Goal: Task Accomplishment & Management: Manage account settings

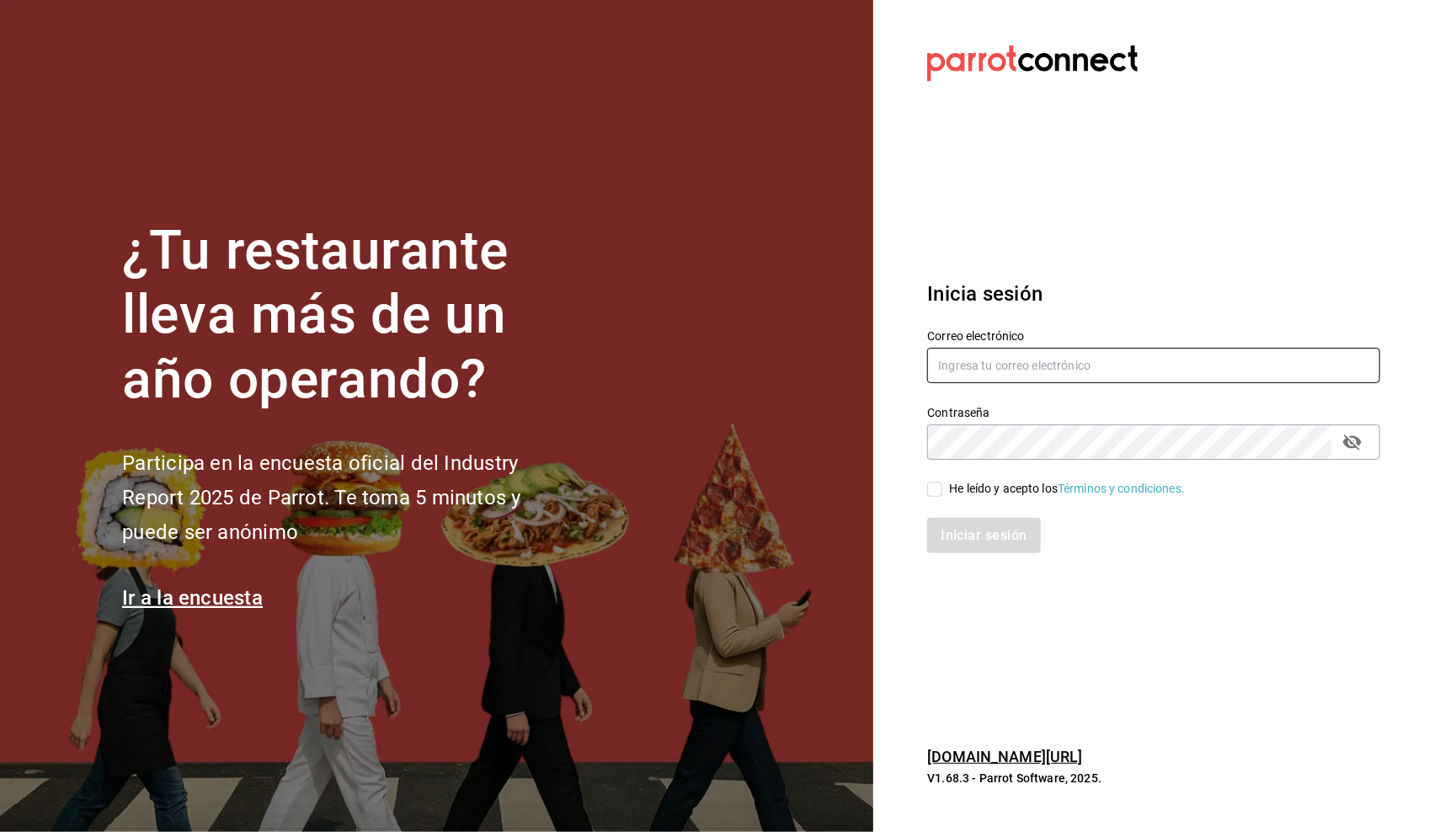
type input "[EMAIL_ADDRESS][DOMAIN_NAME]"
click at [933, 486] on input "He leído y acepto los Términos y condiciones." at bounding box center [935, 489] width 15 height 15
checkbox input "true"
click at [955, 524] on button "Iniciar sesión" at bounding box center [984, 535] width 114 height 36
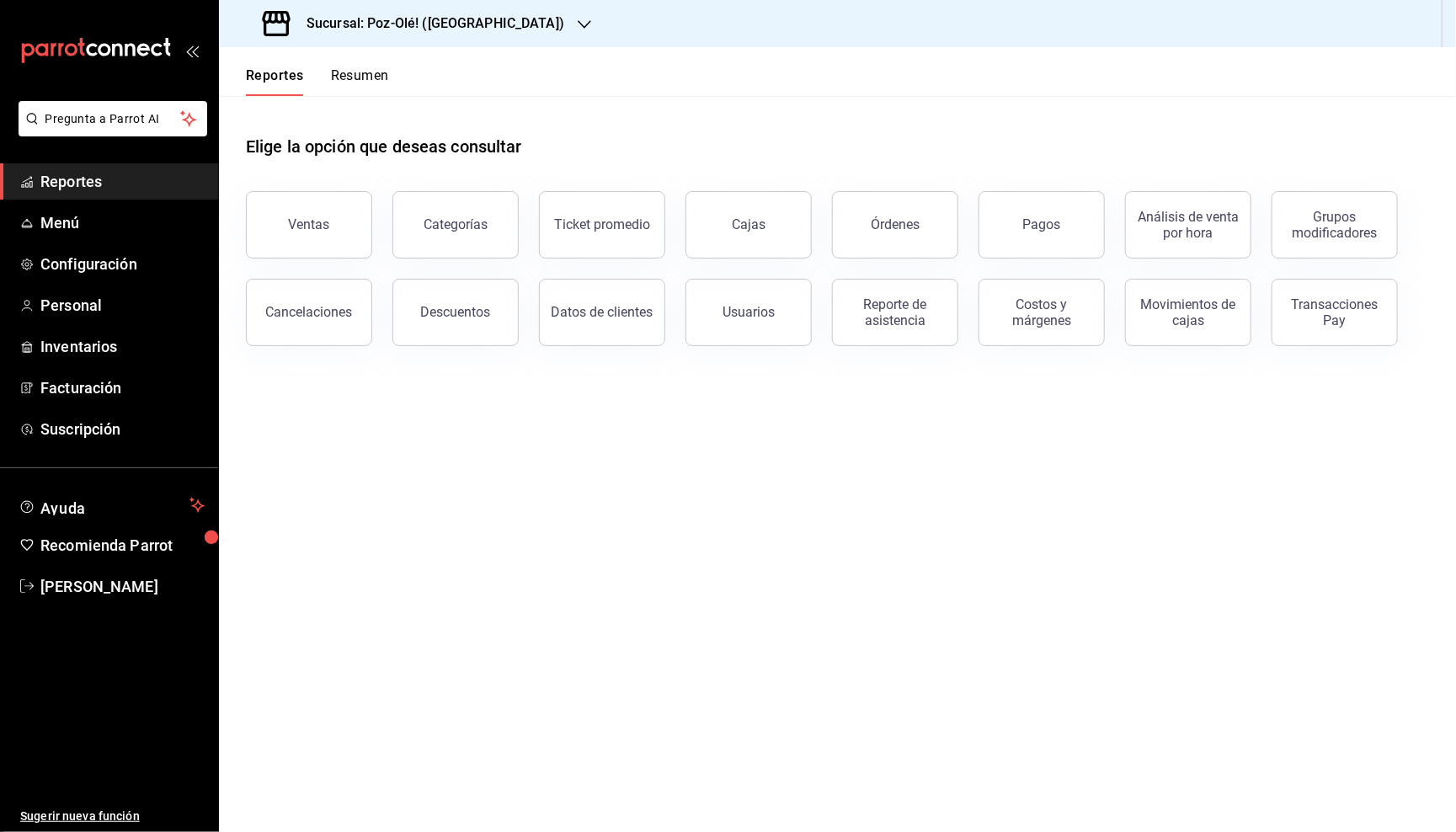
click at [436, 26] on h3 "Sucursal: Poz-Olé! ([GEOGRAPHIC_DATA])" at bounding box center [429, 24] width 271 height 20
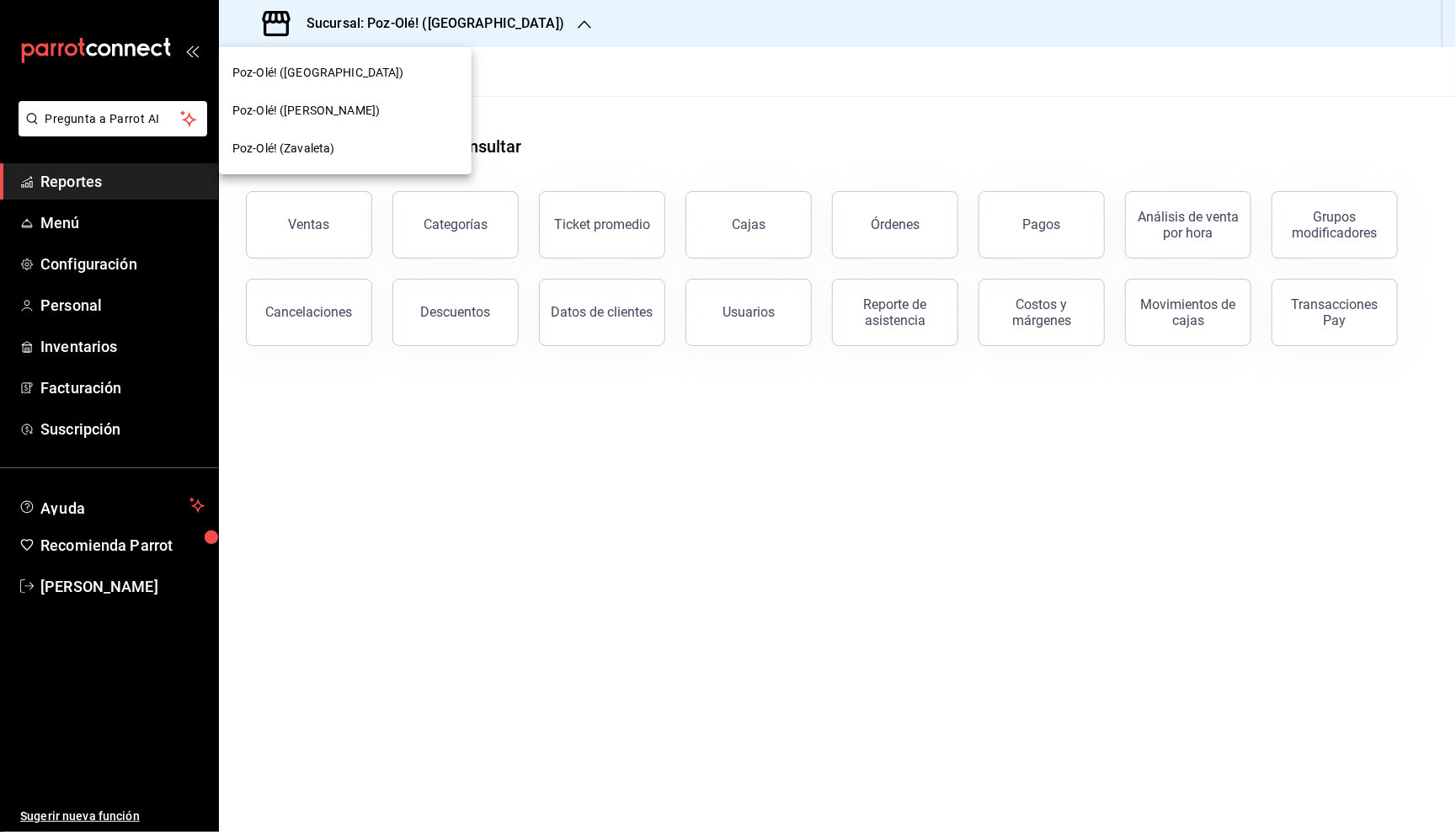
click at [339, 113] on span "Poz-Olé! ([PERSON_NAME])" at bounding box center [306, 110] width 147 height 18
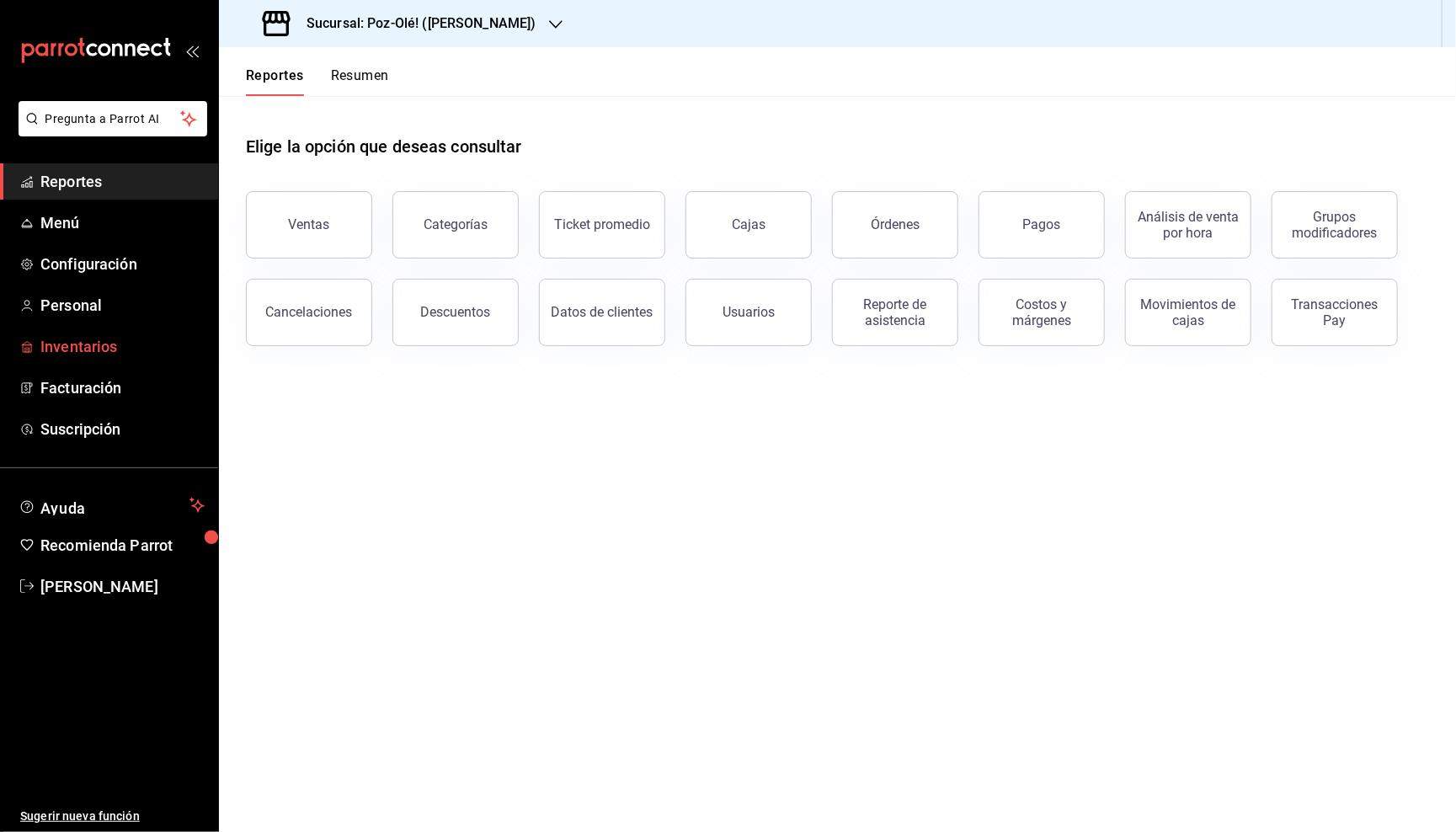
click at [100, 342] on span "Inventarios" at bounding box center [123, 347] width 164 height 23
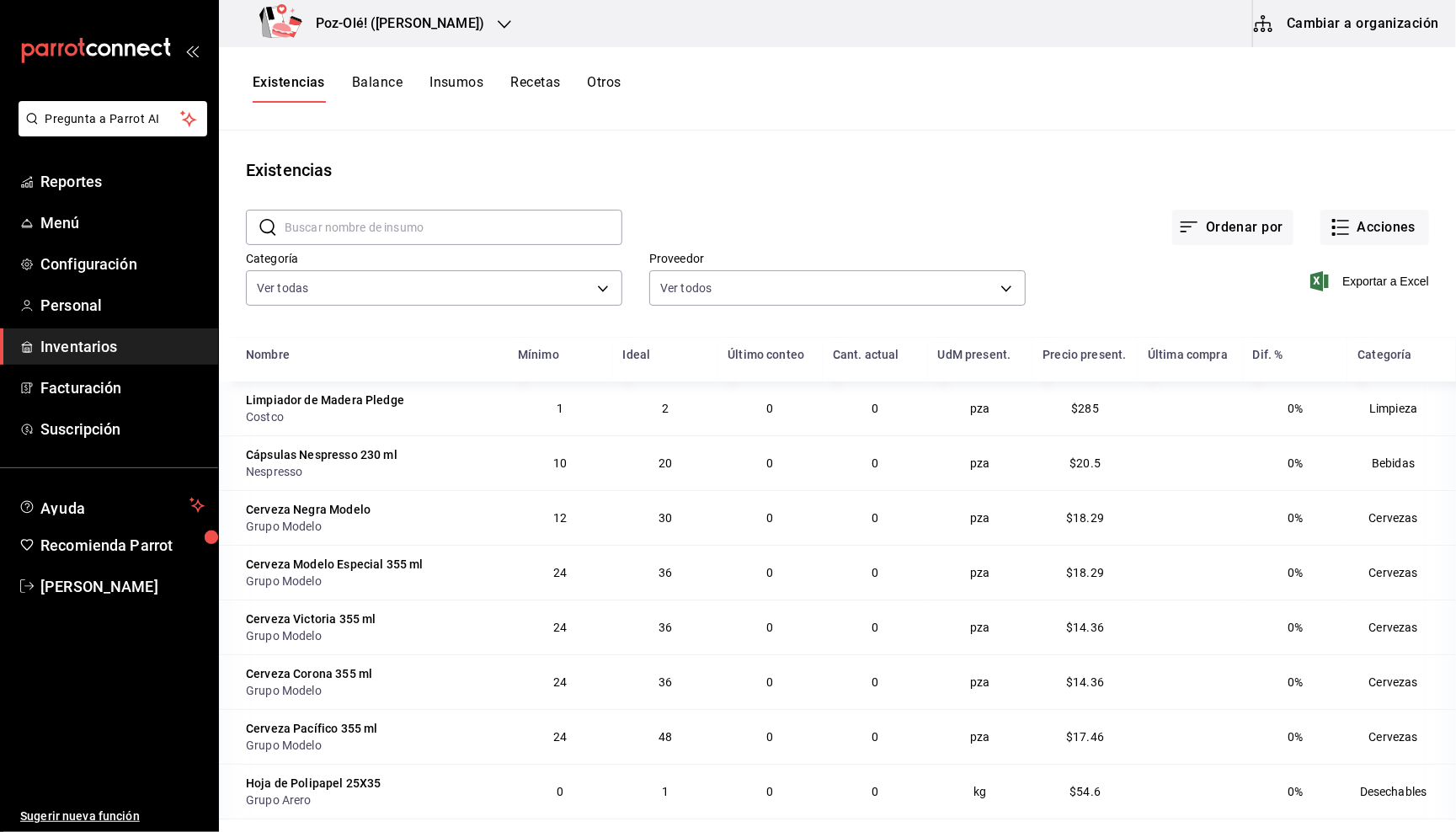
click at [1395, 21] on button "Cambiar a organización" at bounding box center [1348, 24] width 190 height 47
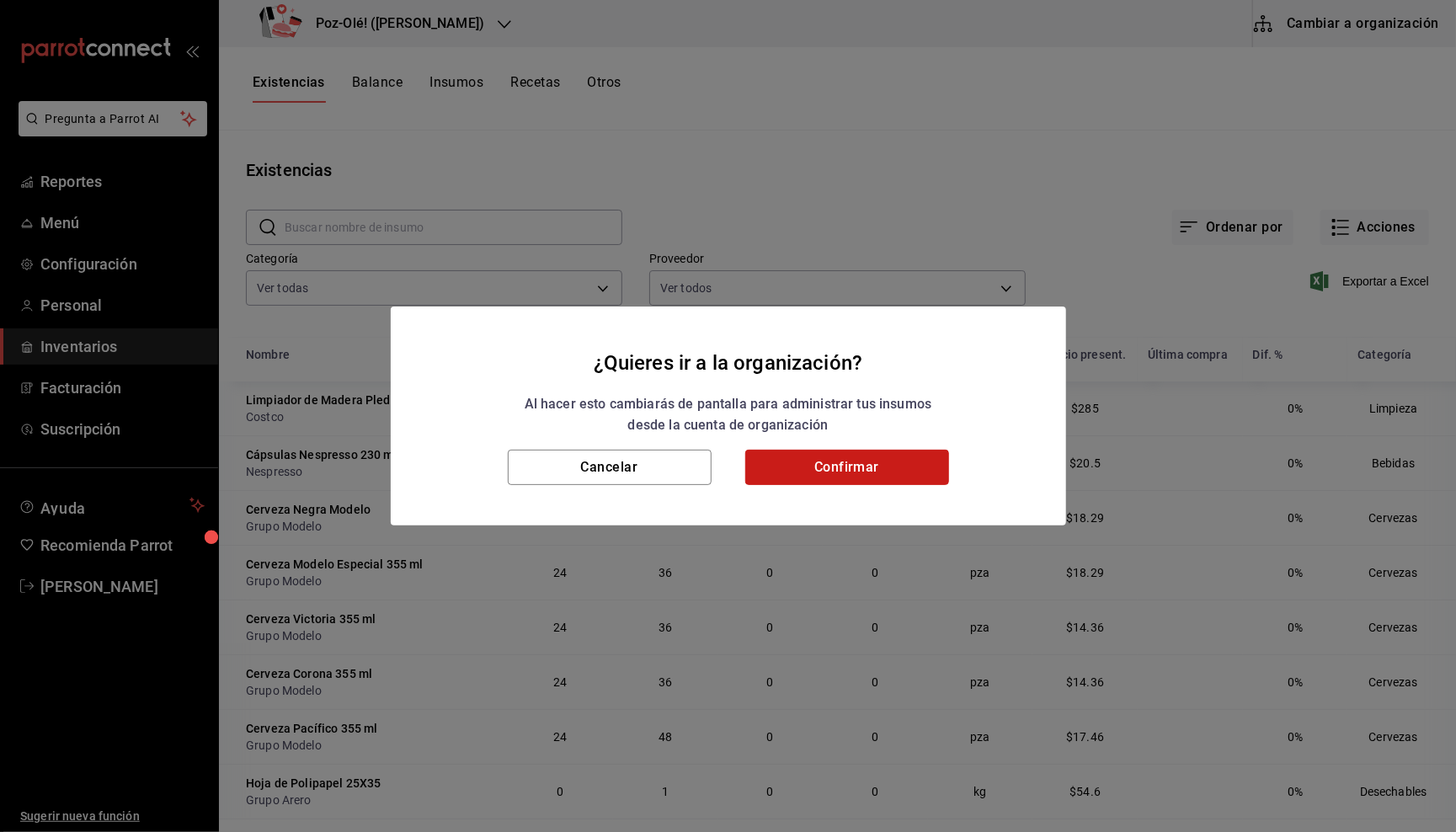
click at [850, 463] on button "Confirmar" at bounding box center [847, 468] width 203 height 36
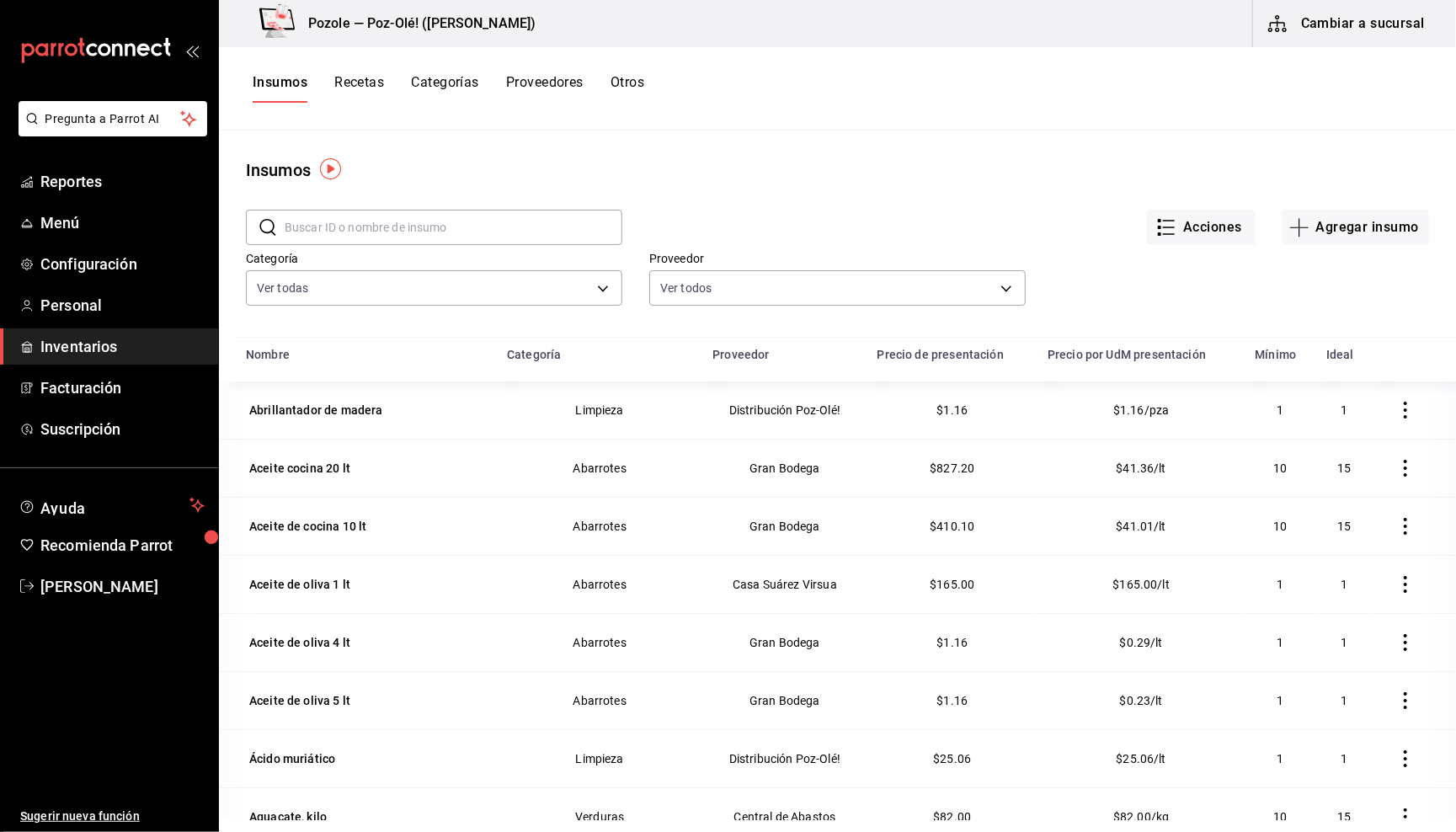
click at [636, 85] on button "Otros" at bounding box center [627, 88] width 34 height 29
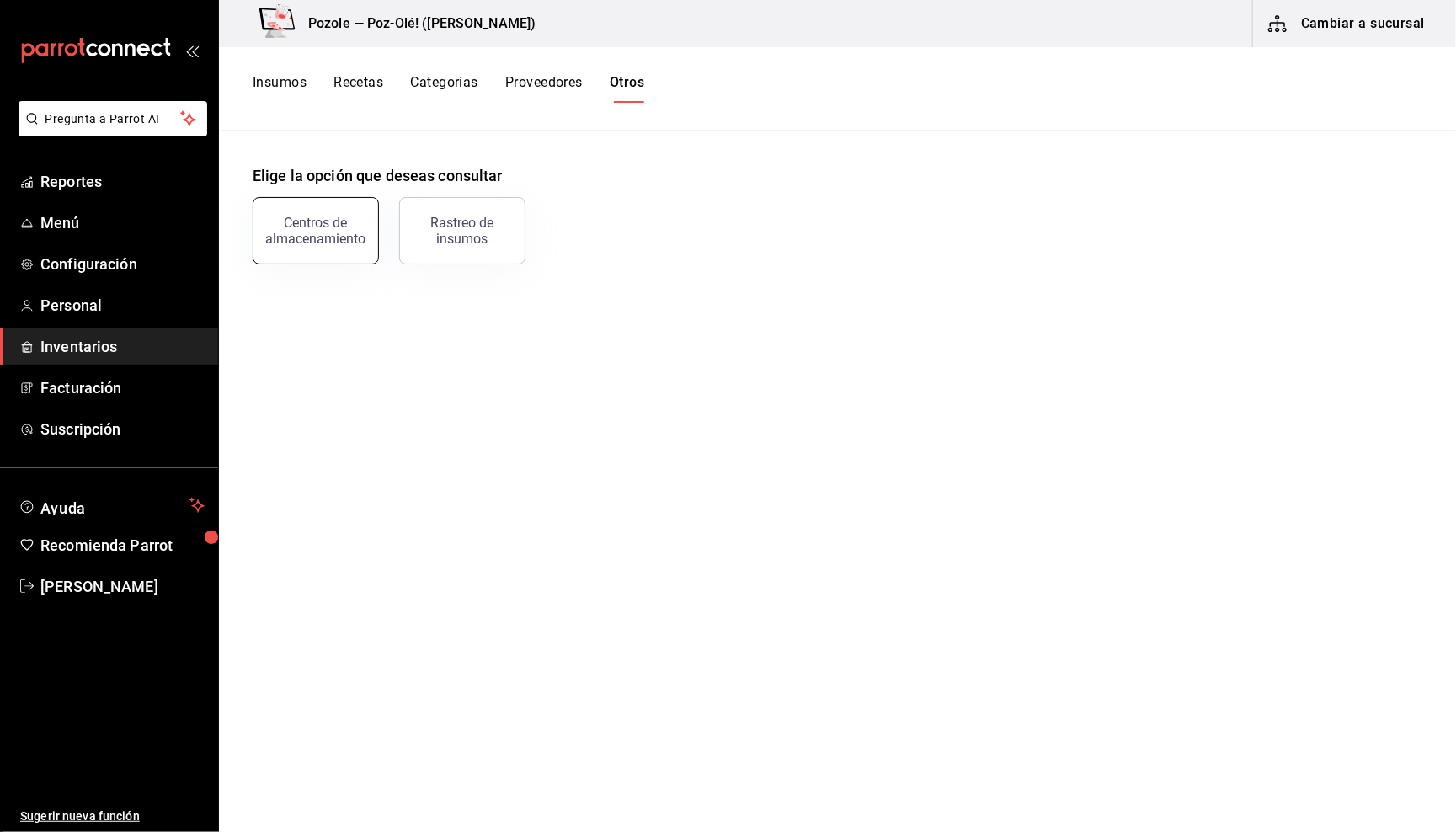
click at [312, 215] on div "Centros de almacenamiento" at bounding box center [315, 230] width 104 height 32
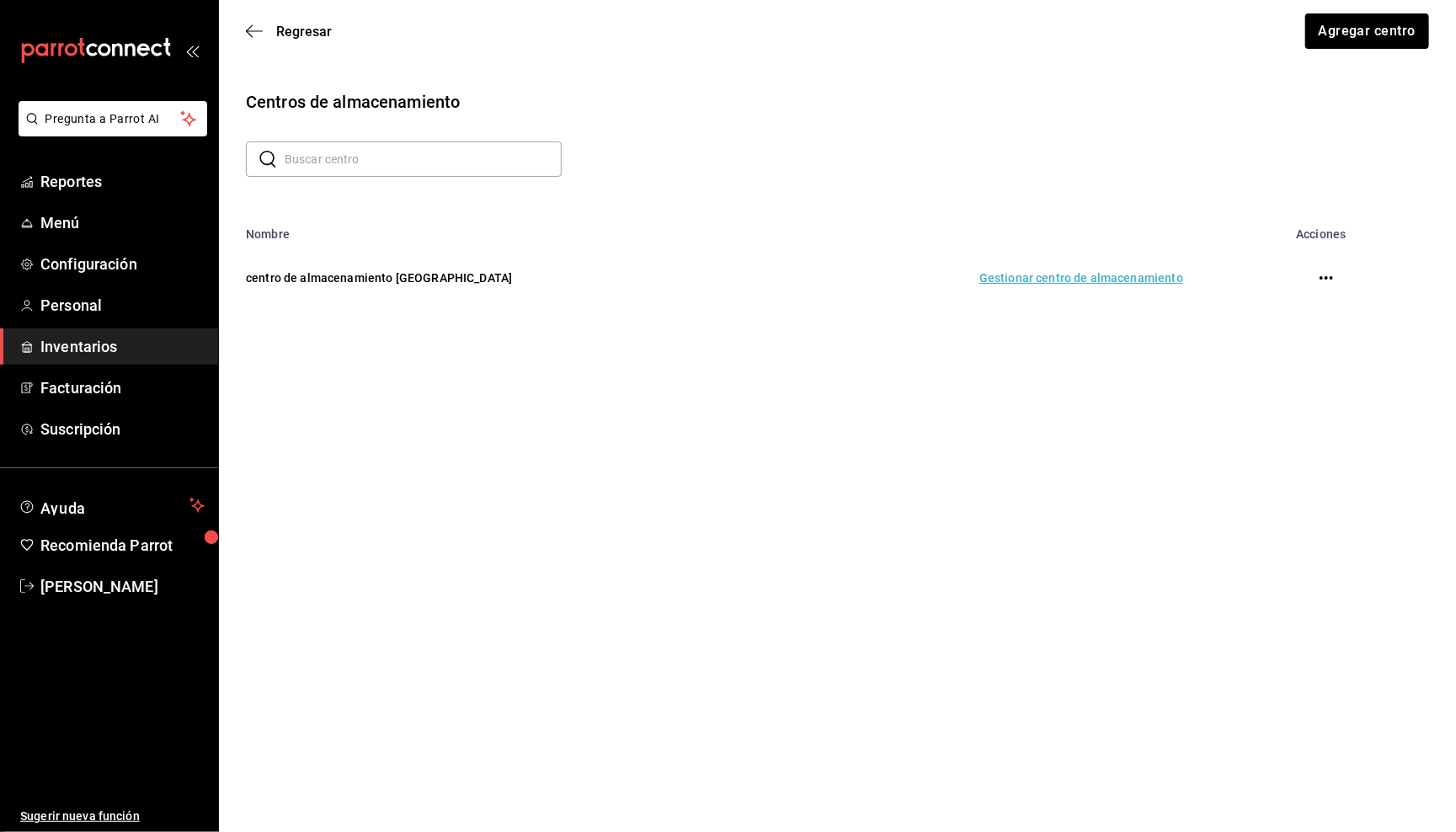
click at [1043, 280] on td "Gestionar centro de almacenamiento" at bounding box center [987, 277] width 431 height 74
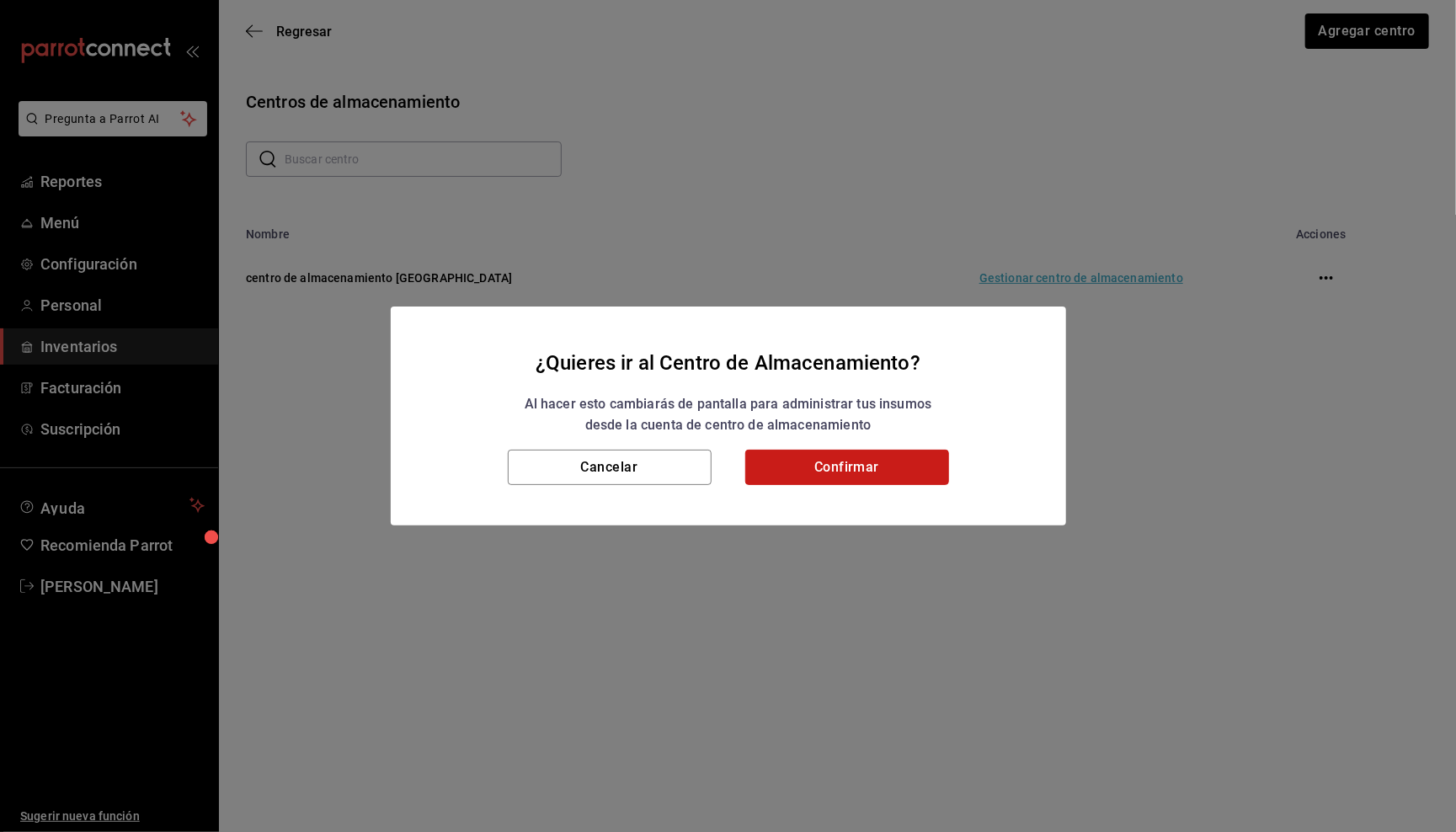
click at [877, 458] on button "Confirmar" at bounding box center [847, 468] width 203 height 36
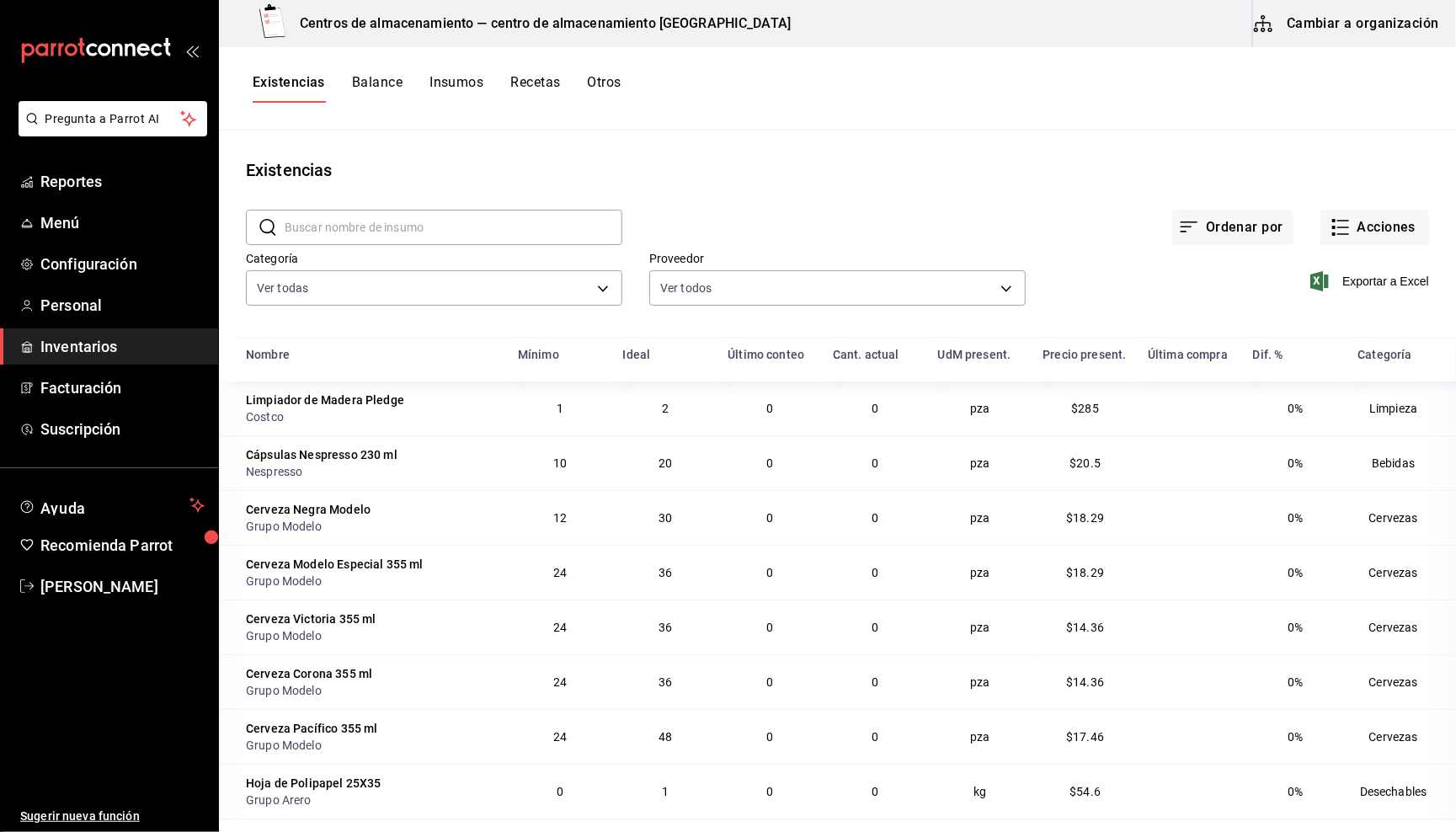
click at [97, 329] on link "Inventarios" at bounding box center [108, 347] width 218 height 36
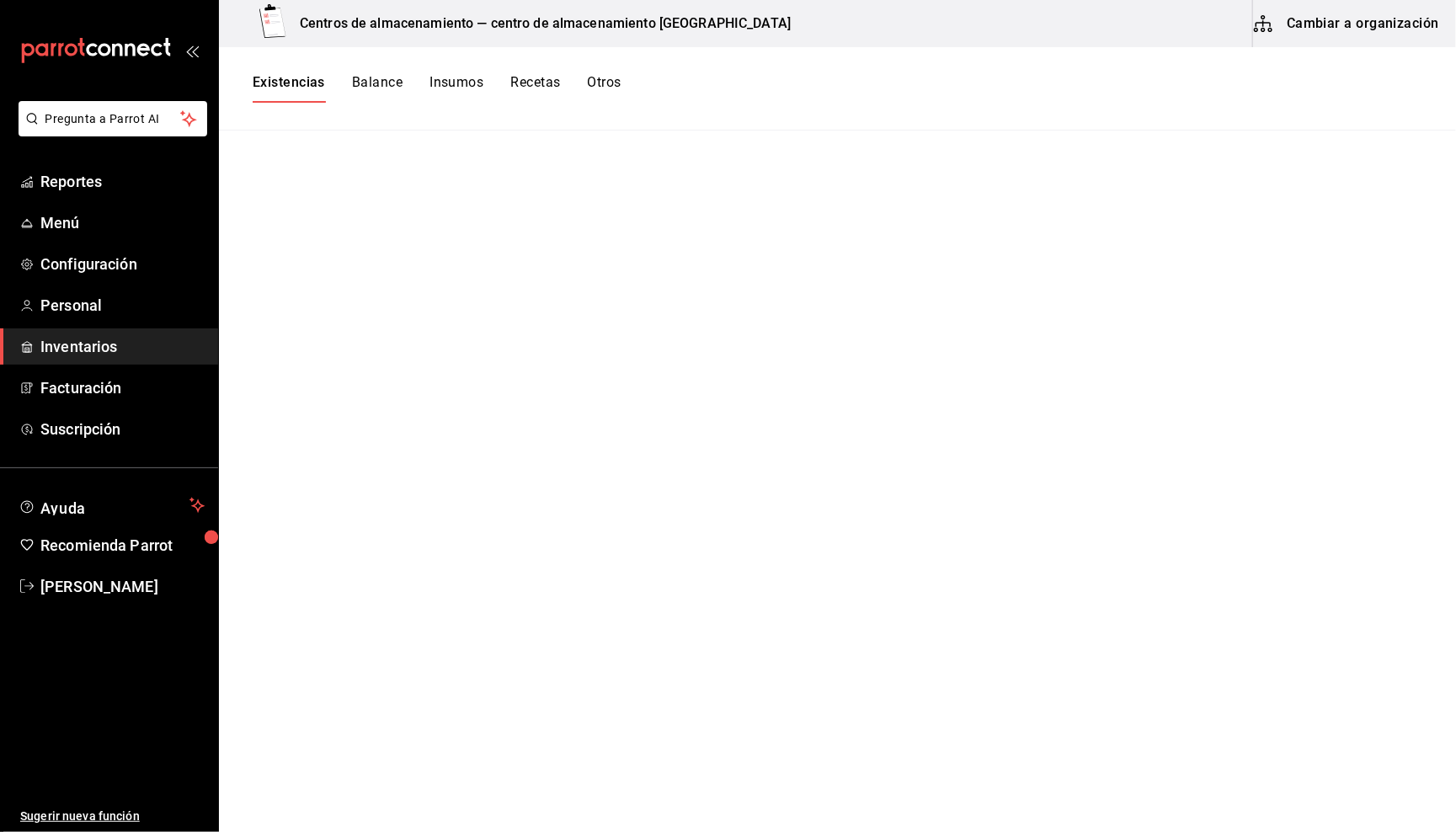
click at [94, 347] on span "Inventarios" at bounding box center [123, 347] width 164 height 23
click at [1350, 36] on button "Cambiar a organización" at bounding box center [1348, 24] width 190 height 47
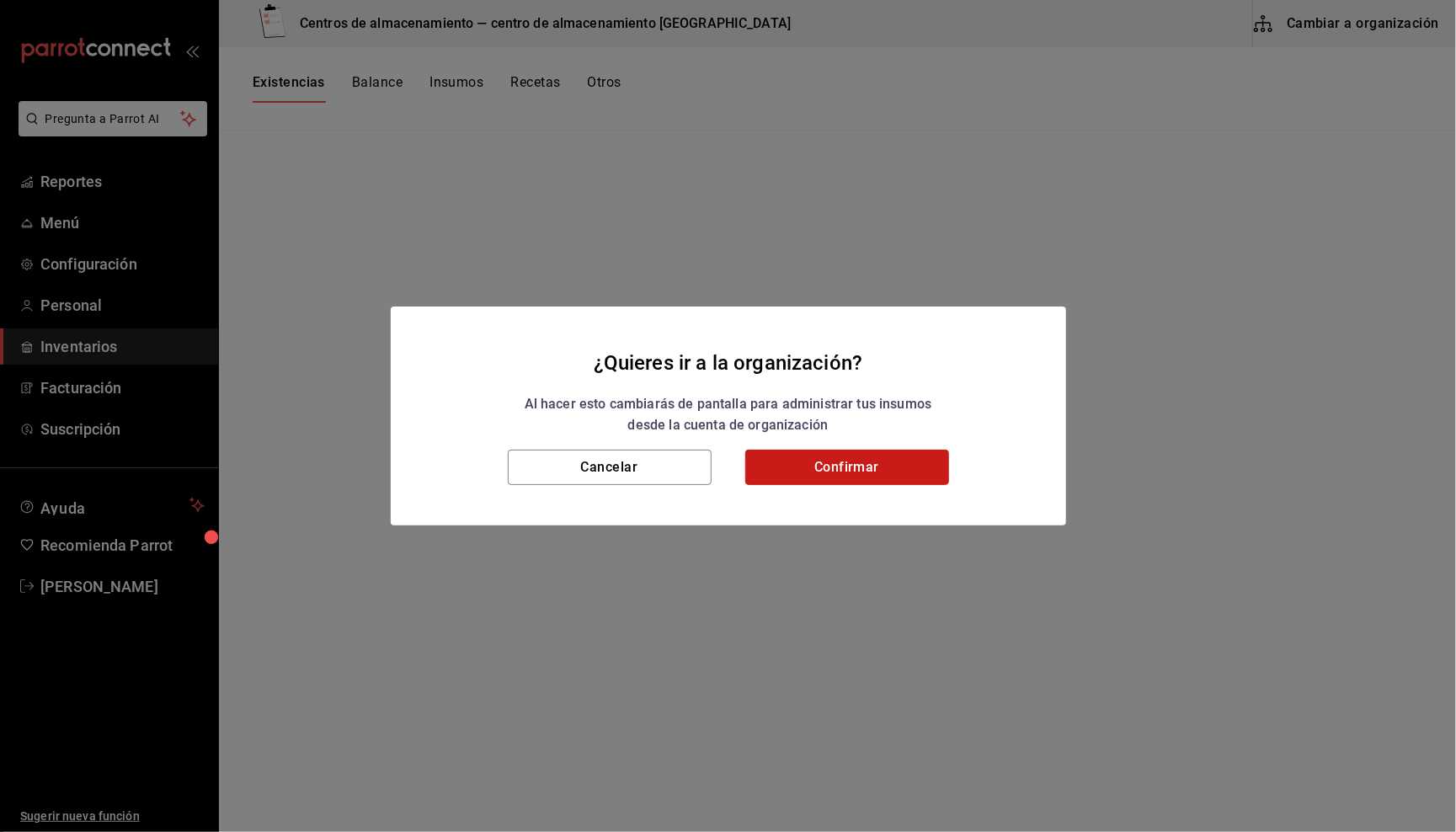
click at [834, 467] on button "Confirmar" at bounding box center [847, 468] width 203 height 36
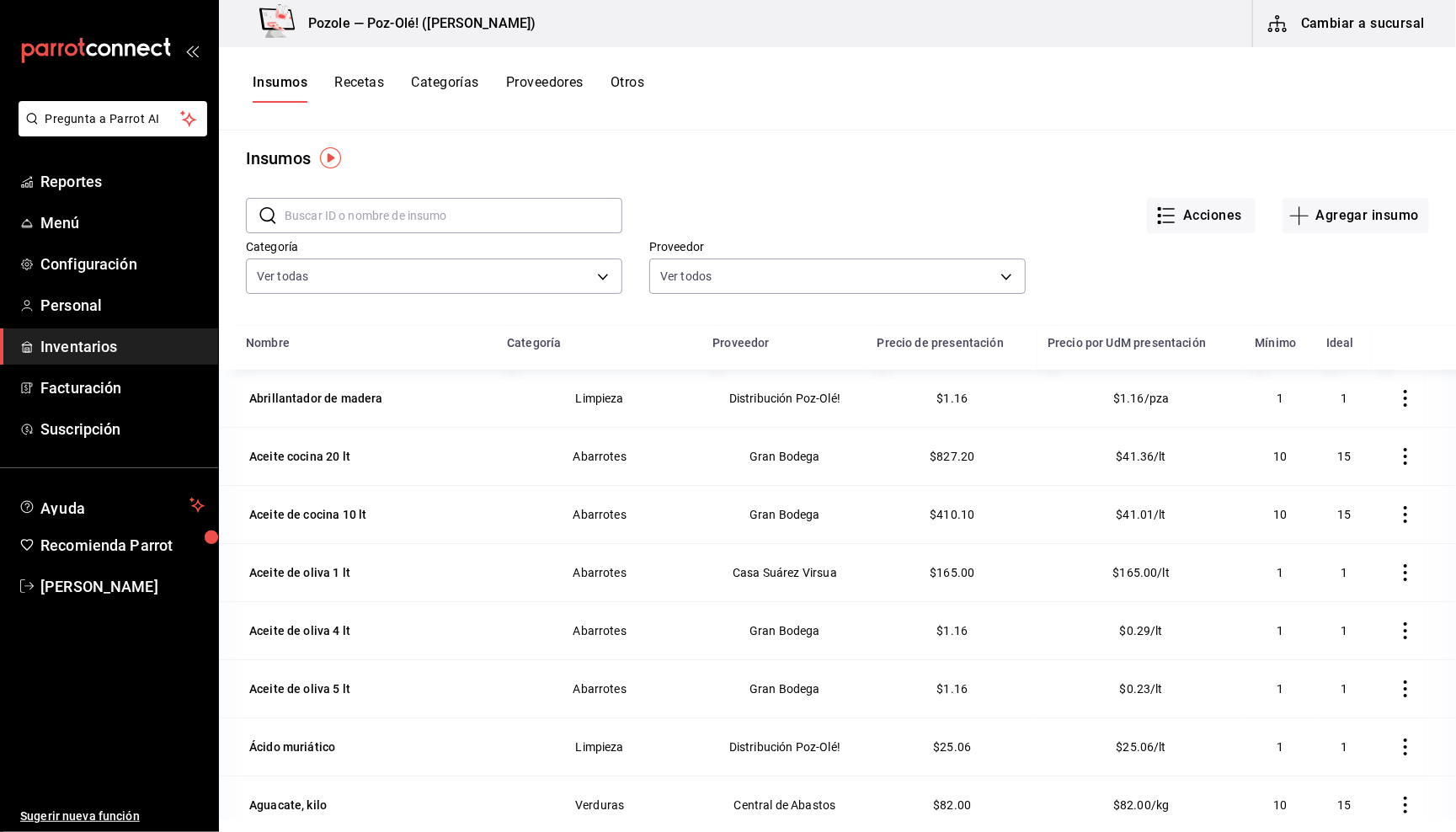
scroll to position [9, 0]
click at [1333, 27] on button "Cambiar a sucursal" at bounding box center [1348, 24] width 190 height 47
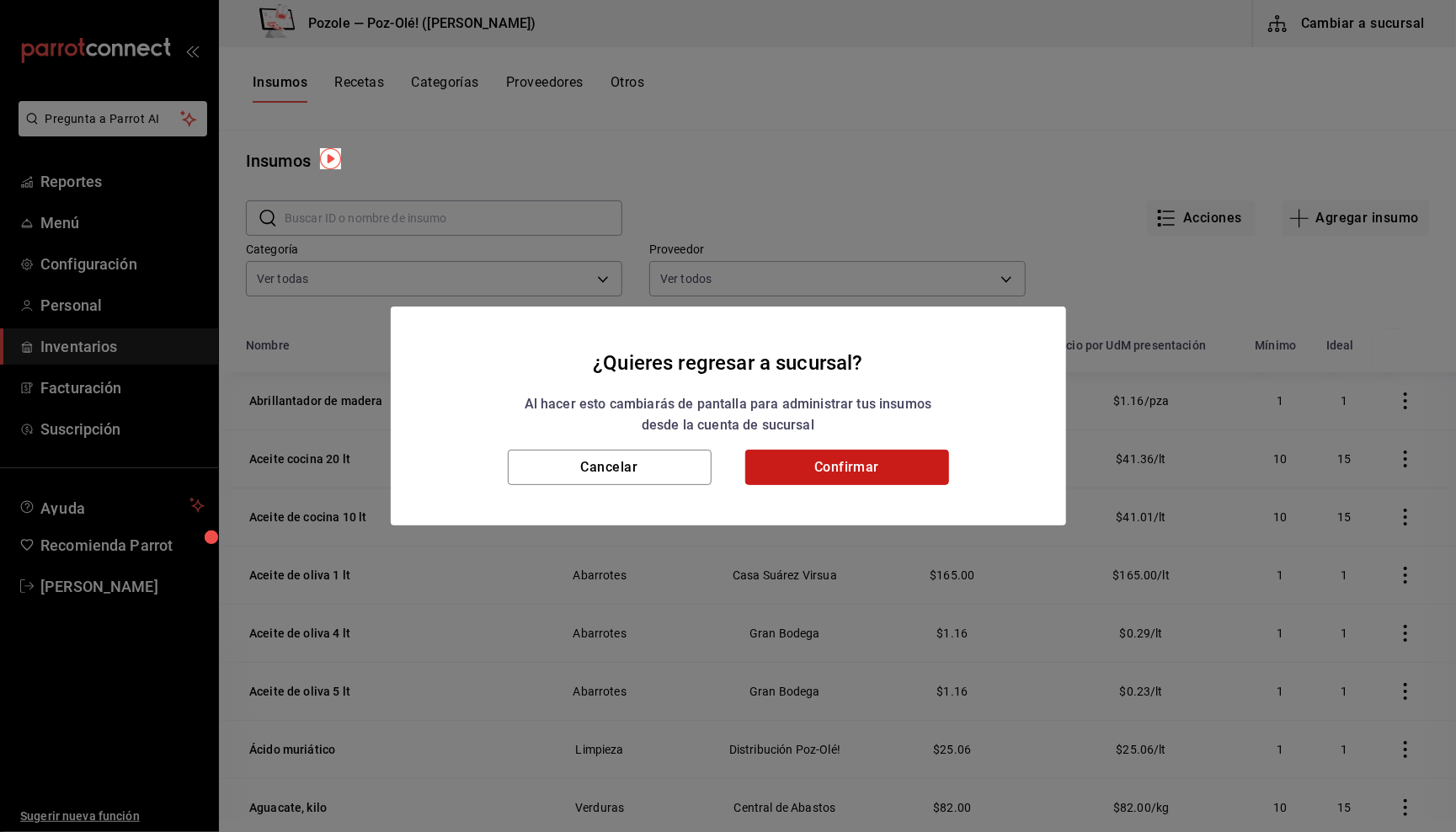
click at [832, 469] on button "Confirmar" at bounding box center [847, 468] width 203 height 36
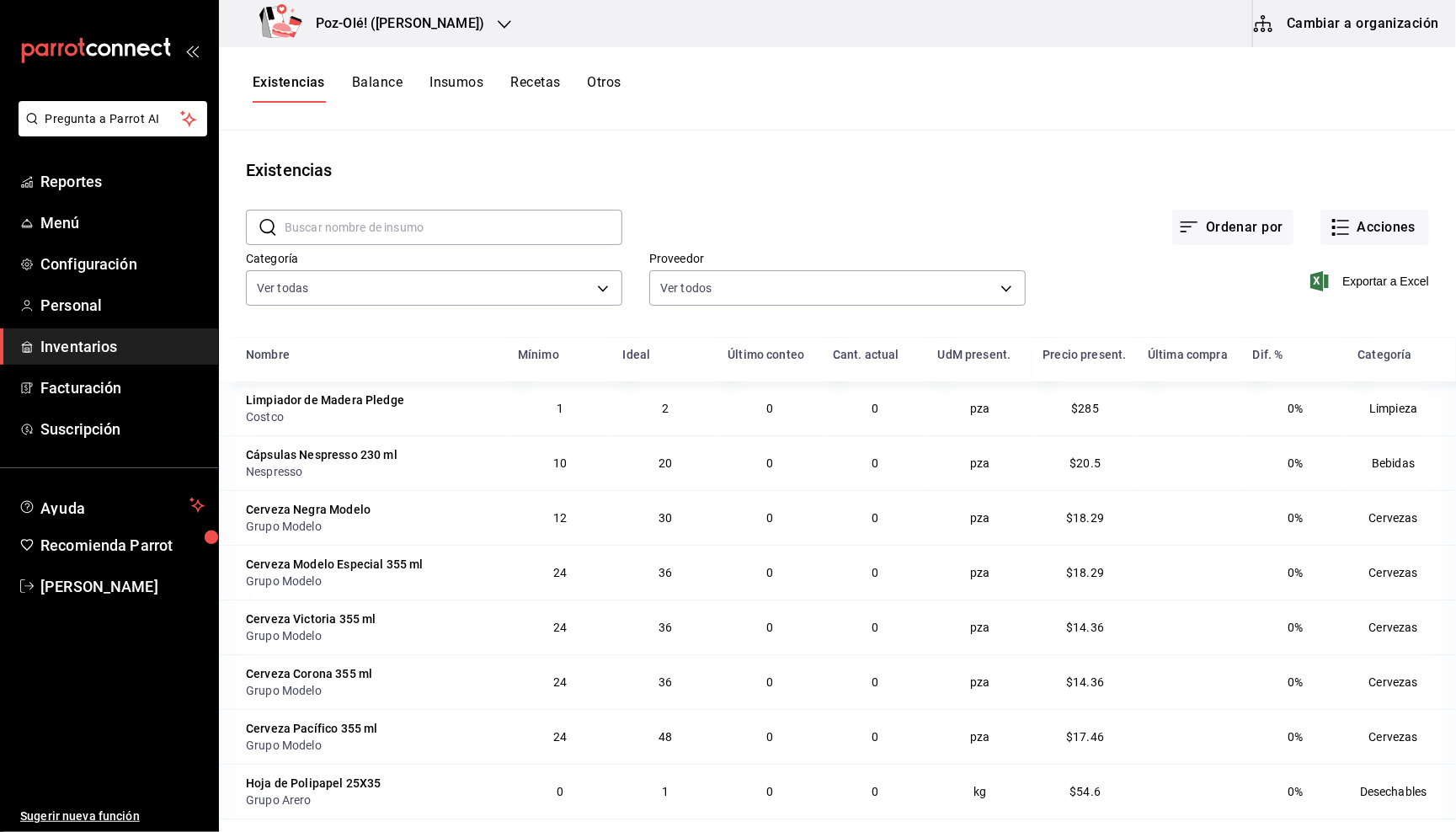
click at [431, 23] on h3 "Poz-Olé! ([PERSON_NAME])" at bounding box center [393, 24] width 182 height 20
click at [714, 195] on div at bounding box center [728, 416] width 1456 height 832
click at [609, 90] on button "Otros" at bounding box center [605, 88] width 34 height 29
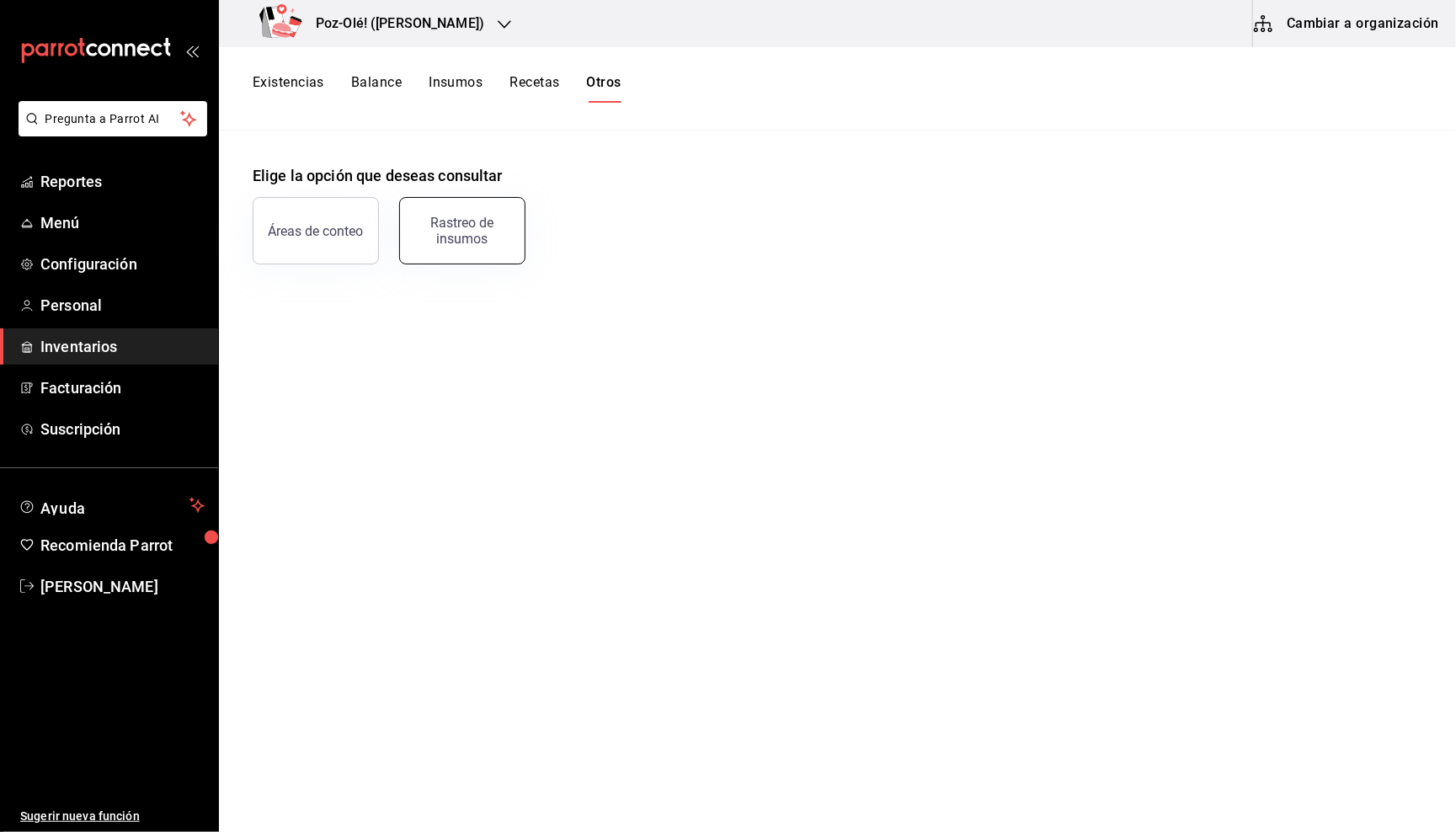
click at [481, 241] on div "Rastreo de insumos" at bounding box center [462, 230] width 104 height 32
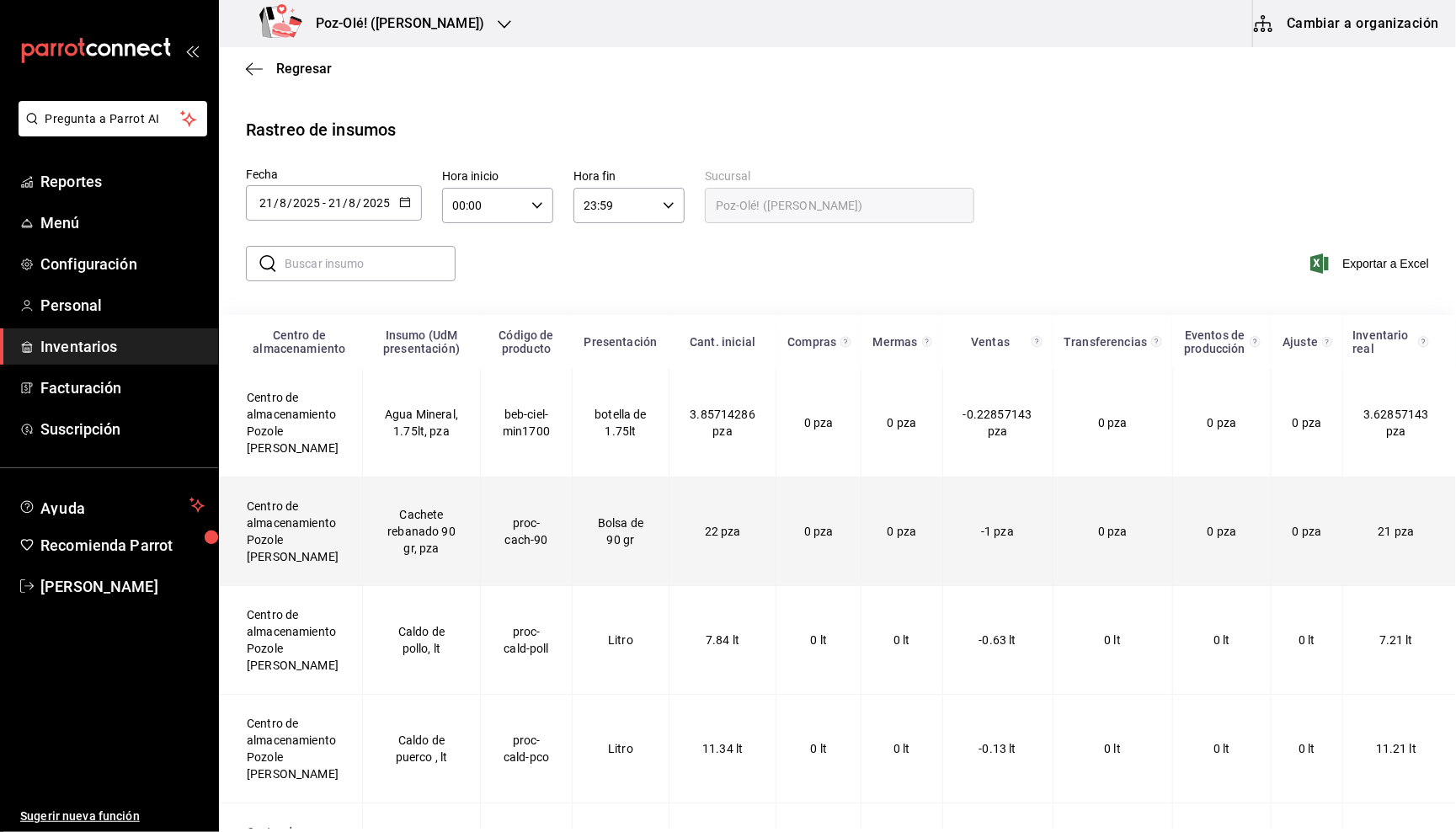
drag, startPoint x: 250, startPoint y: 506, endPoint x: 319, endPoint y: 558, distance: 86.4
click at [319, 558] on td "Centro de almacenamiento Pozole [PERSON_NAME]" at bounding box center [291, 531] width 143 height 108
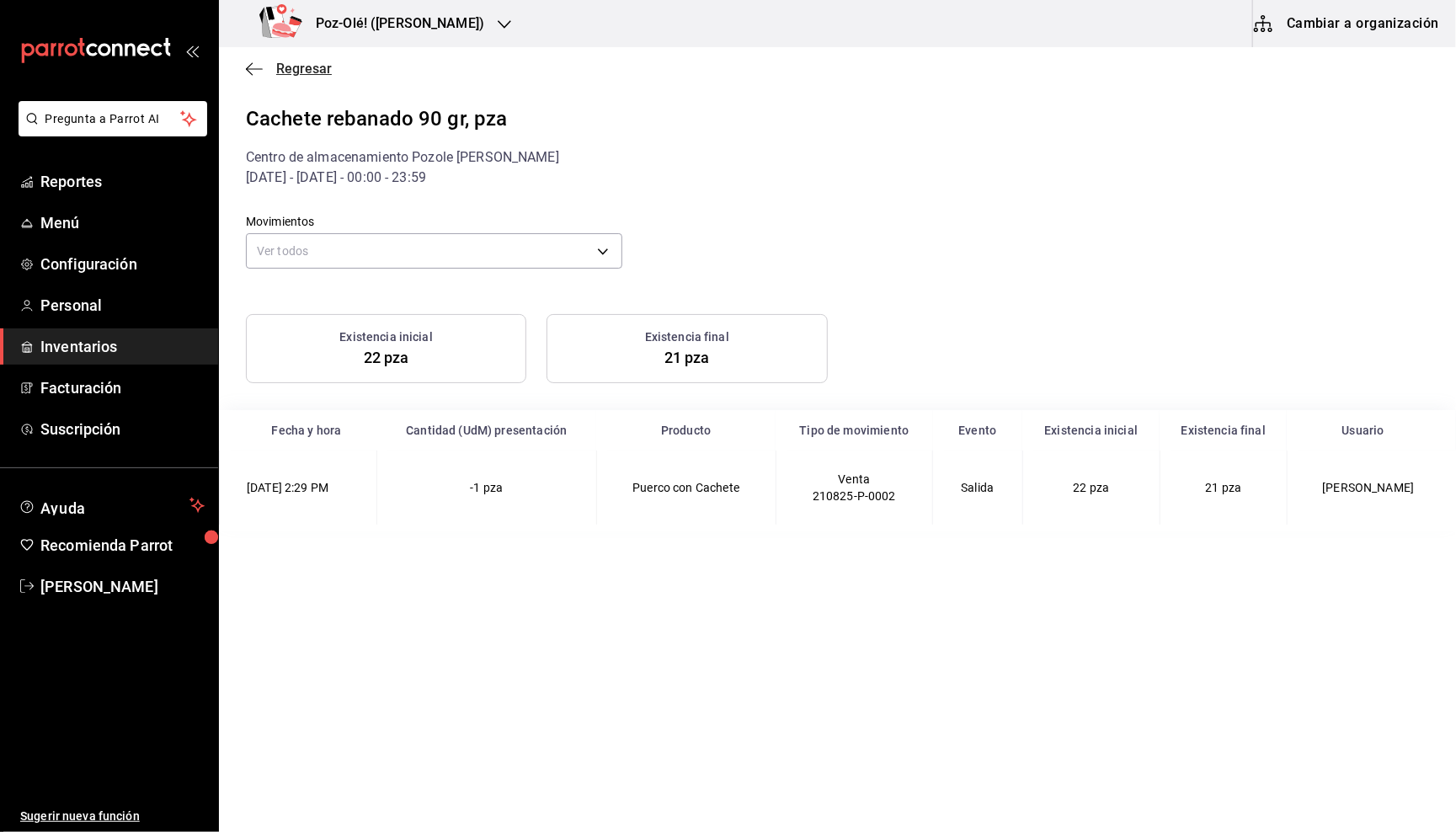
click at [257, 73] on icon "button" at bounding box center [254, 69] width 17 height 15
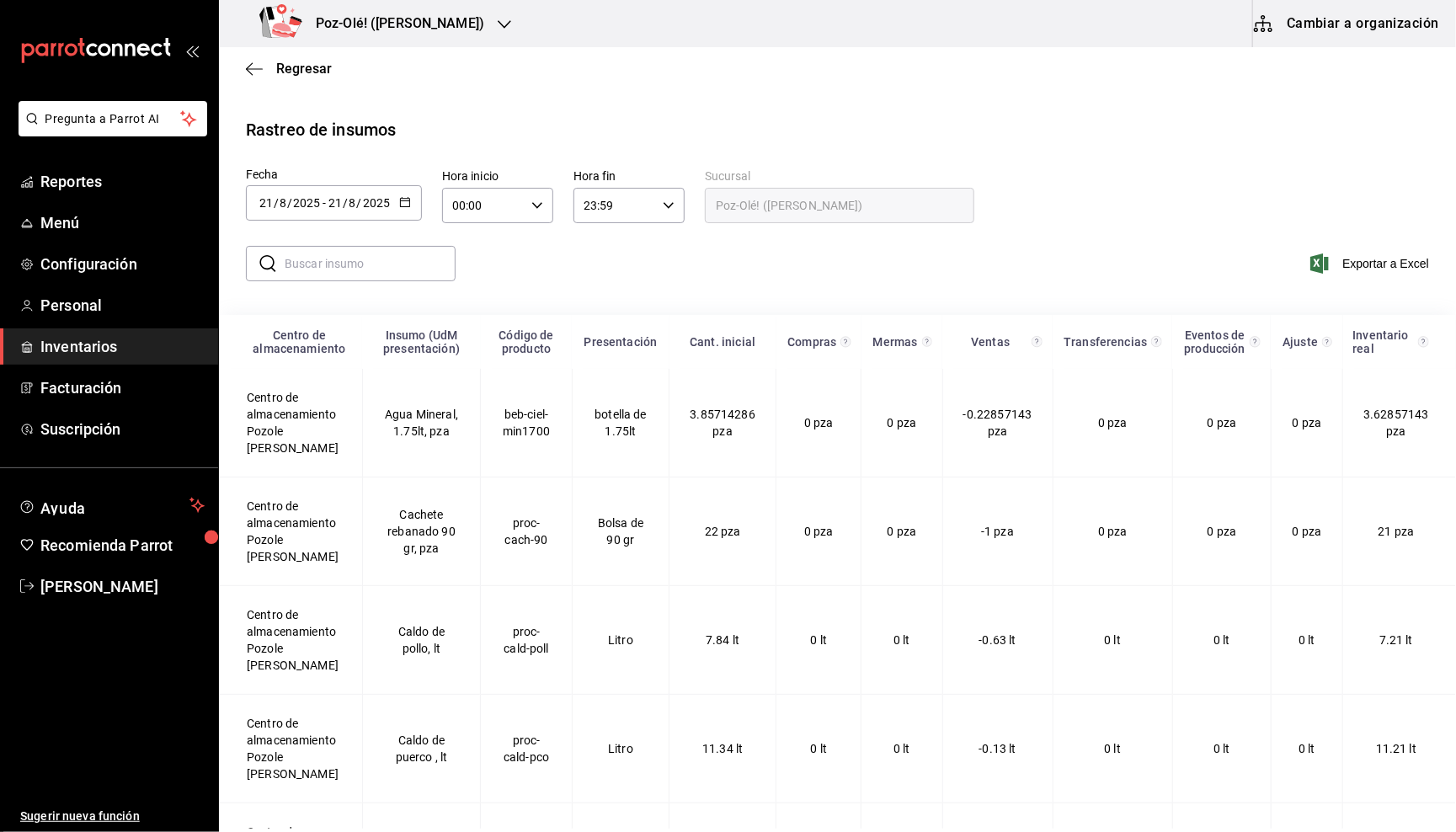
click at [257, 73] on icon "button" at bounding box center [254, 69] width 17 height 15
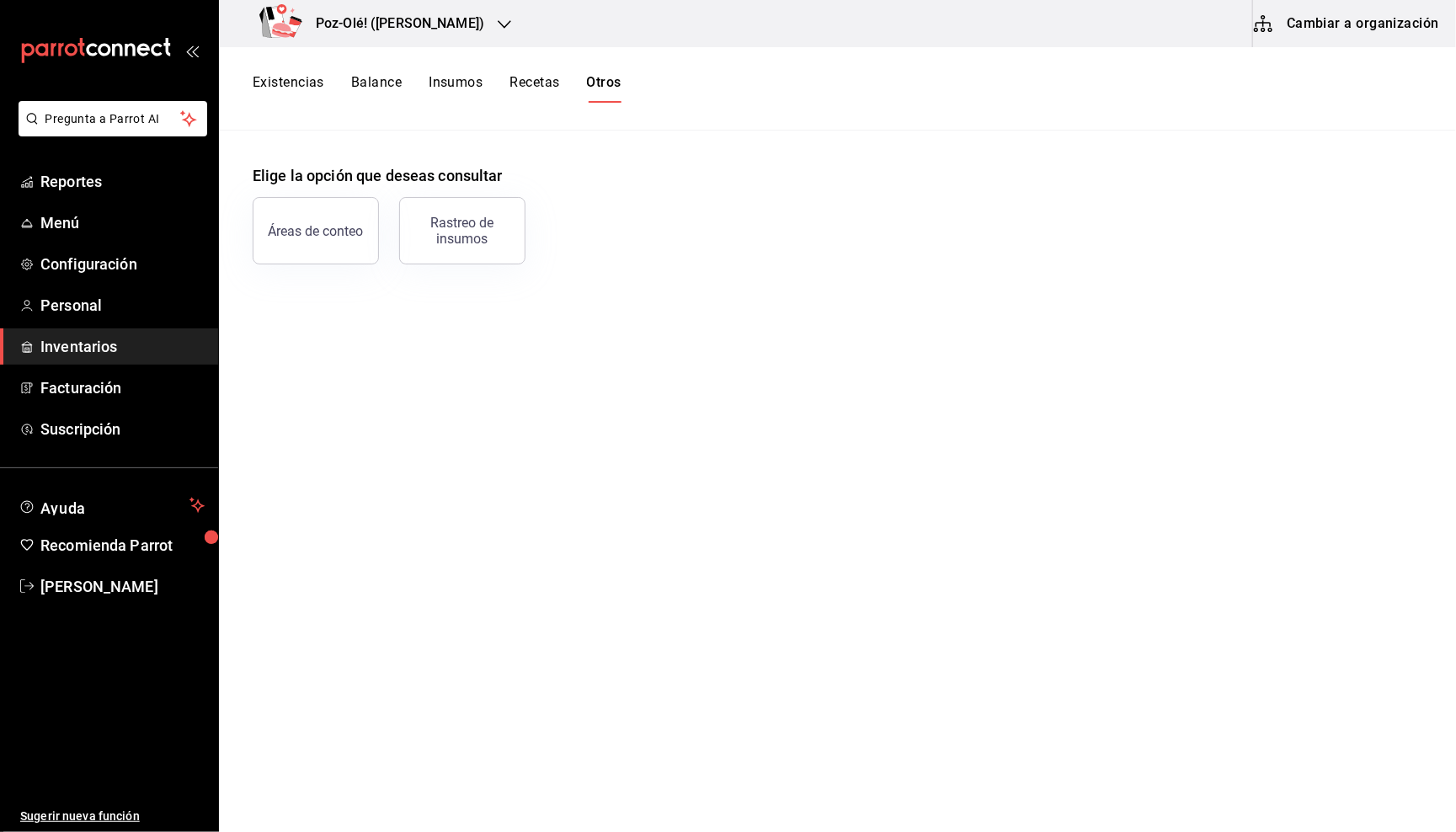
click at [279, 86] on button "Existencias" at bounding box center [288, 88] width 71 height 29
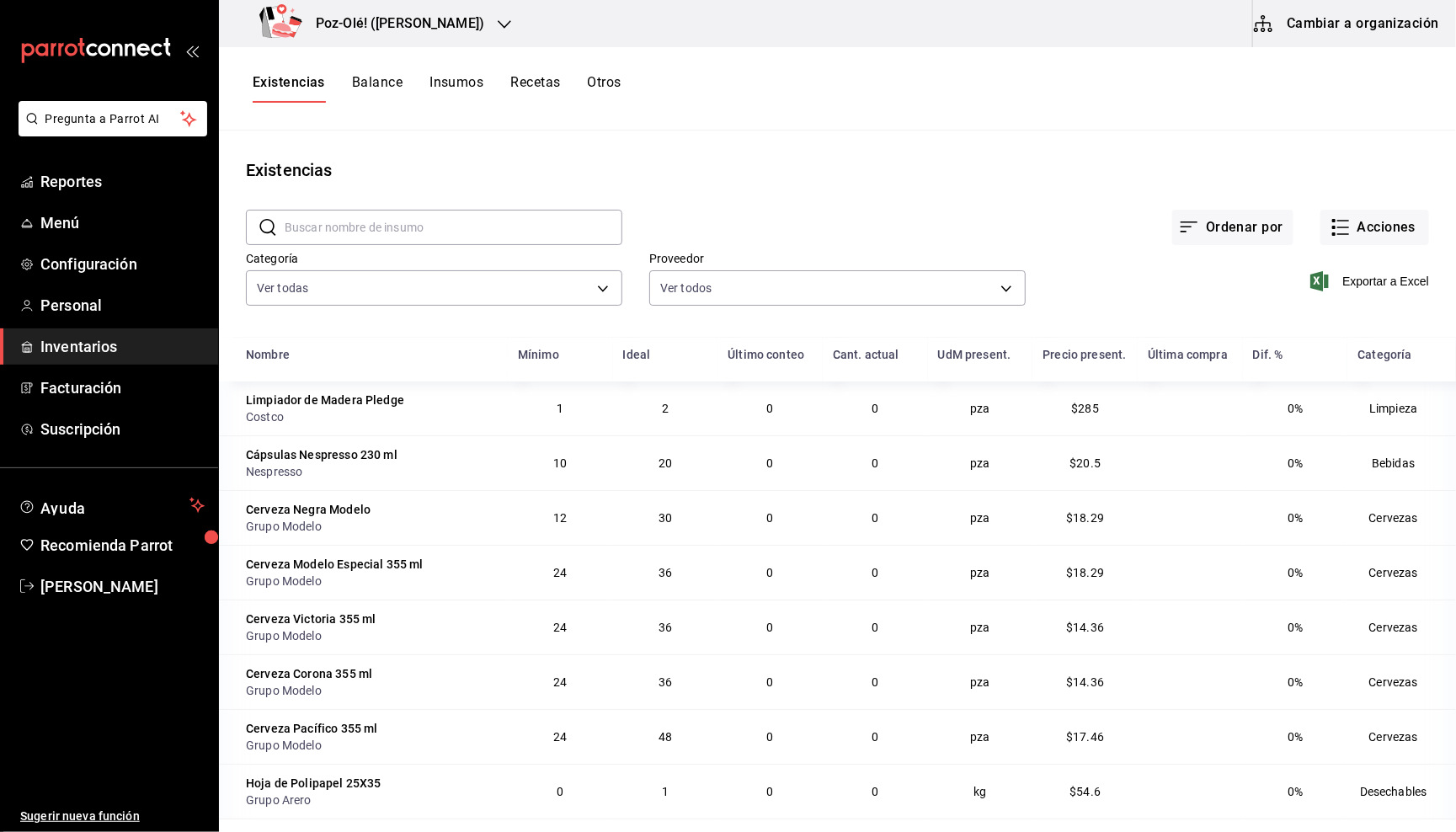
click at [374, 75] on button "Balance" at bounding box center [377, 88] width 51 height 29
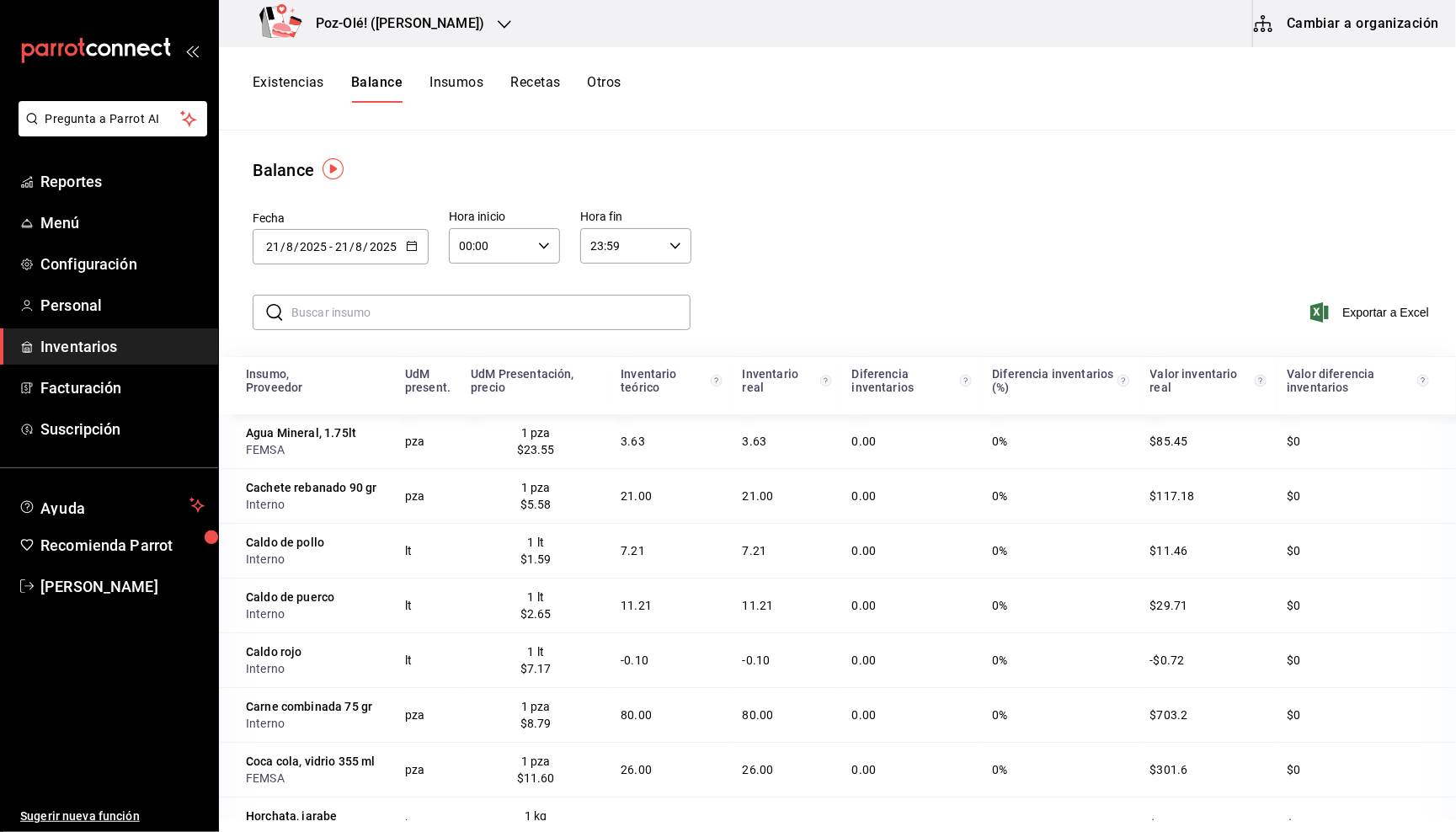
click at [1309, 35] on button "Cambiar a organización" at bounding box center [1348, 24] width 190 height 47
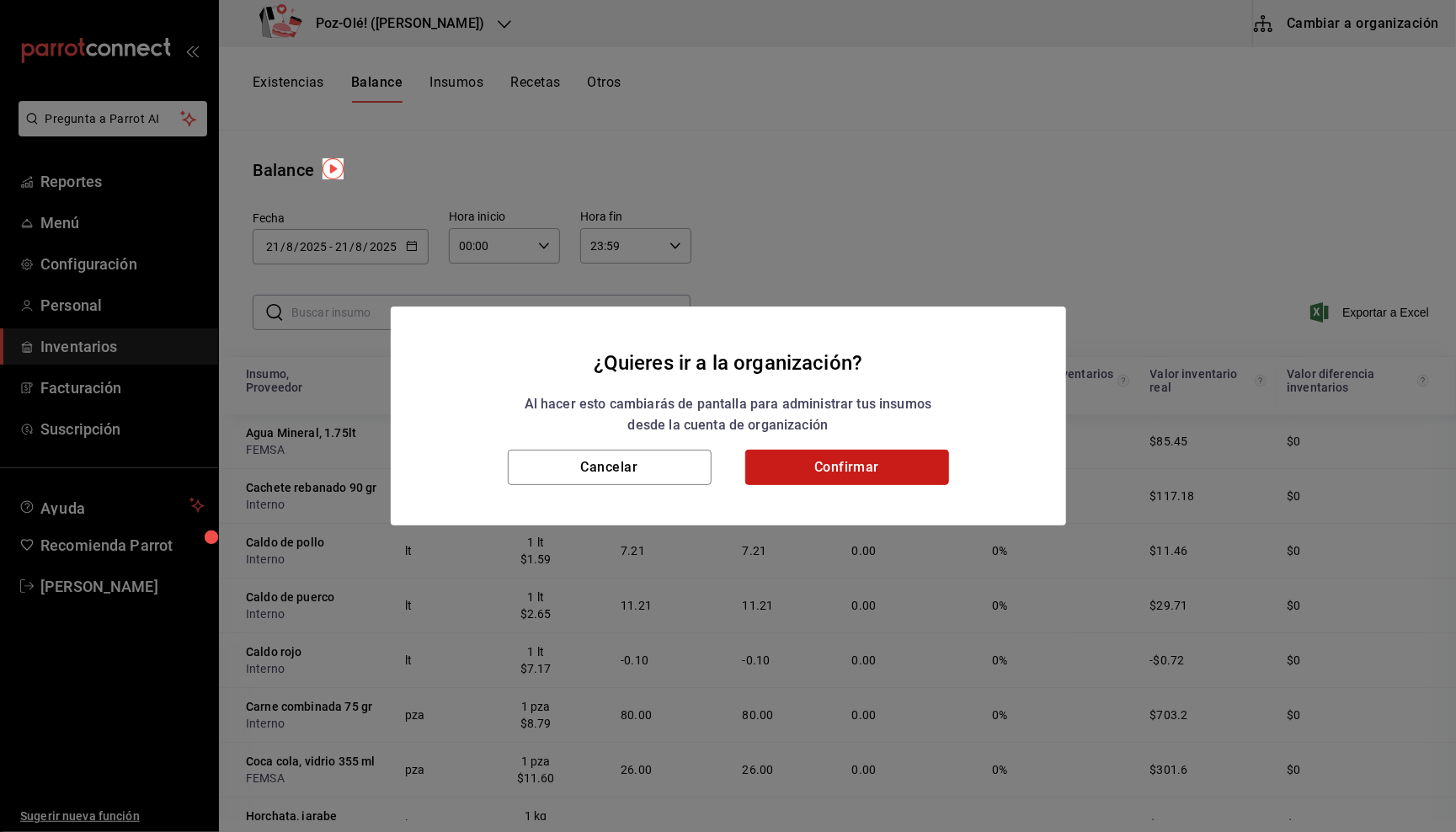
click at [878, 479] on button "Confirmar" at bounding box center [847, 468] width 203 height 36
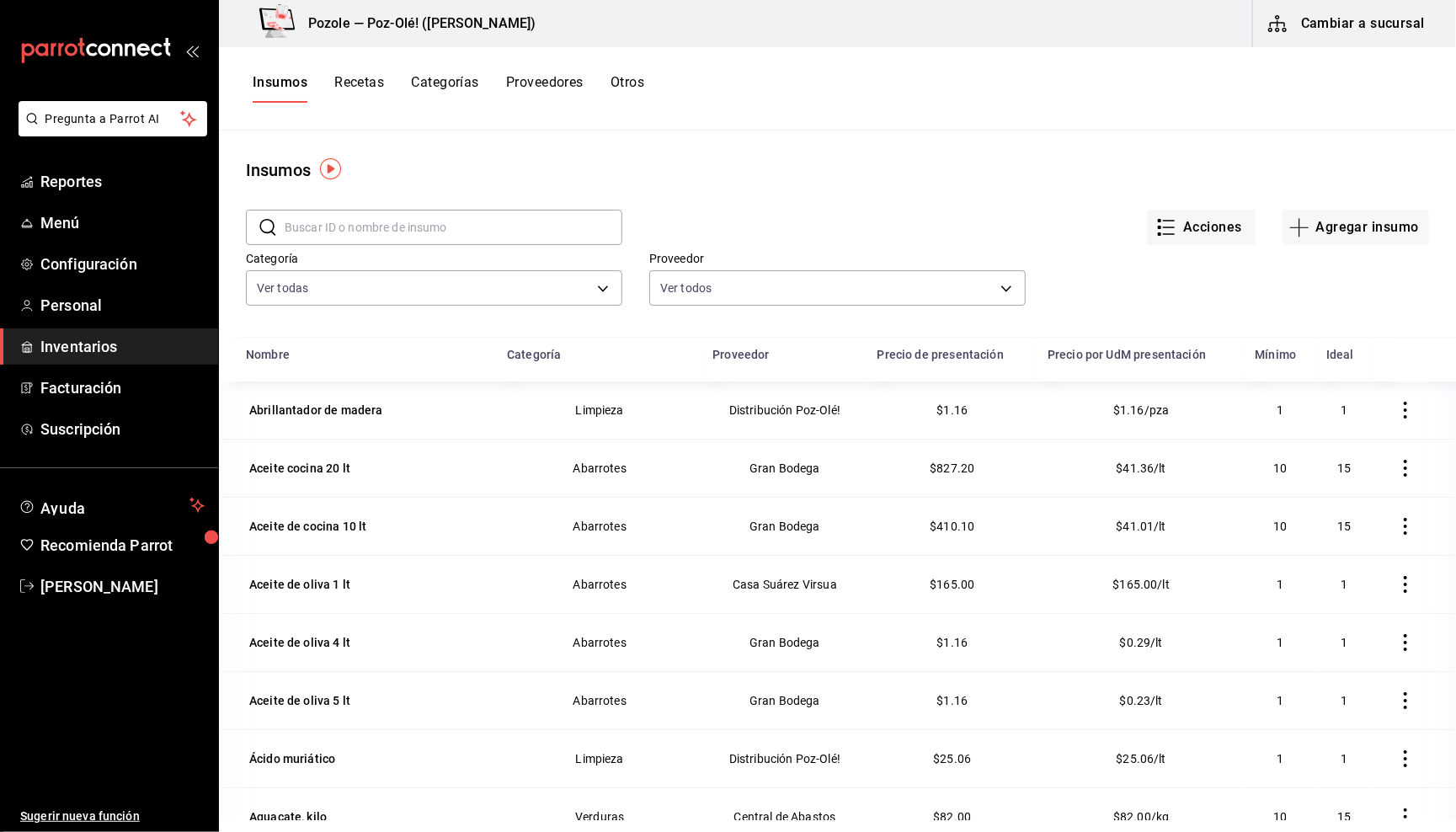
click at [630, 85] on button "Otros" at bounding box center [627, 88] width 34 height 29
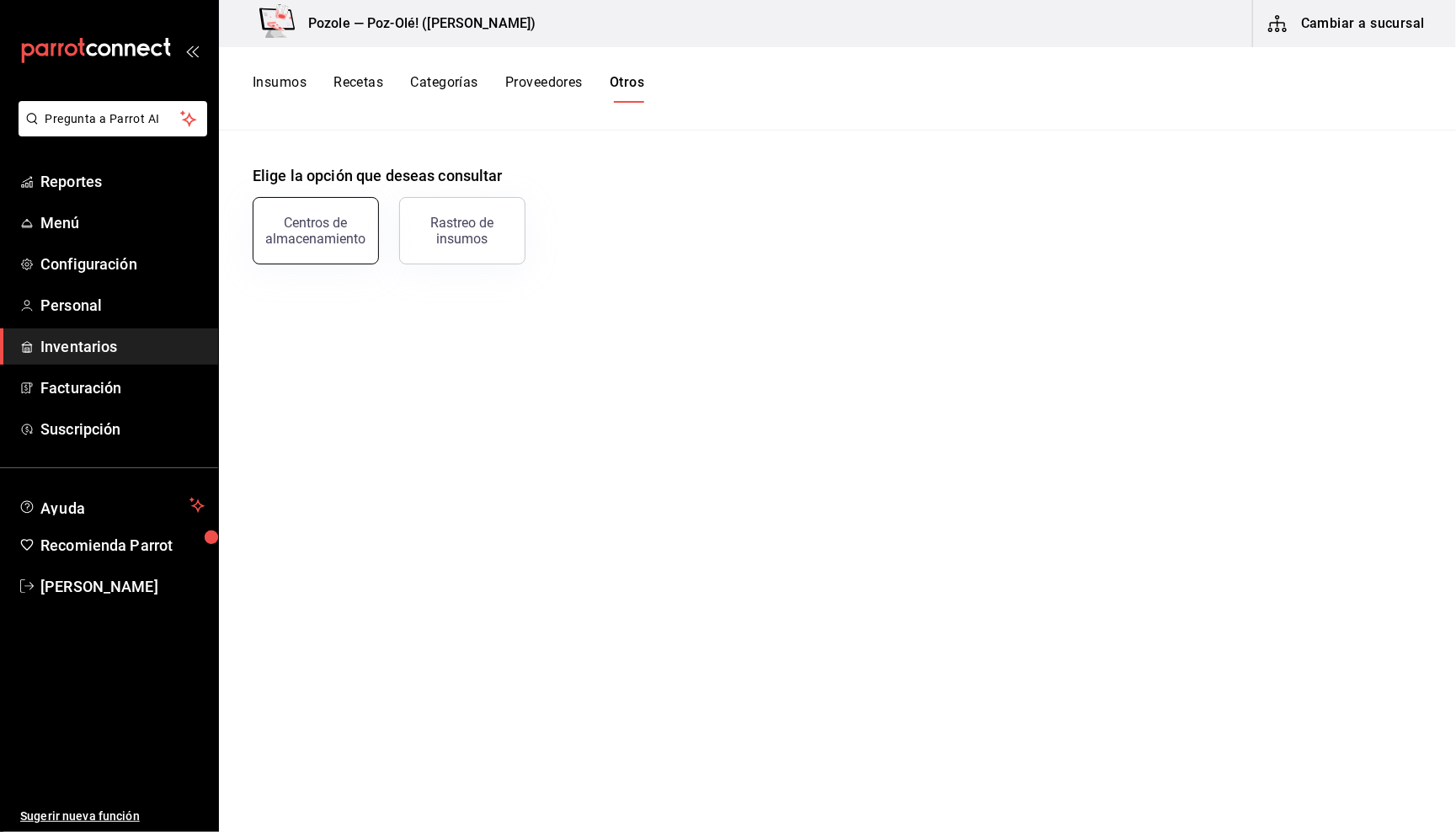
click at [303, 236] on div "Centros de almacenamiento" at bounding box center [315, 230] width 104 height 32
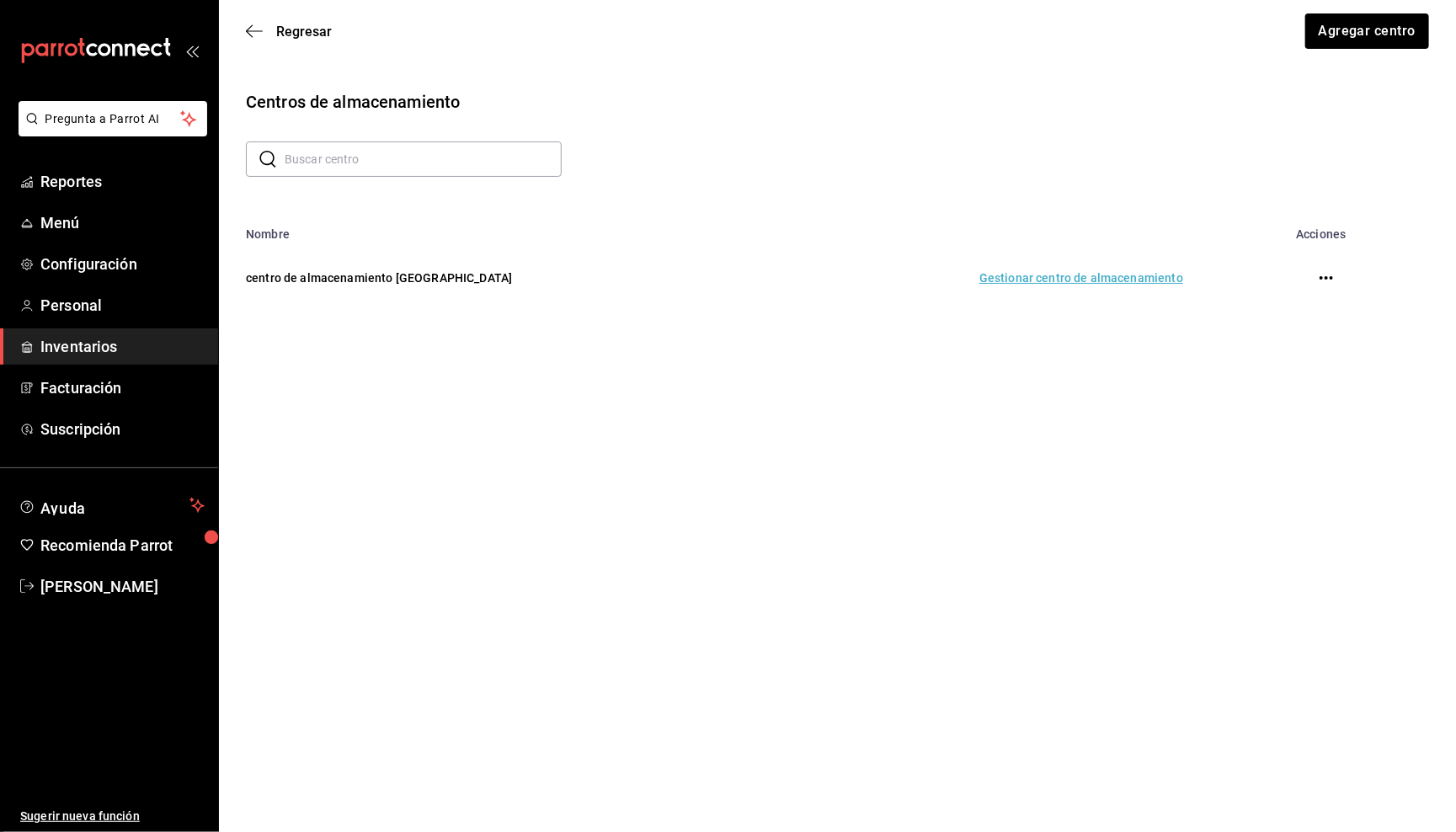
click at [1326, 275] on icon "button" at bounding box center [1326, 278] width 14 height 14
click at [936, 324] on div at bounding box center [728, 416] width 1456 height 832
drag, startPoint x: 231, startPoint y: 276, endPoint x: 458, endPoint y: 286, distance: 227.2
click at [458, 286] on td "centro de almacenamiento [GEOGRAPHIC_DATA]" at bounding box center [495, 277] width 553 height 74
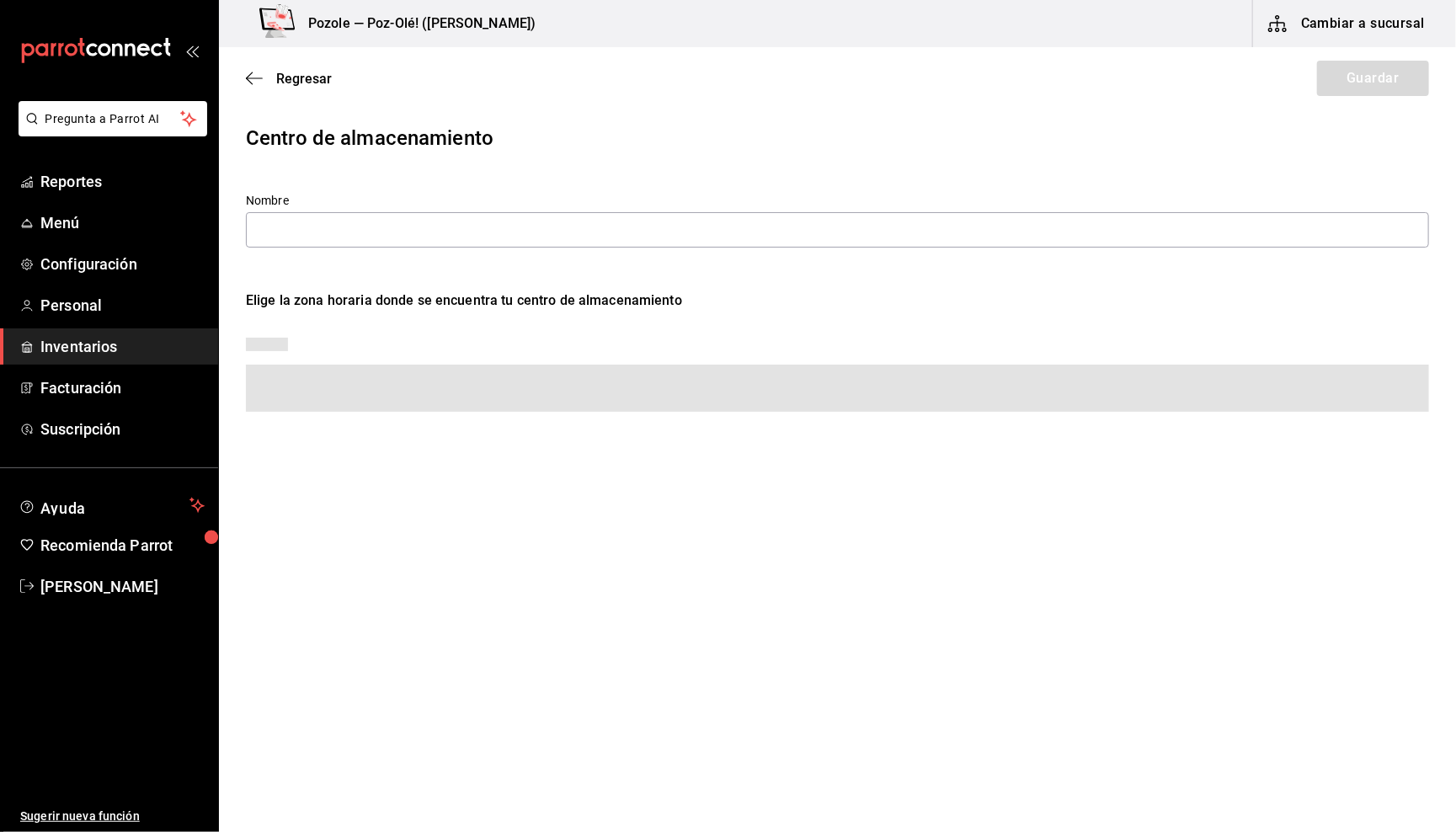
type input "centro de almacenamiento [GEOGRAPHIC_DATA]"
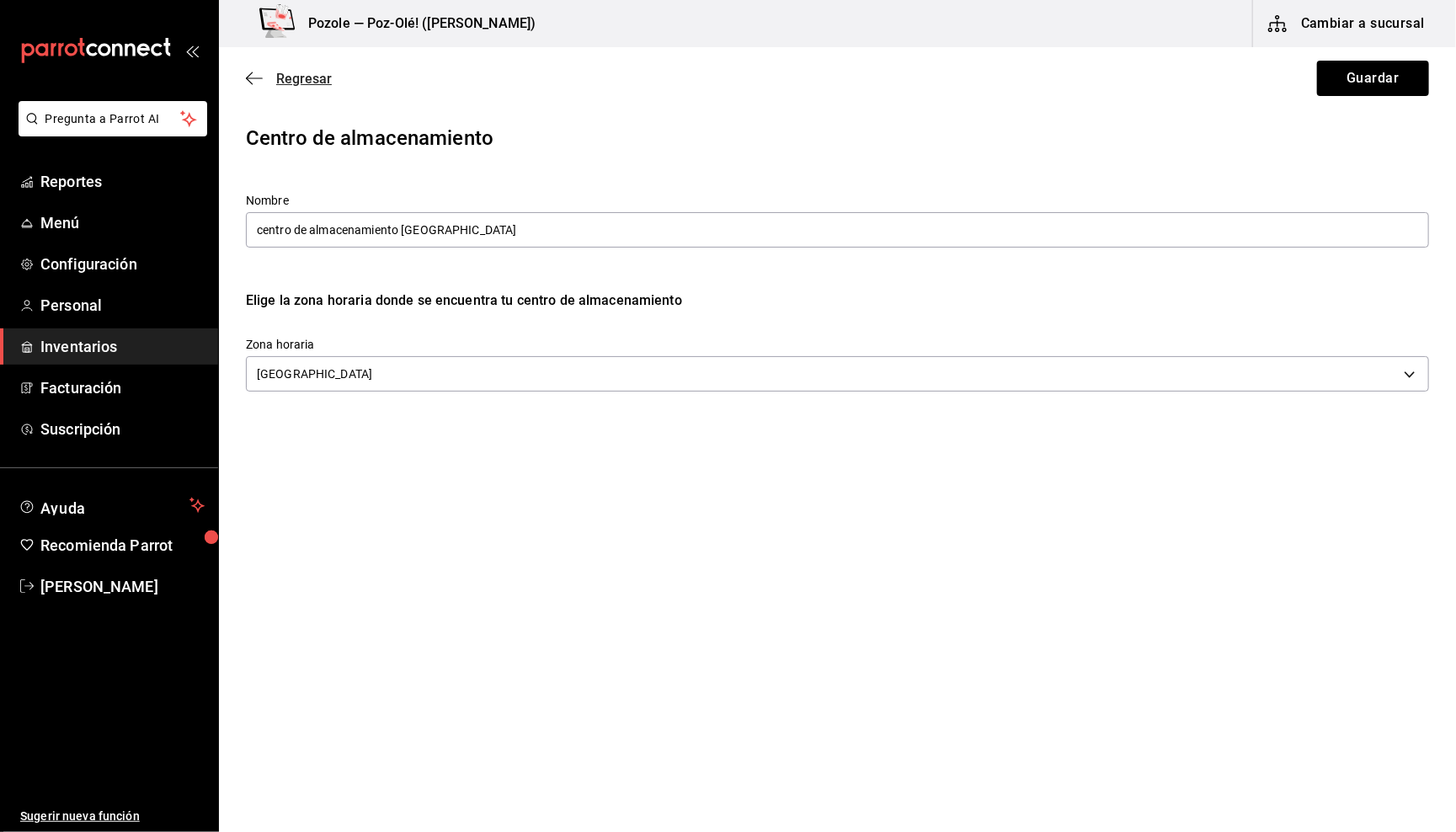
click at [254, 74] on icon "button" at bounding box center [254, 78] width 17 height 15
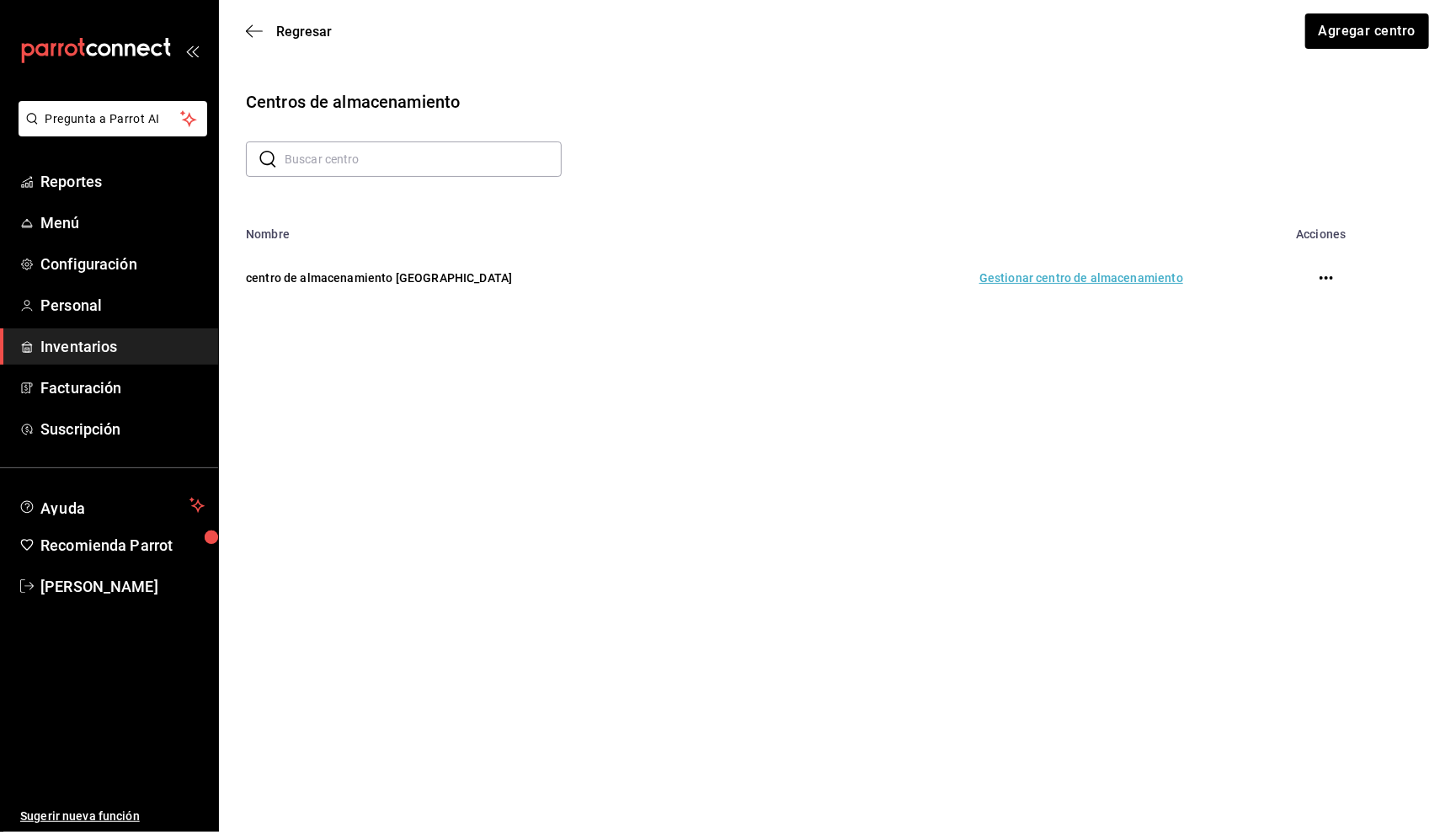
click at [1137, 280] on td "Gestionar centro de almacenamiento" at bounding box center [987, 277] width 431 height 74
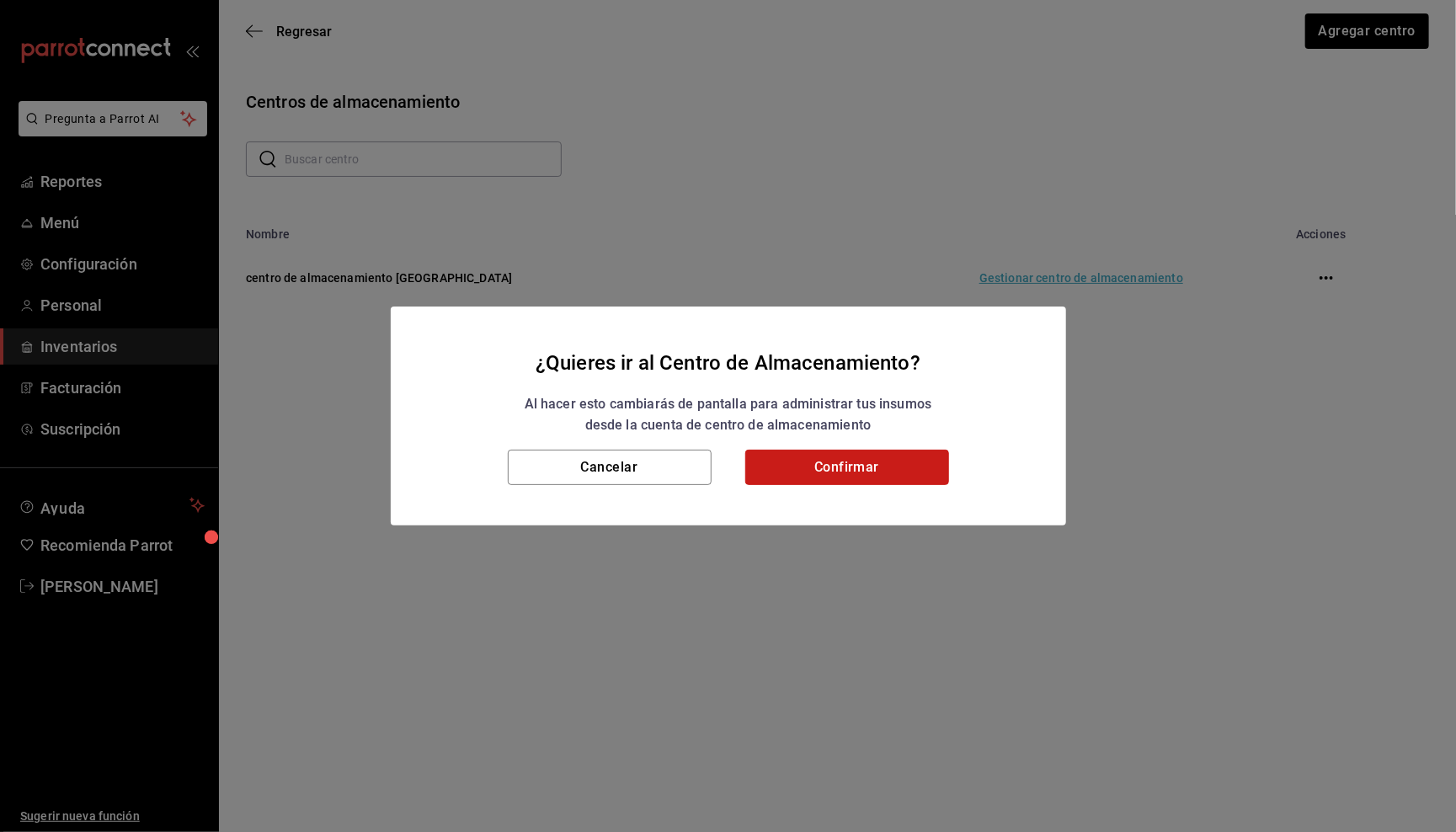
click at [849, 452] on button "Confirmar" at bounding box center [847, 468] width 203 height 36
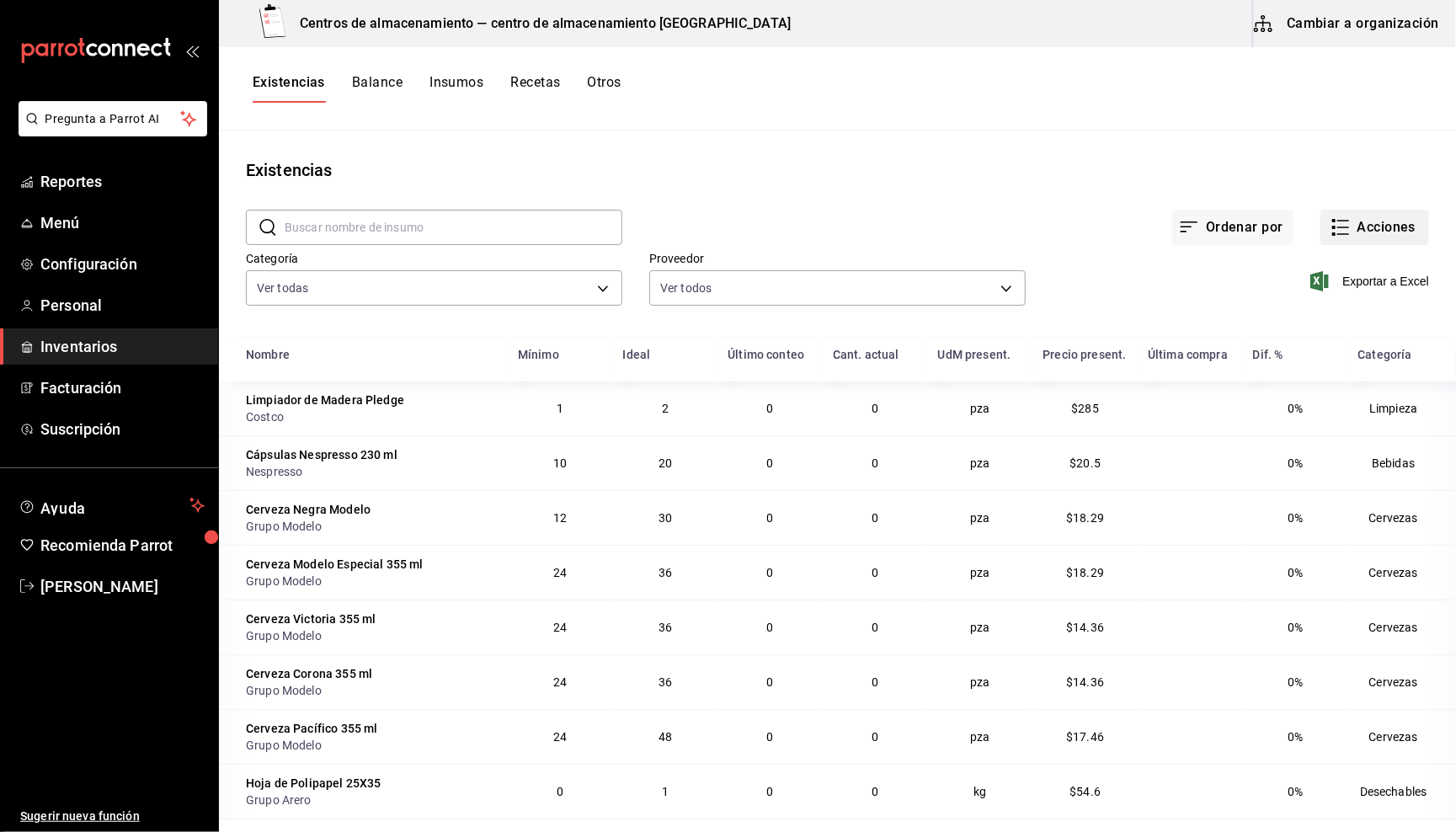
click at [1366, 217] on button "Acciones" at bounding box center [1375, 227] width 108 height 36
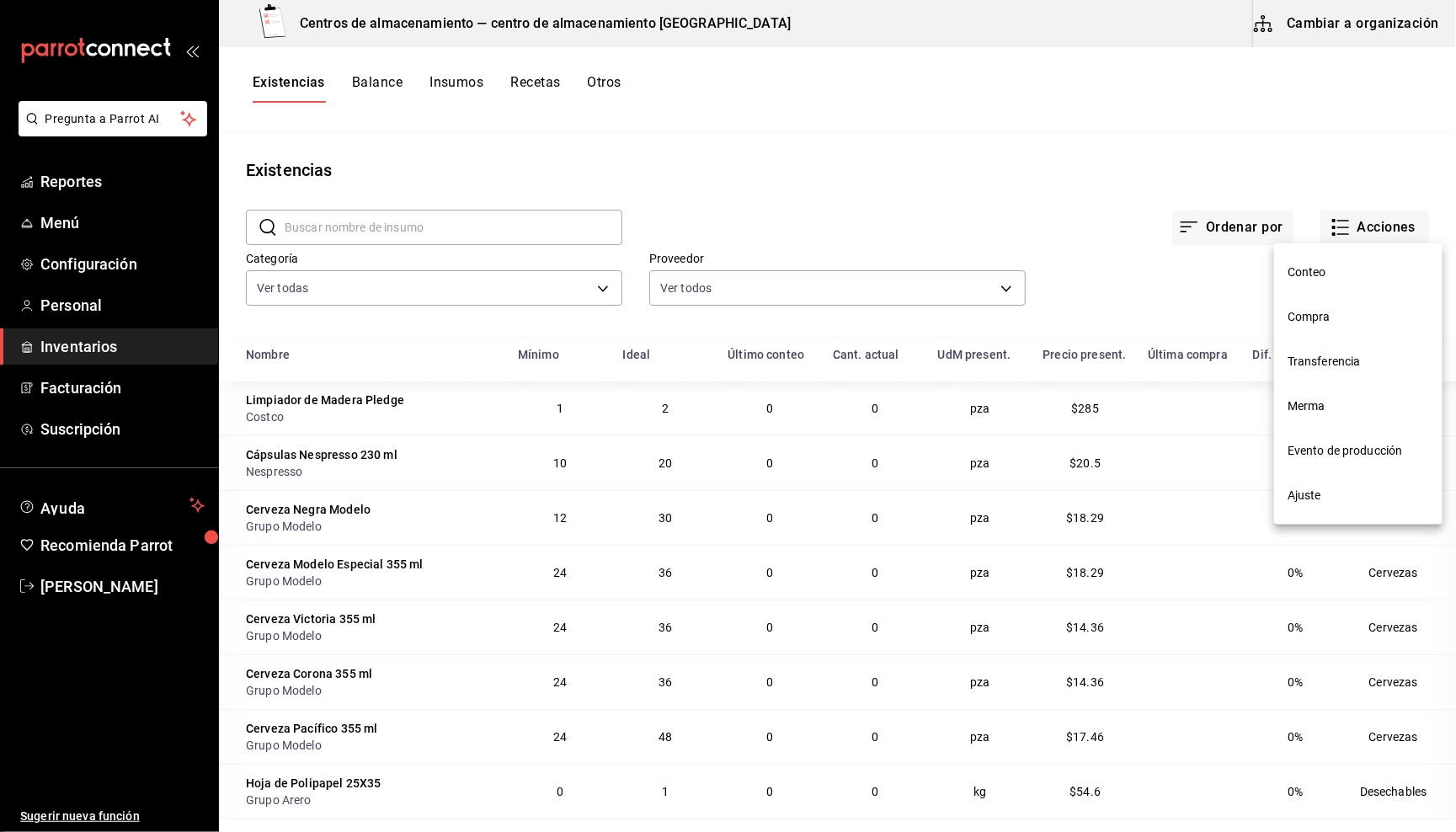
click at [993, 204] on div at bounding box center [728, 416] width 1456 height 832
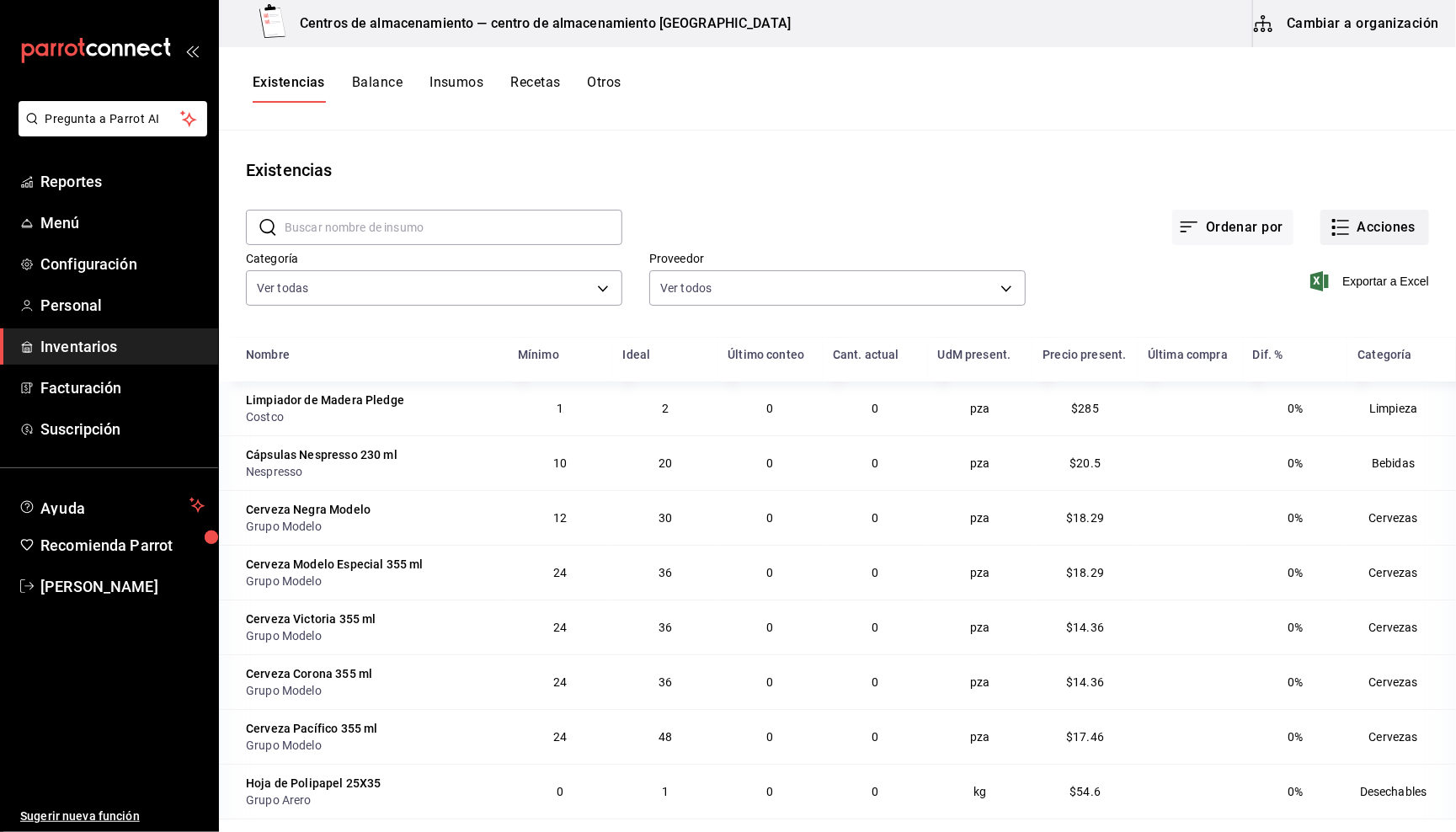
click at [1359, 228] on button "Acciones" at bounding box center [1375, 227] width 108 height 36
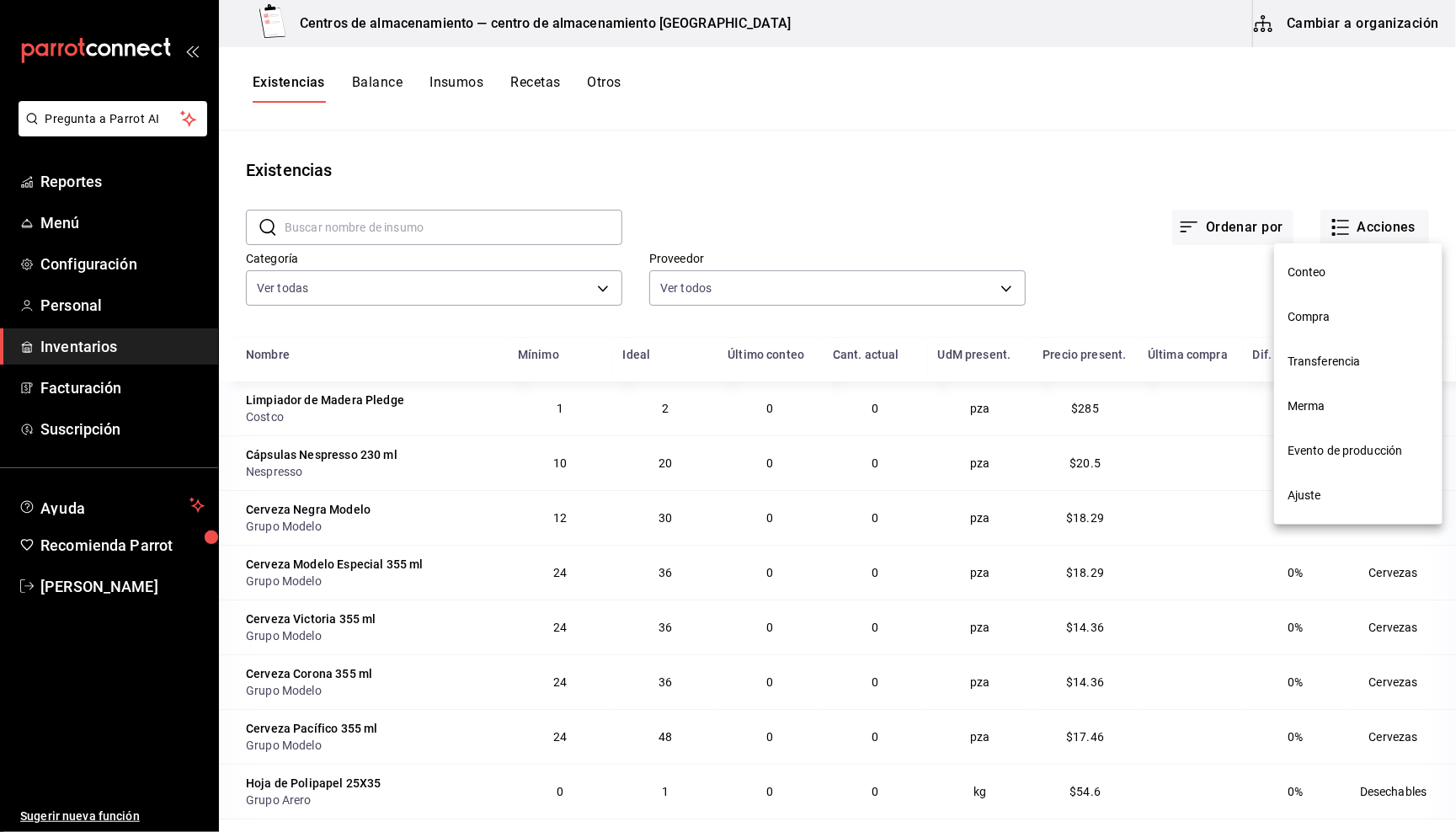
click at [1307, 355] on span "Transferencia" at bounding box center [1358, 361] width 142 height 18
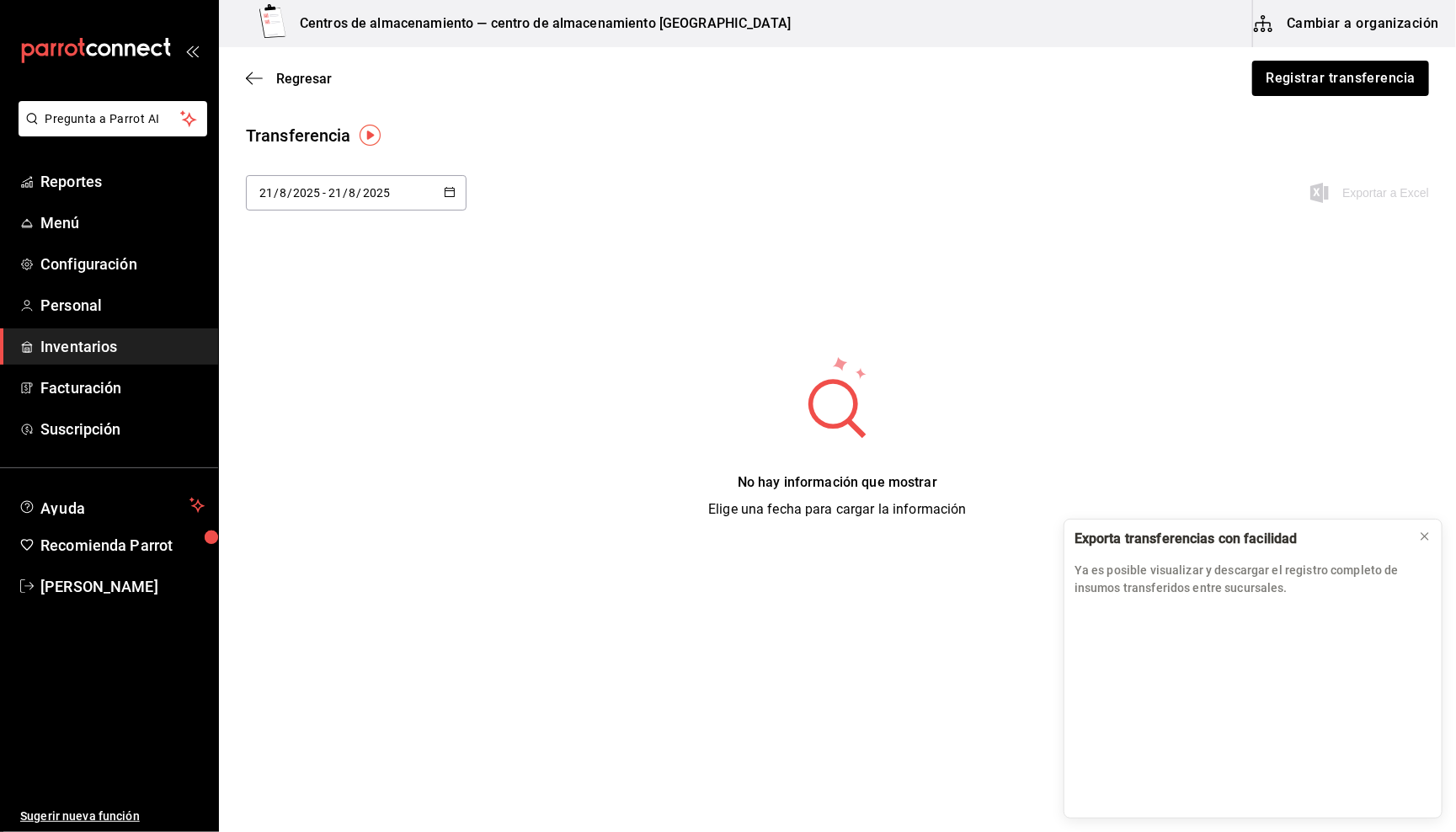
drag, startPoint x: 970, startPoint y: 374, endPoint x: 650, endPoint y: 282, distance: 333.0
click at [970, 374] on div "No hay información que mostrar Elige una fecha para cargar la información" at bounding box center [837, 436] width 1237 height 165
click at [458, 197] on div "[DATE] [DATE] - [DATE] [DATE]" at bounding box center [356, 193] width 220 height 36
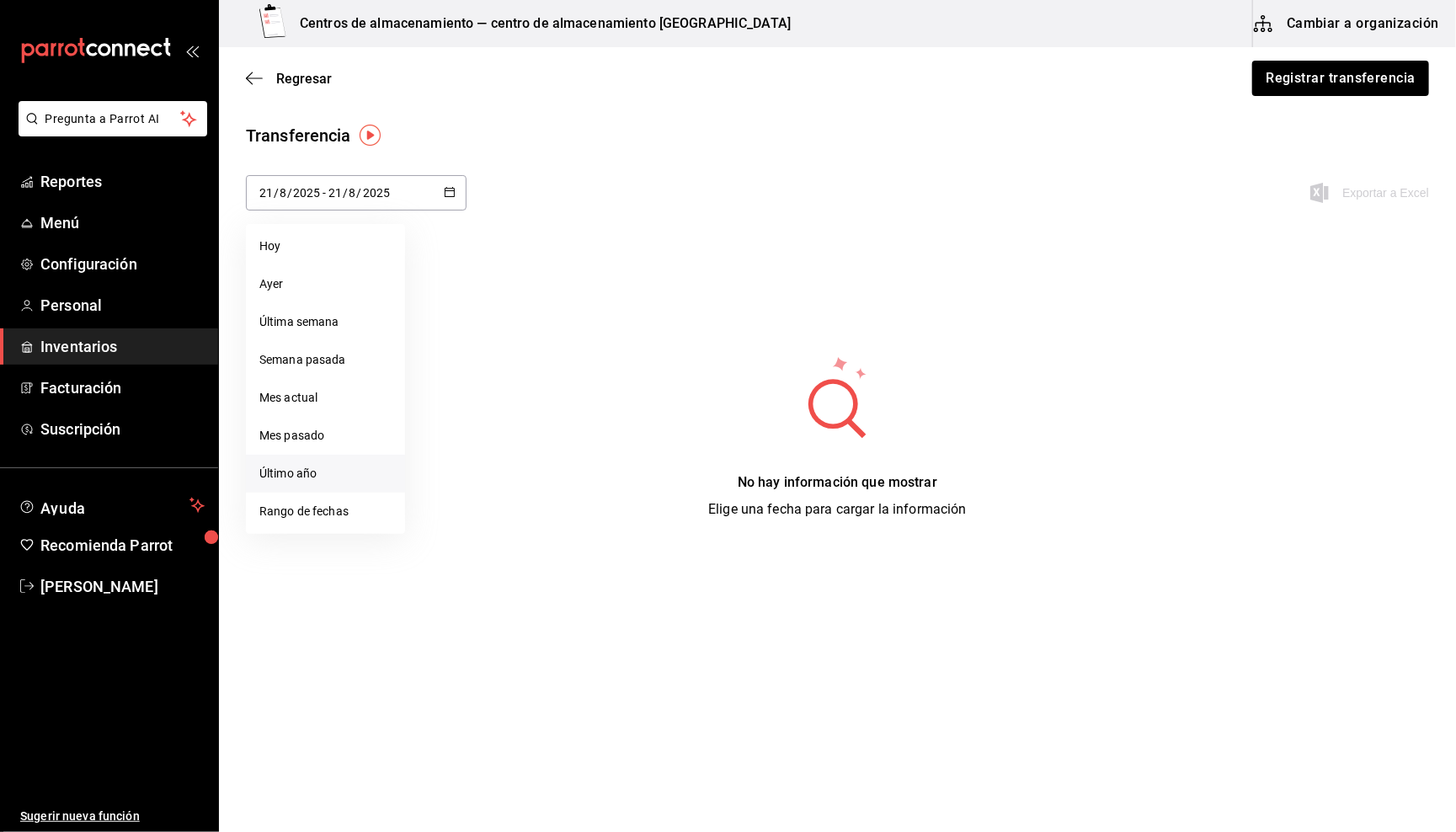
click at [303, 462] on li "Último año" at bounding box center [325, 474] width 159 height 38
type input "[DATE]"
type input "1"
click at [454, 190] on icon "button" at bounding box center [450, 192] width 12 height 12
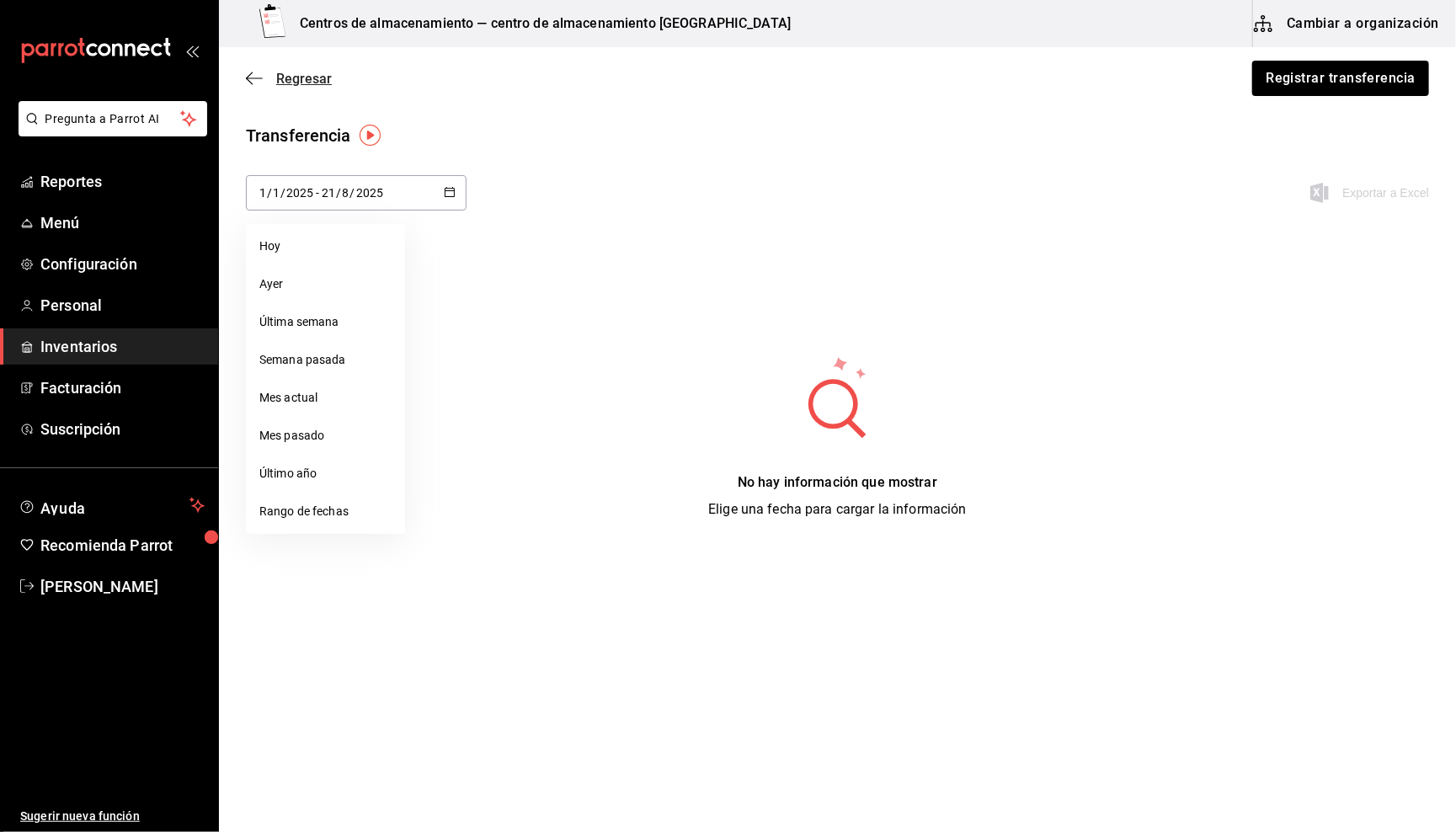
click at [247, 74] on icon "button" at bounding box center [254, 78] width 17 height 15
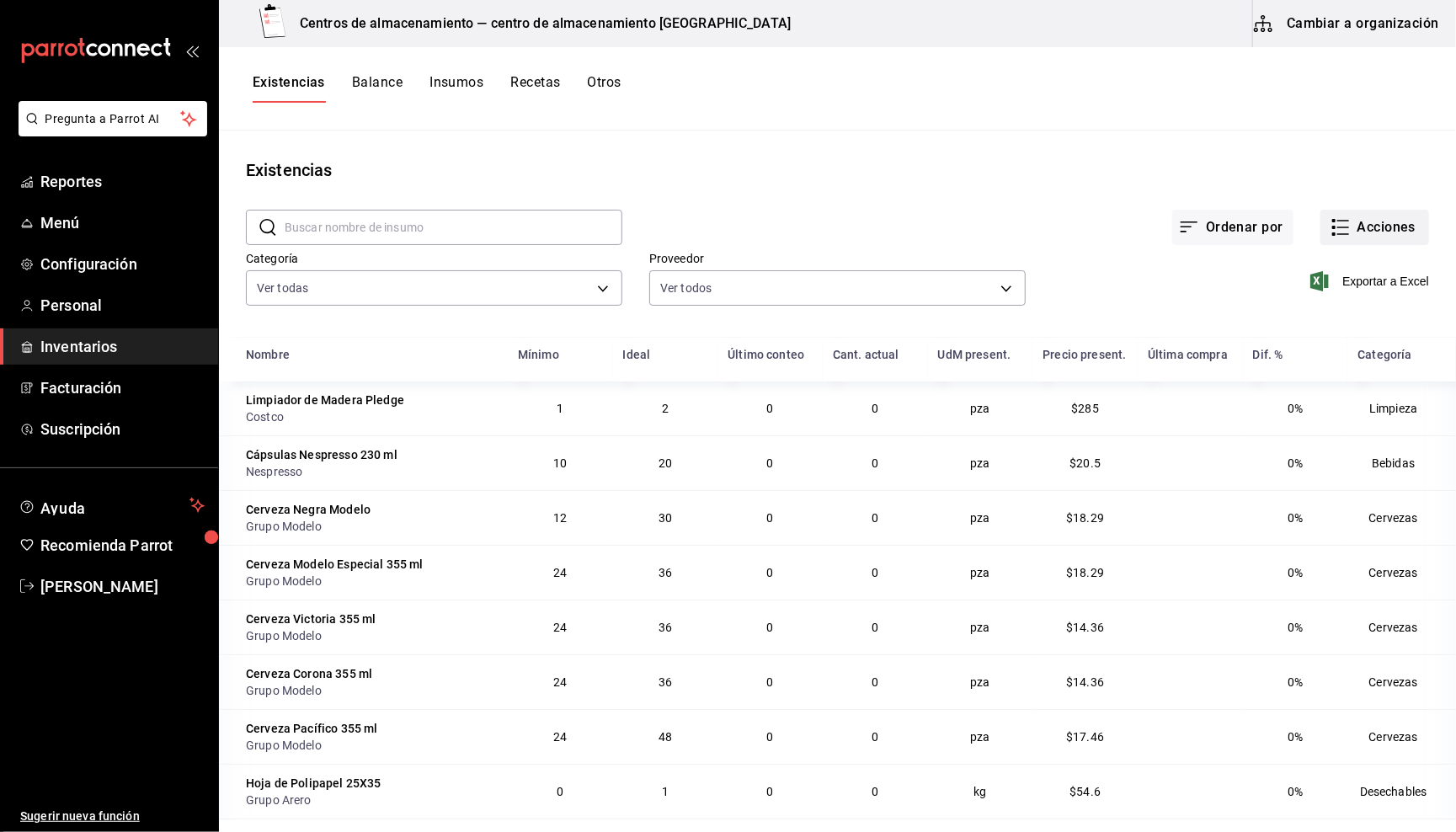
click at [1372, 218] on button "Acciones" at bounding box center [1375, 227] width 108 height 36
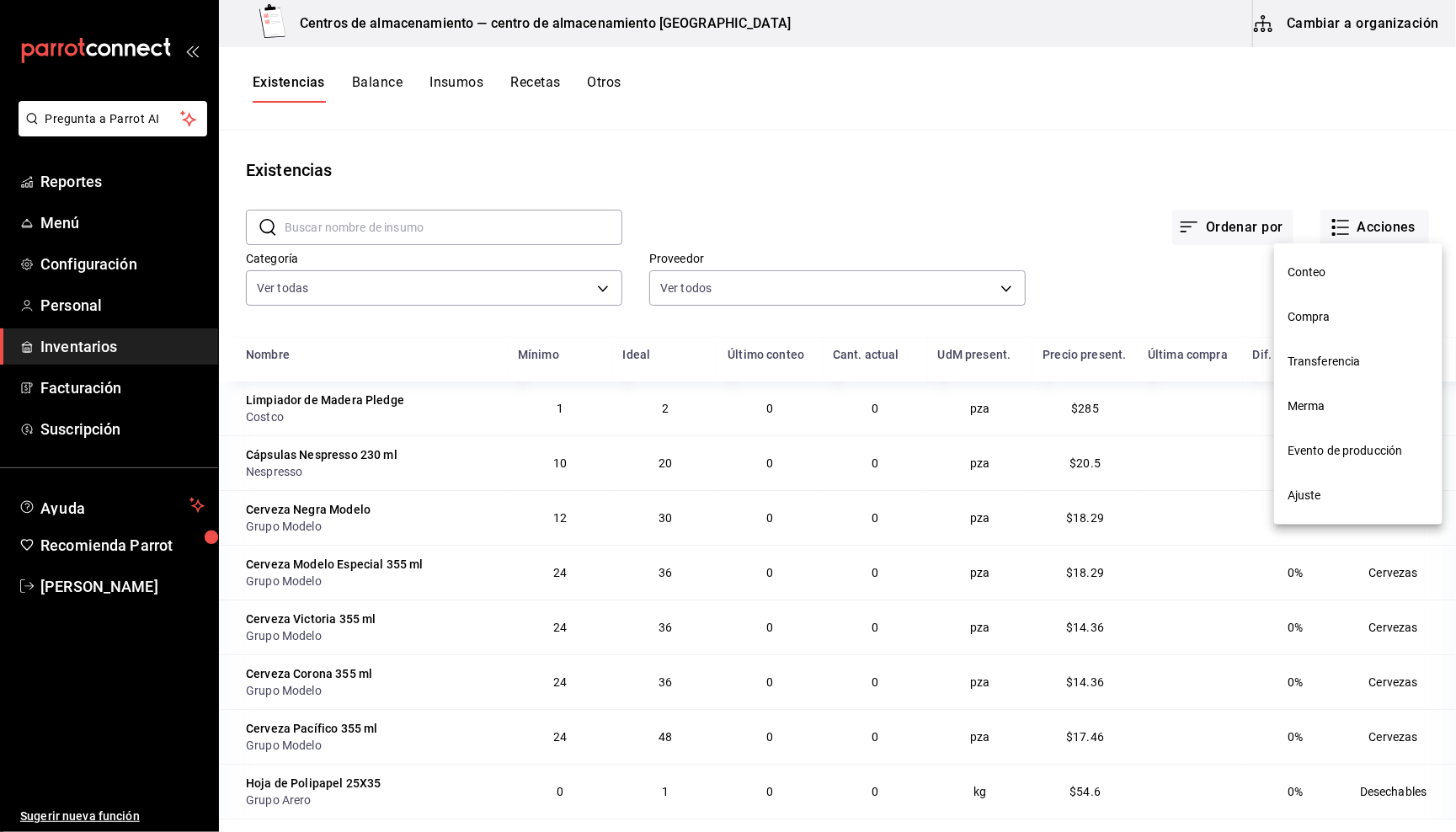
click at [1121, 280] on div at bounding box center [728, 416] width 1456 height 832
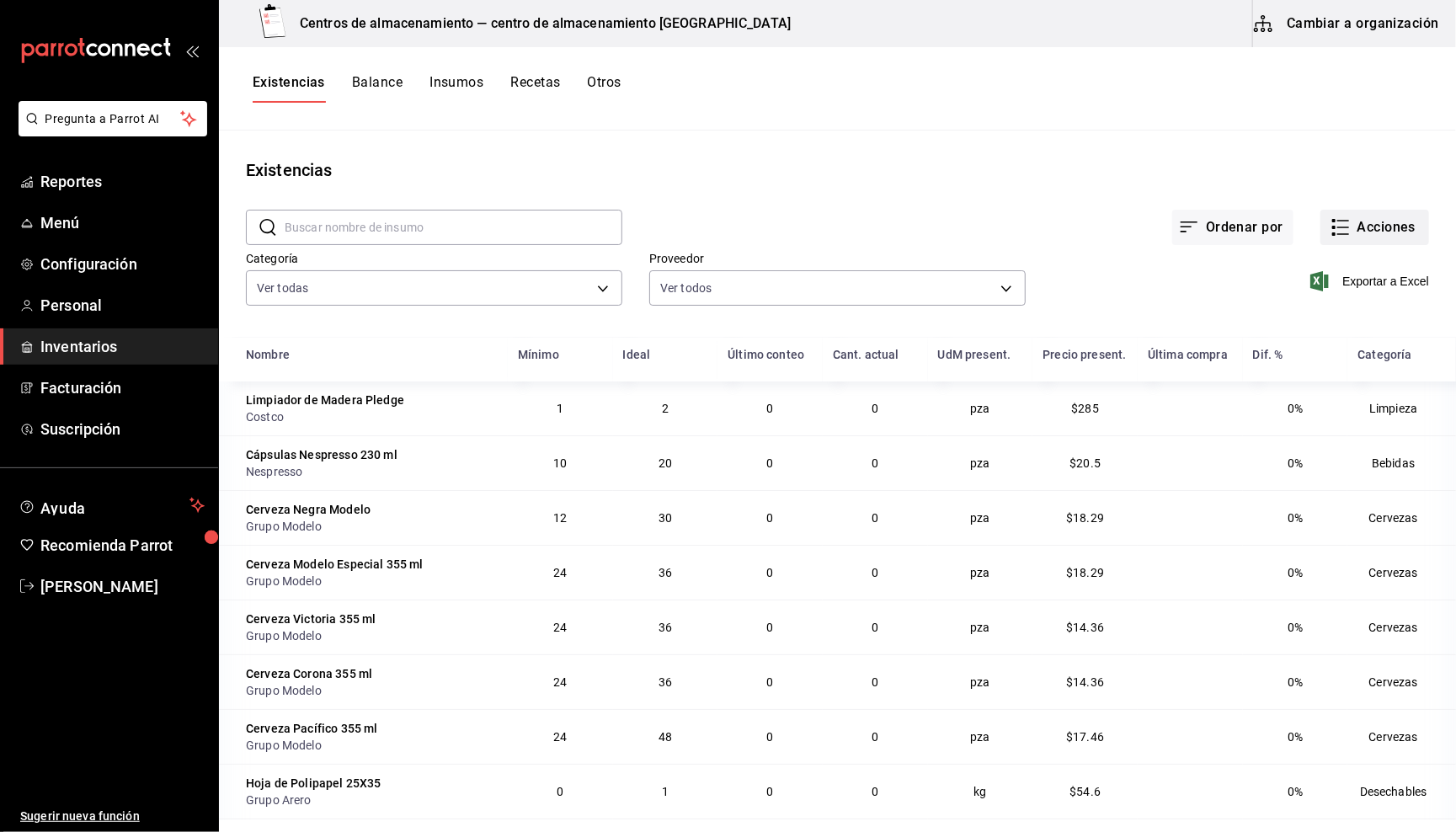
click at [1377, 227] on button "Acciones" at bounding box center [1375, 227] width 108 height 36
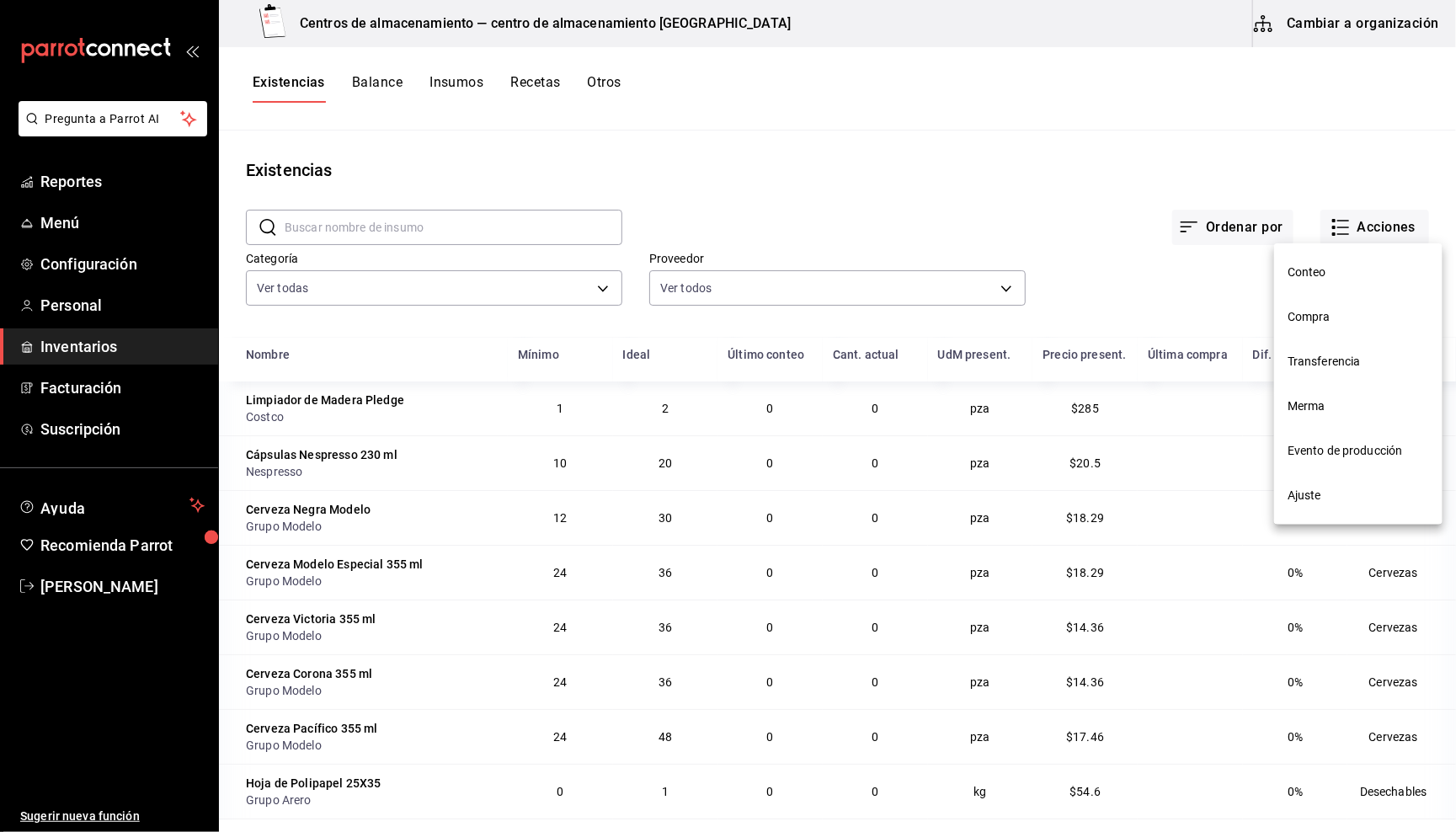
click at [1317, 312] on span "Compra" at bounding box center [1358, 317] width 142 height 18
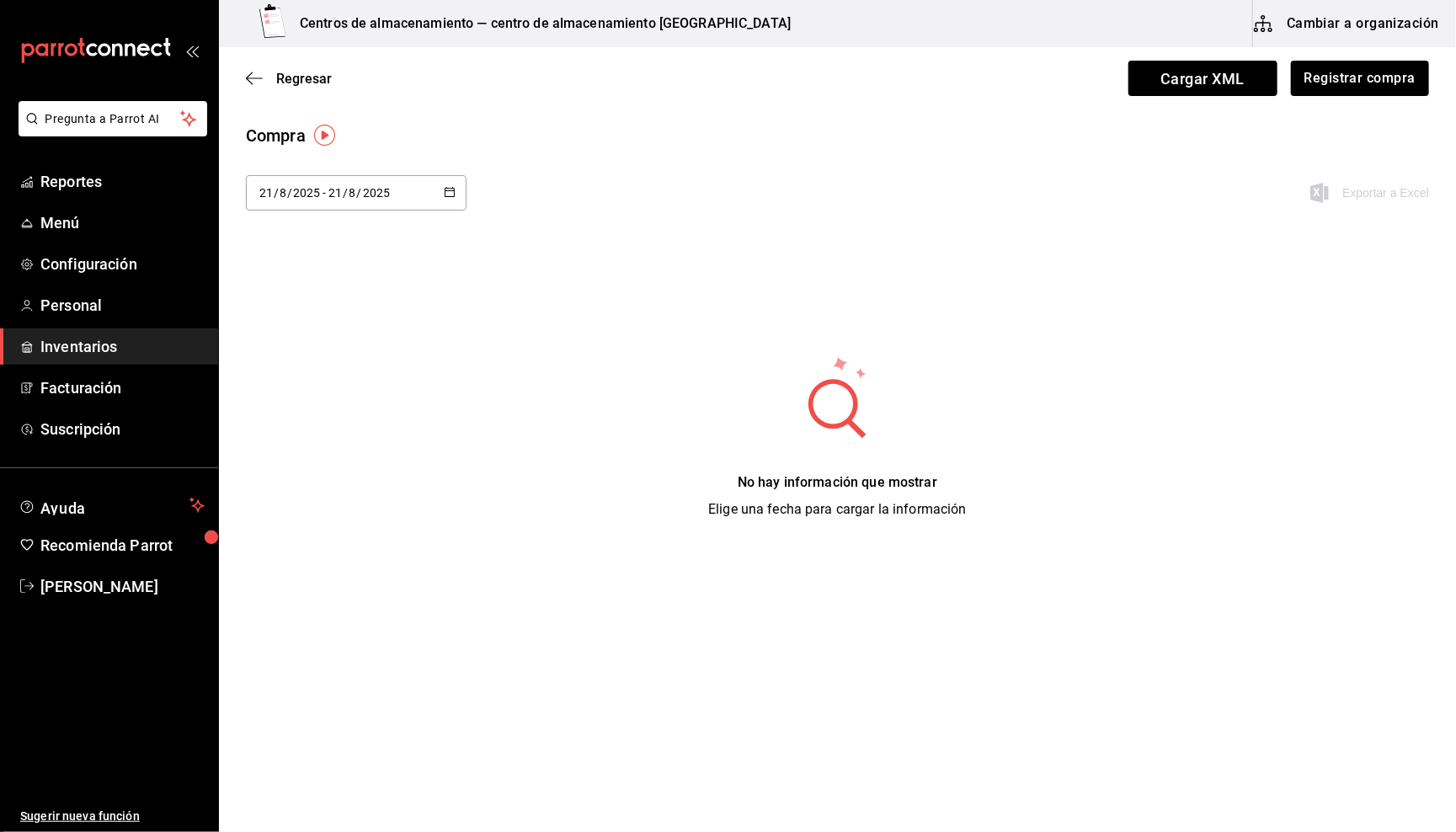
click at [361, 206] on div "[DATE] [DATE] - [DATE] [DATE]" at bounding box center [356, 193] width 220 height 36
click at [312, 480] on li "Último año" at bounding box center [325, 474] width 159 height 38
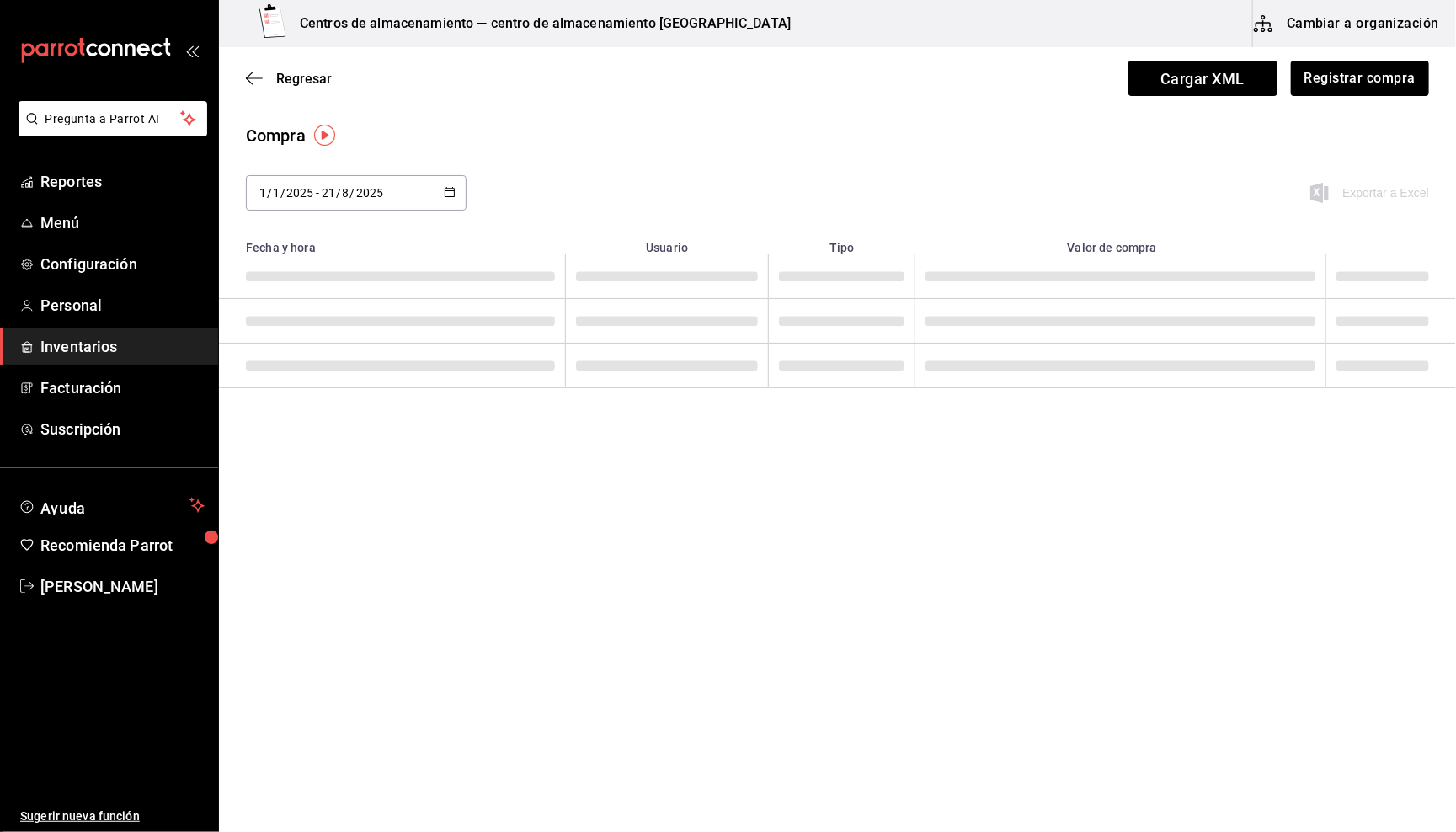
type input "[DATE]"
type input "1"
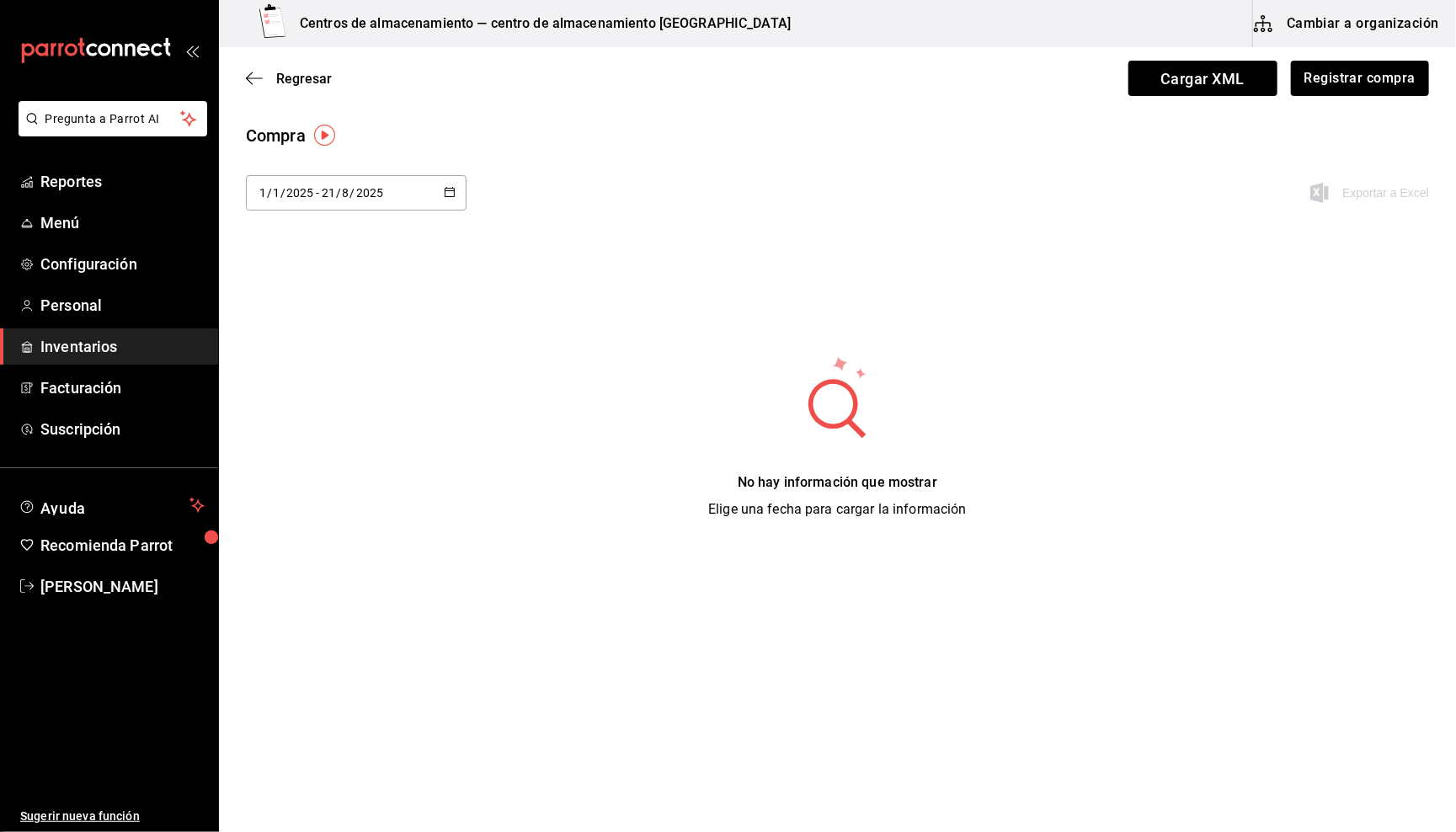
click at [841, 508] on span "Elige una fecha para cargar la información" at bounding box center [837, 508] width 258 height 16
click at [251, 76] on icon "button" at bounding box center [254, 78] width 17 height 15
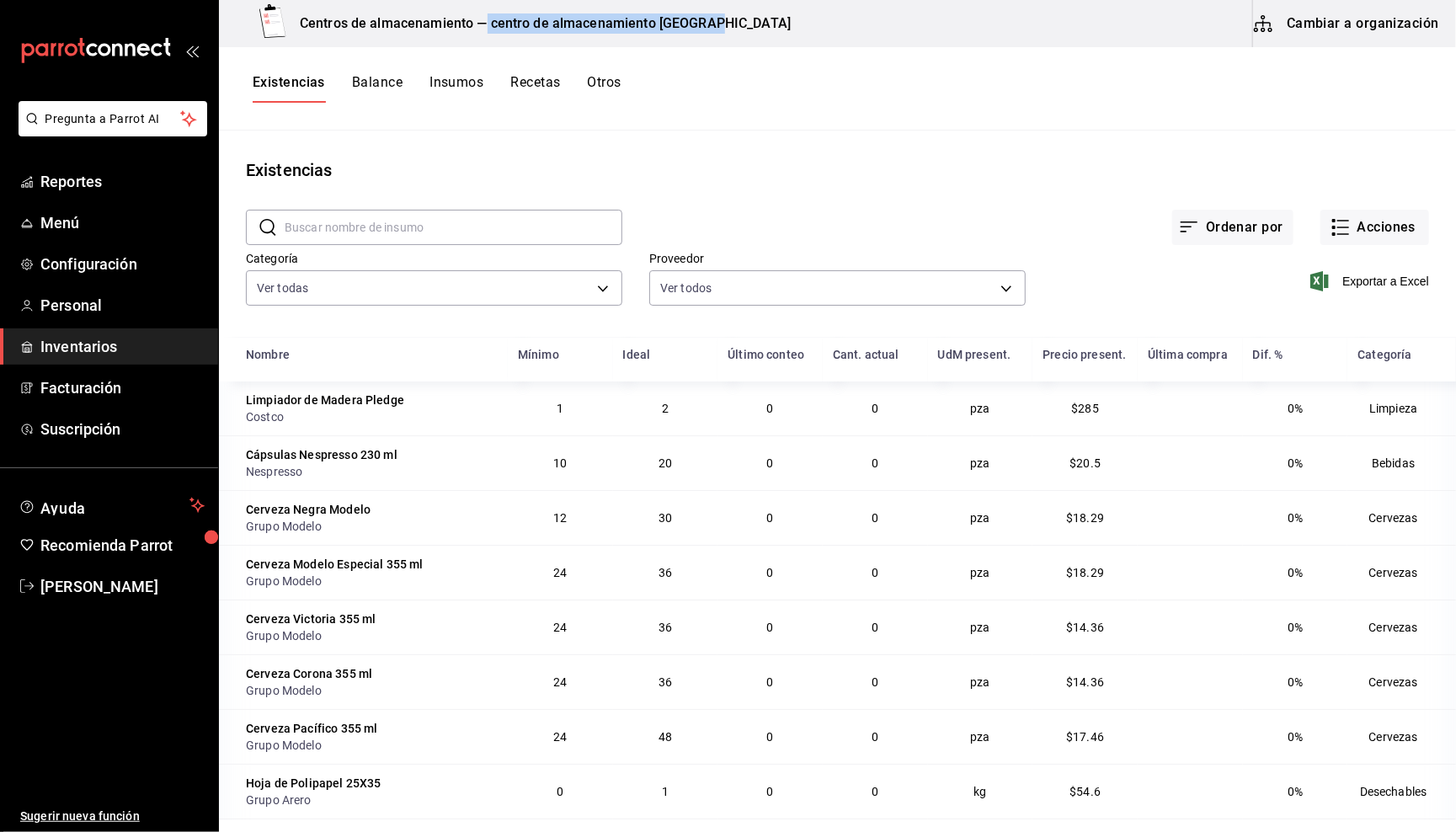
drag, startPoint x: 486, startPoint y: 21, endPoint x: 753, endPoint y: 25, distance: 267.0
click at [753, 26] on div "Centros de almacenamiento — centro de almacenamiento [GEOGRAPHIC_DATA] a organi…" at bounding box center [837, 24] width 1237 height 47
click at [1350, 27] on button "Cambiar a organización" at bounding box center [1348, 24] width 190 height 47
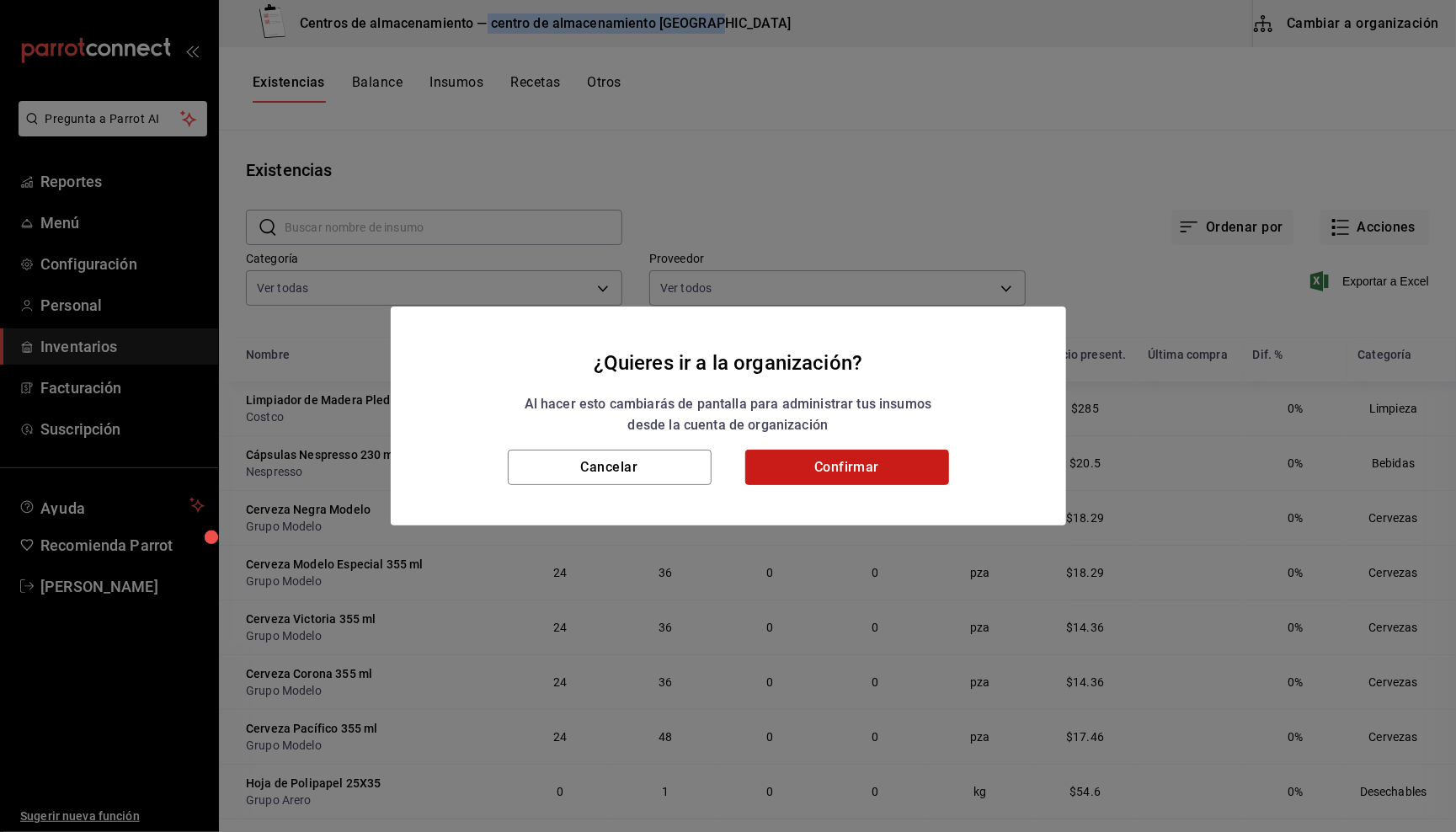
click at [825, 471] on button "Confirmar" at bounding box center [847, 468] width 203 height 36
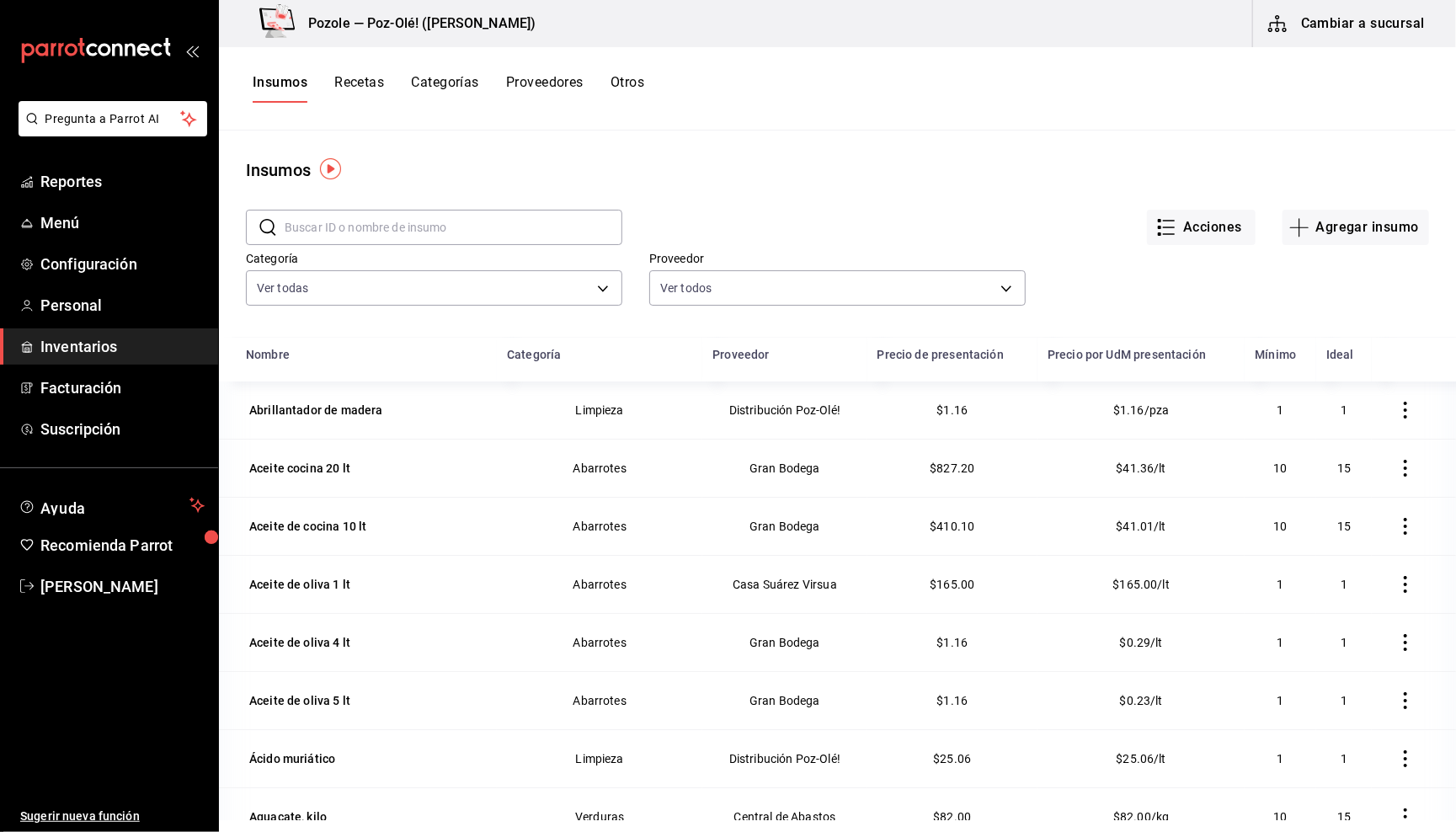
click at [551, 80] on button "Proveedores" at bounding box center [544, 88] width 77 height 29
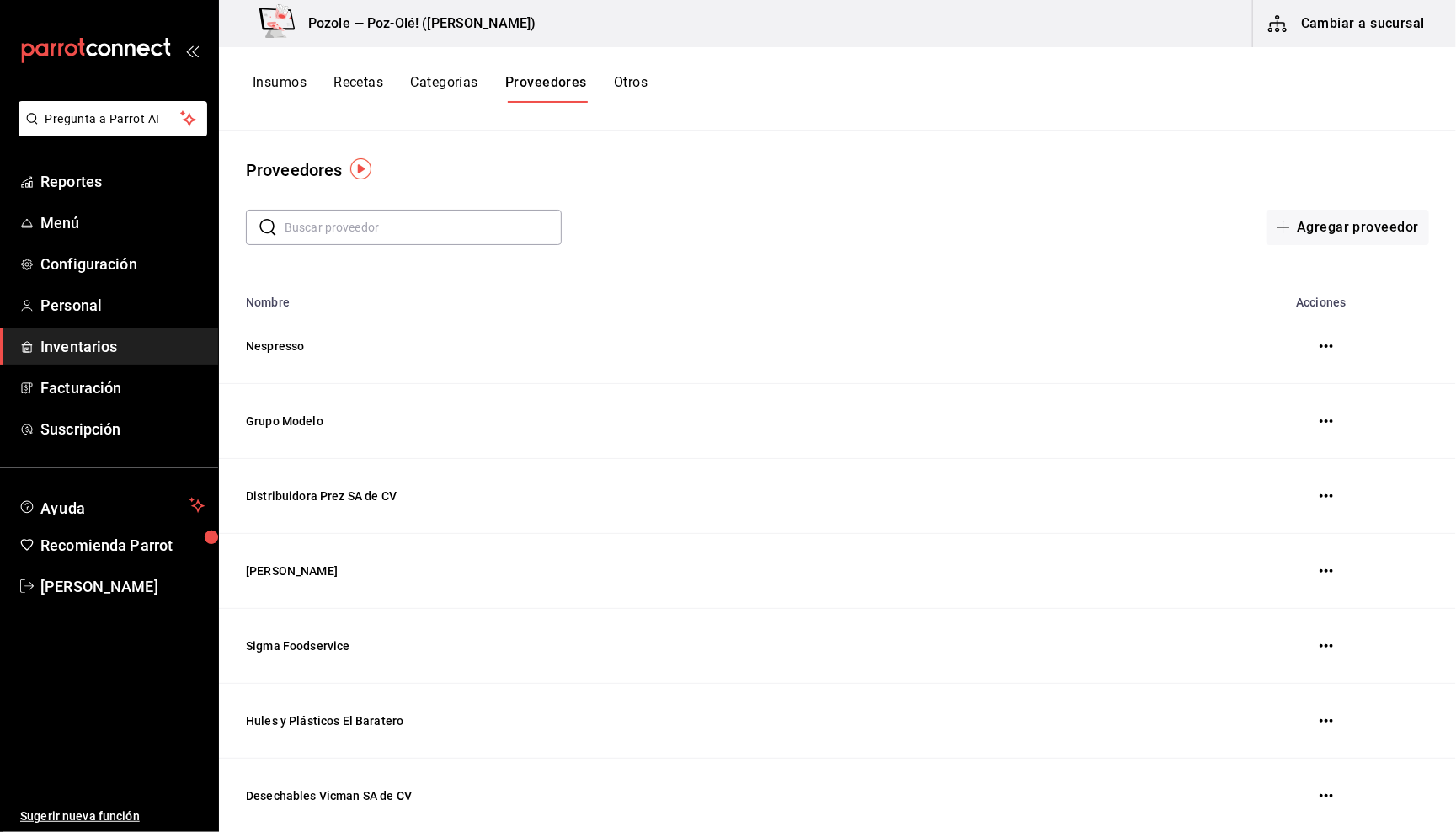
click at [425, 98] on button "Categorías" at bounding box center [444, 88] width 68 height 29
click at [340, 75] on button "Recetas" at bounding box center [358, 88] width 50 height 29
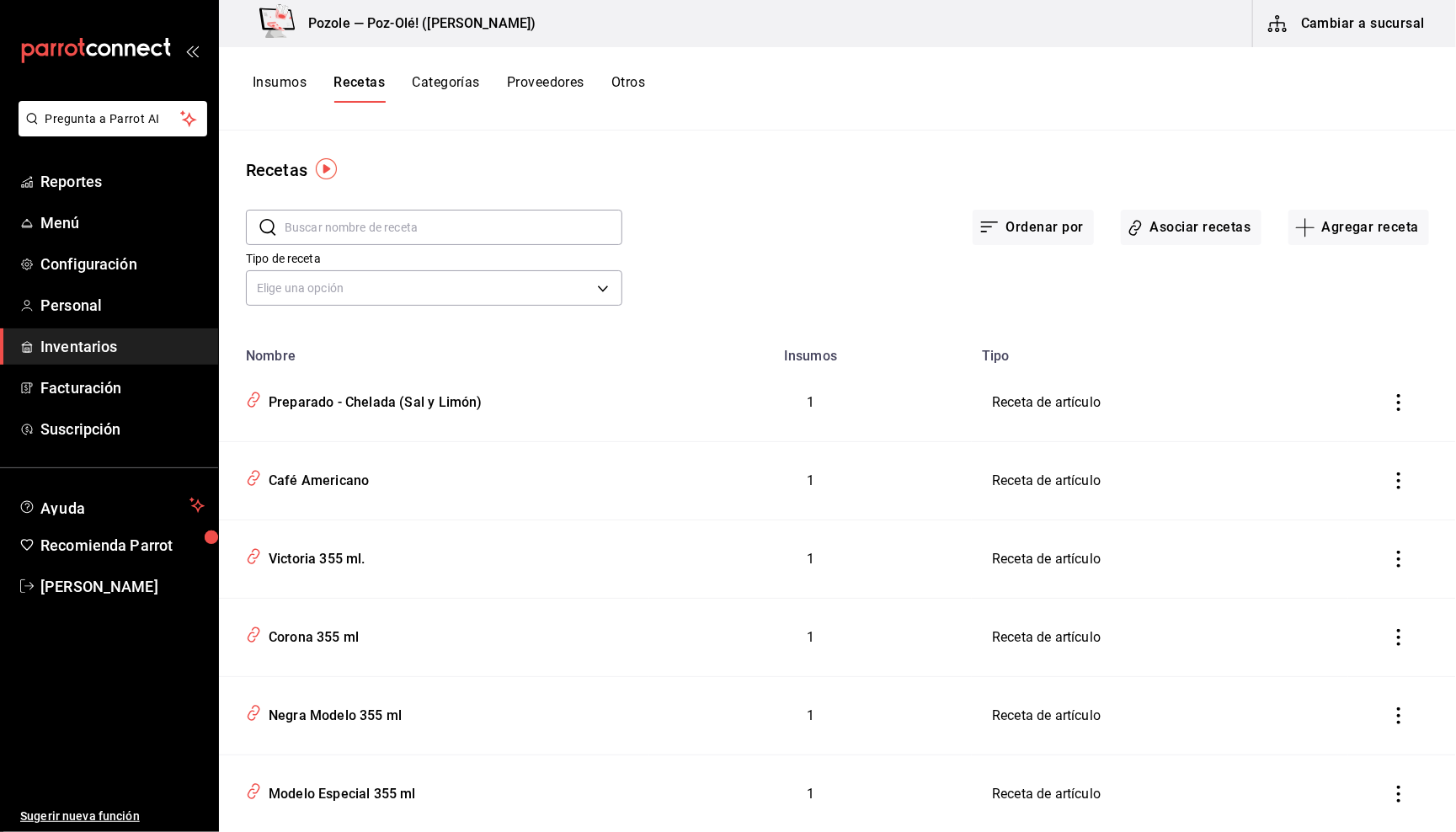
click at [273, 85] on button "Insumos" at bounding box center [280, 88] width 54 height 29
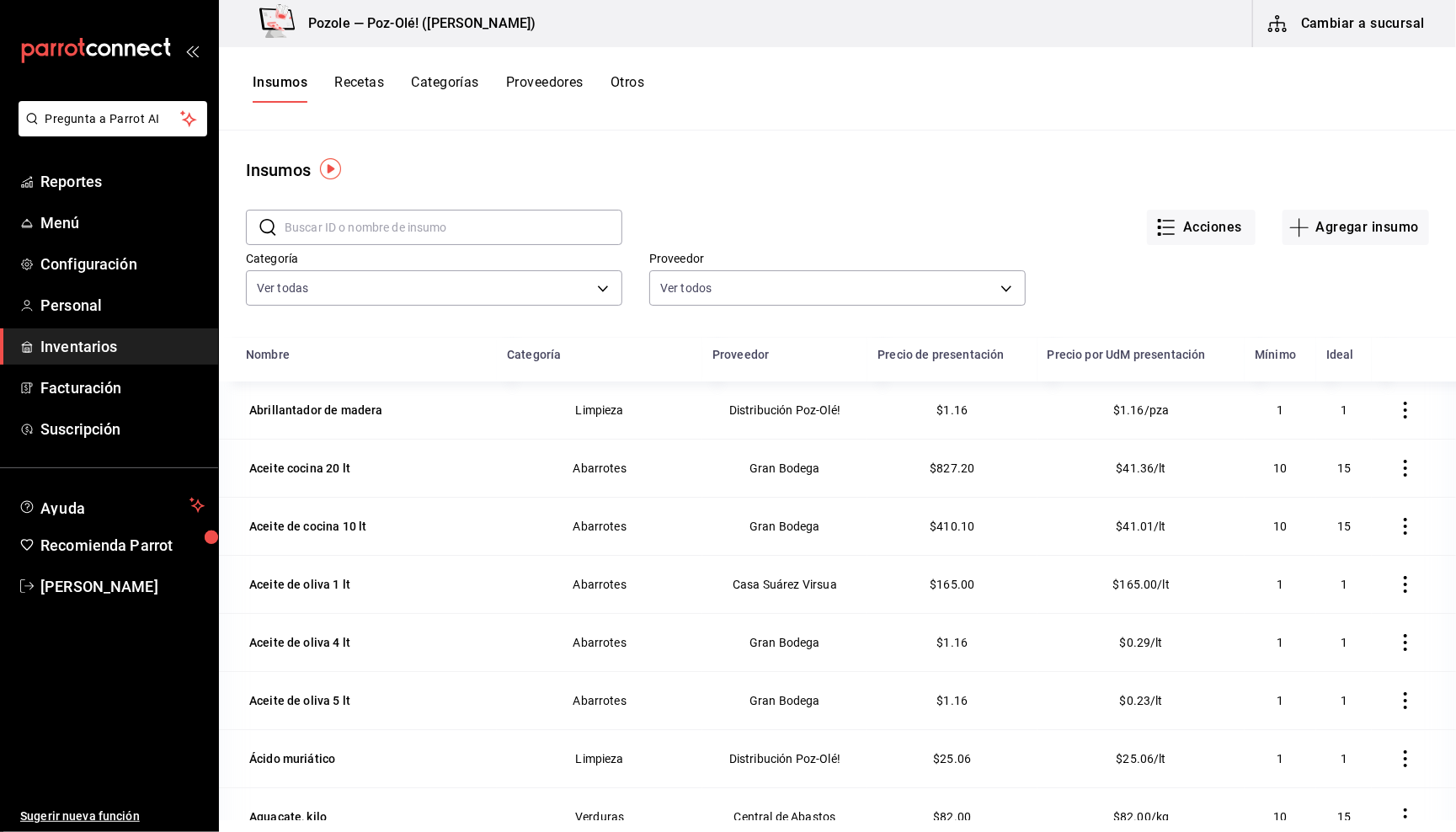
click at [633, 80] on button "Otros" at bounding box center [627, 88] width 34 height 29
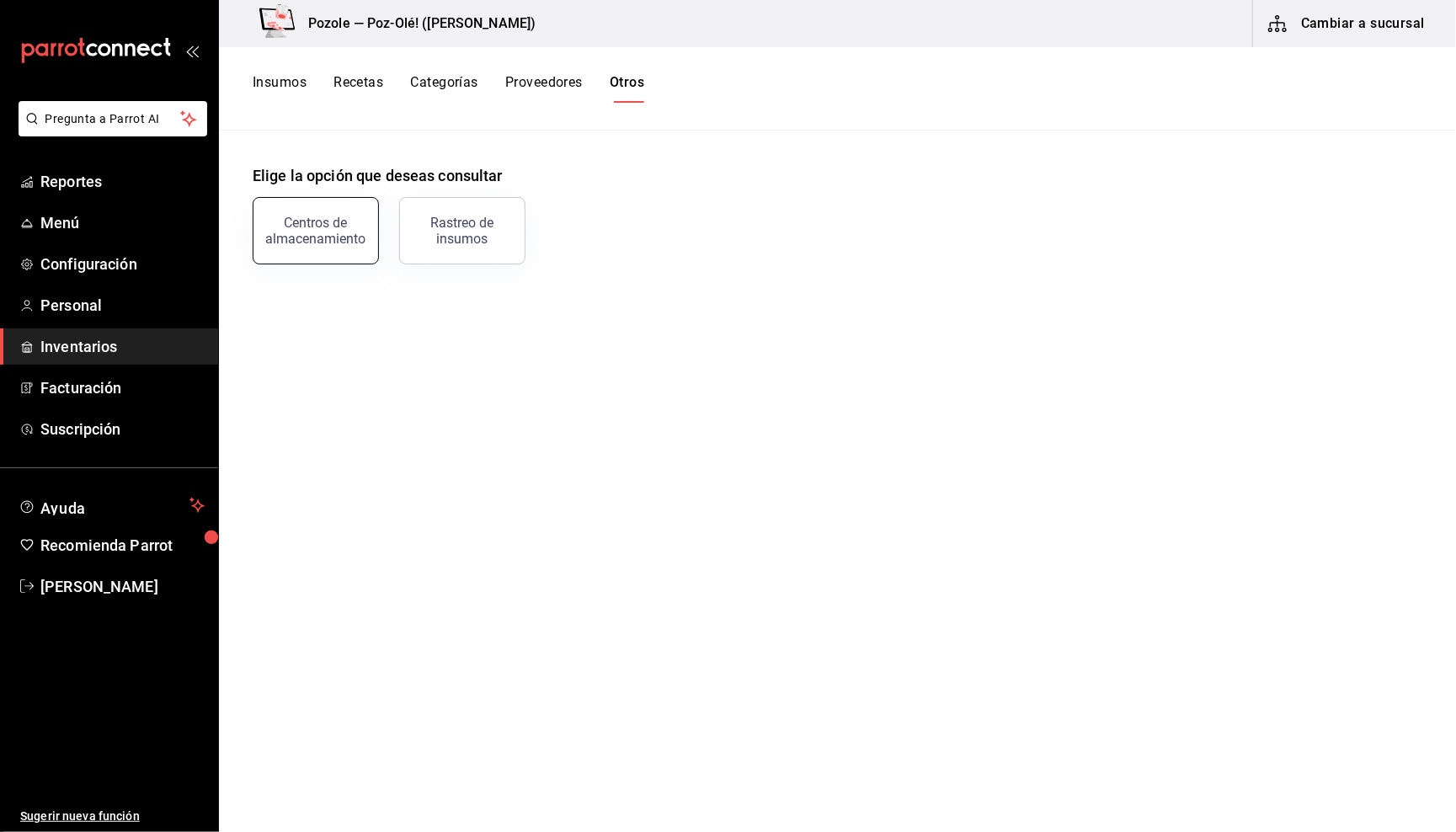
click at [314, 217] on div "Centros de almacenamiento" at bounding box center [315, 230] width 104 height 32
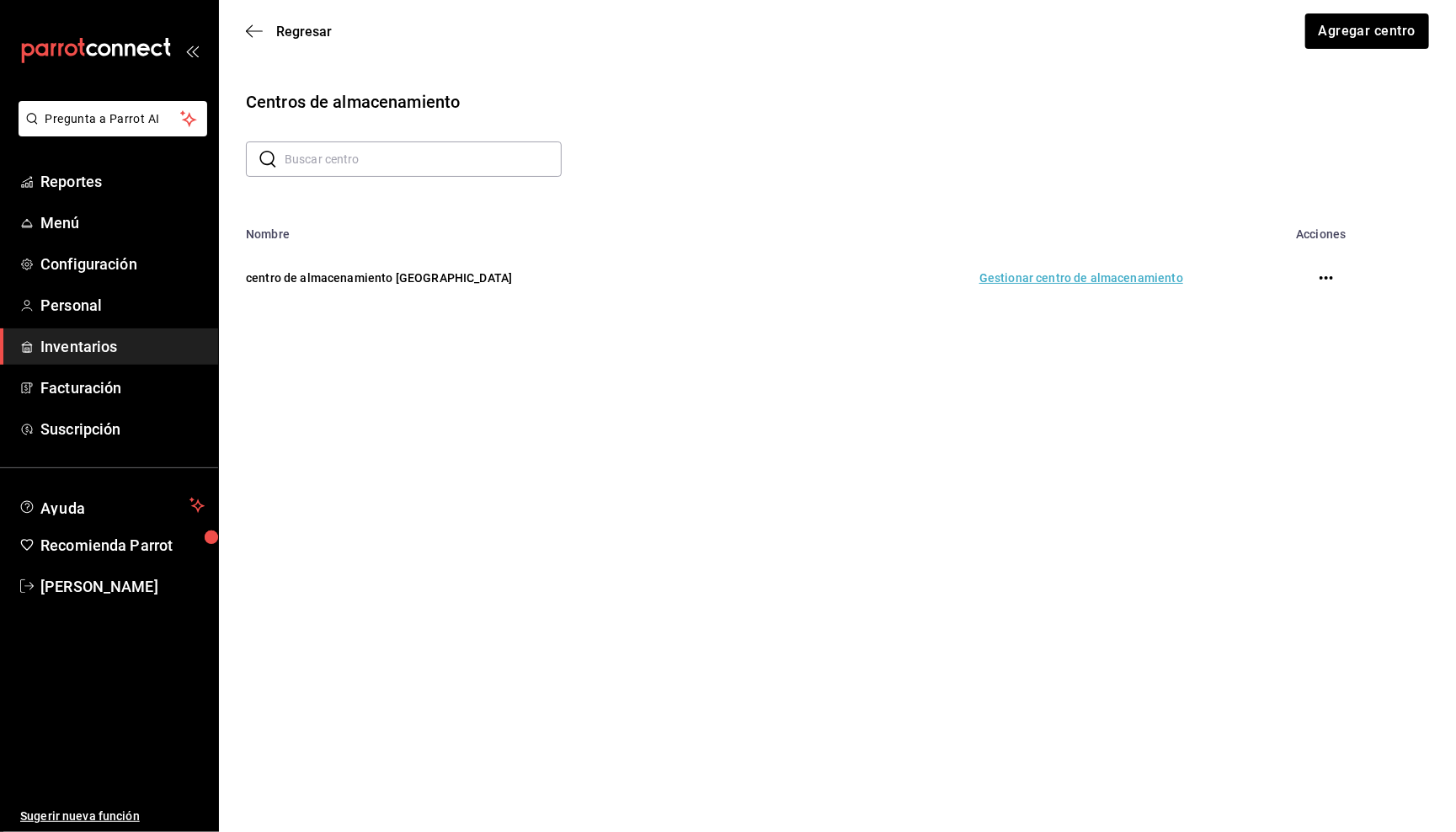
click at [1253, 175] on div "​ ​" at bounding box center [831, 153] width 1197 height 49
click at [367, 160] on input "text" at bounding box center [423, 159] width 277 height 34
drag, startPoint x: 367, startPoint y: 160, endPoint x: 706, endPoint y: 285, distance: 361.3
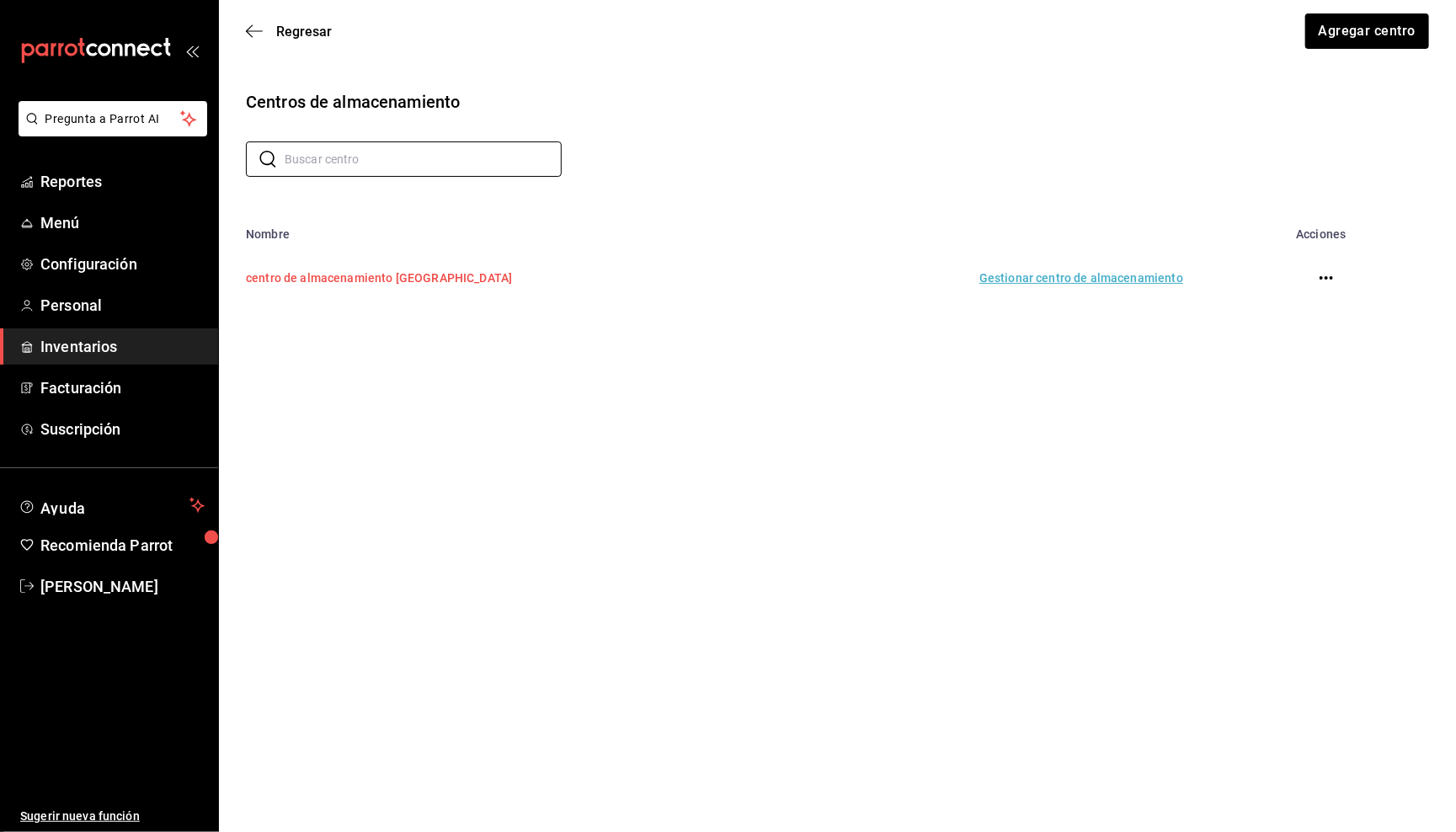
click at [367, 160] on input "text" at bounding box center [423, 159] width 277 height 34
click at [399, 276] on td "centro de almacenamiento [GEOGRAPHIC_DATA]" at bounding box center [495, 277] width 553 height 74
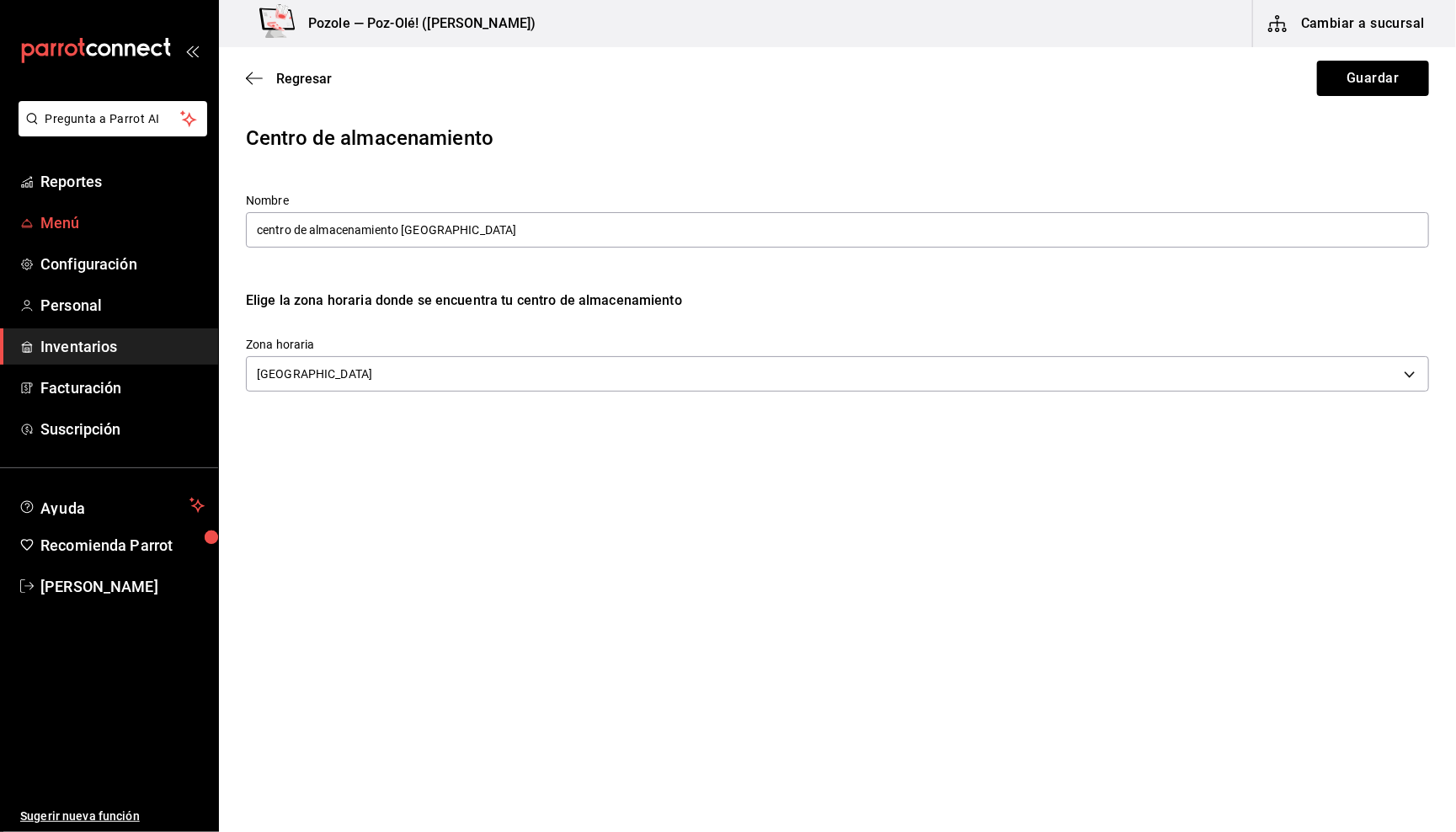
drag, startPoint x: 465, startPoint y: 223, endPoint x: 93, endPoint y: 220, distance: 372.0
click at [93, 220] on div "Pregunta a Parrot AI Reportes Menú Configuración Personal Inventarios Facturaci…" at bounding box center [728, 369] width 1456 height 737
type input "Centro de Producción Tlaxcala"
click at [1354, 92] on button "Guardar" at bounding box center [1373, 79] width 112 height 36
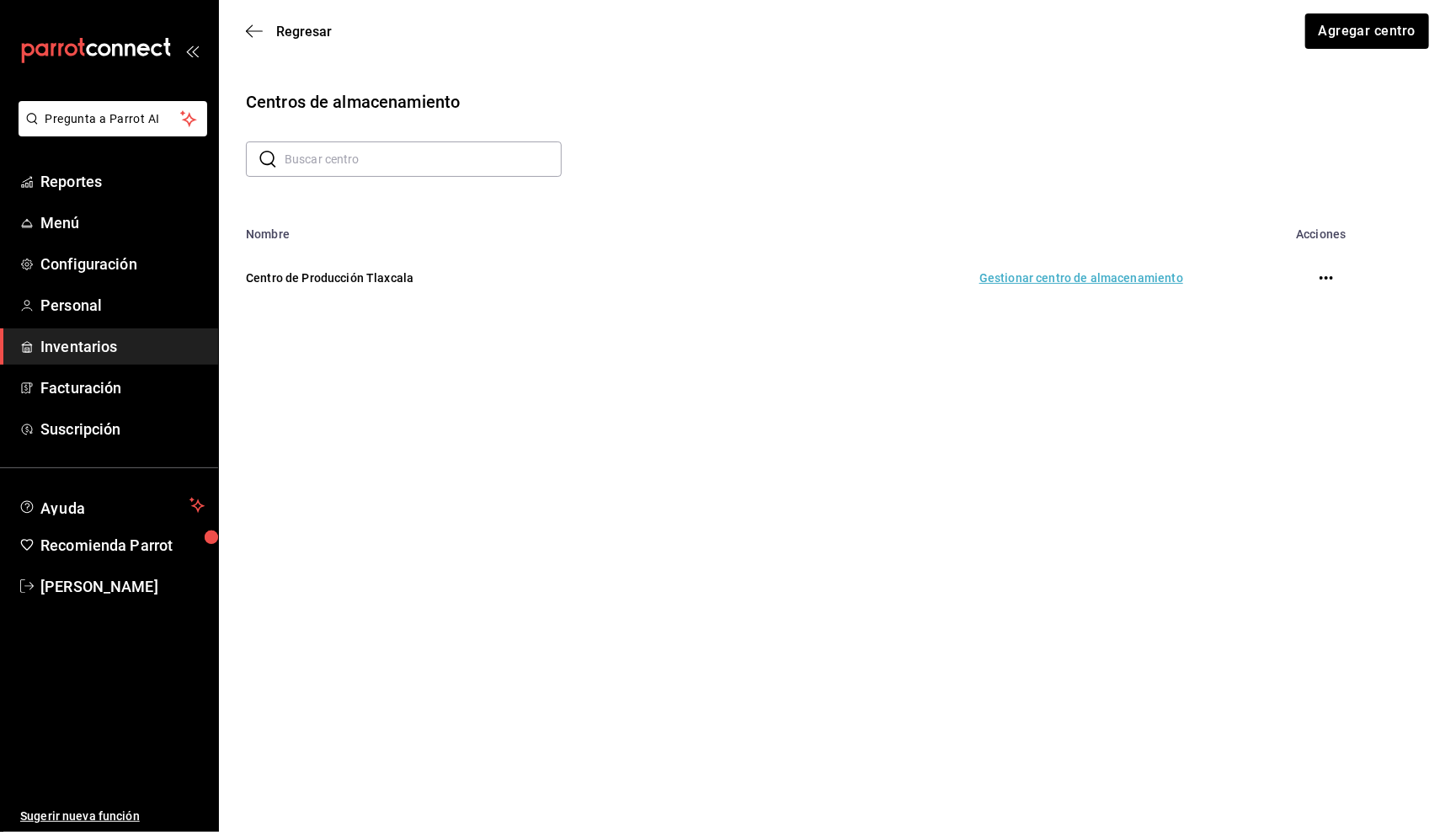
click at [1108, 279] on td "Gestionar centro de almacenamiento" at bounding box center [942, 277] width 524 height 74
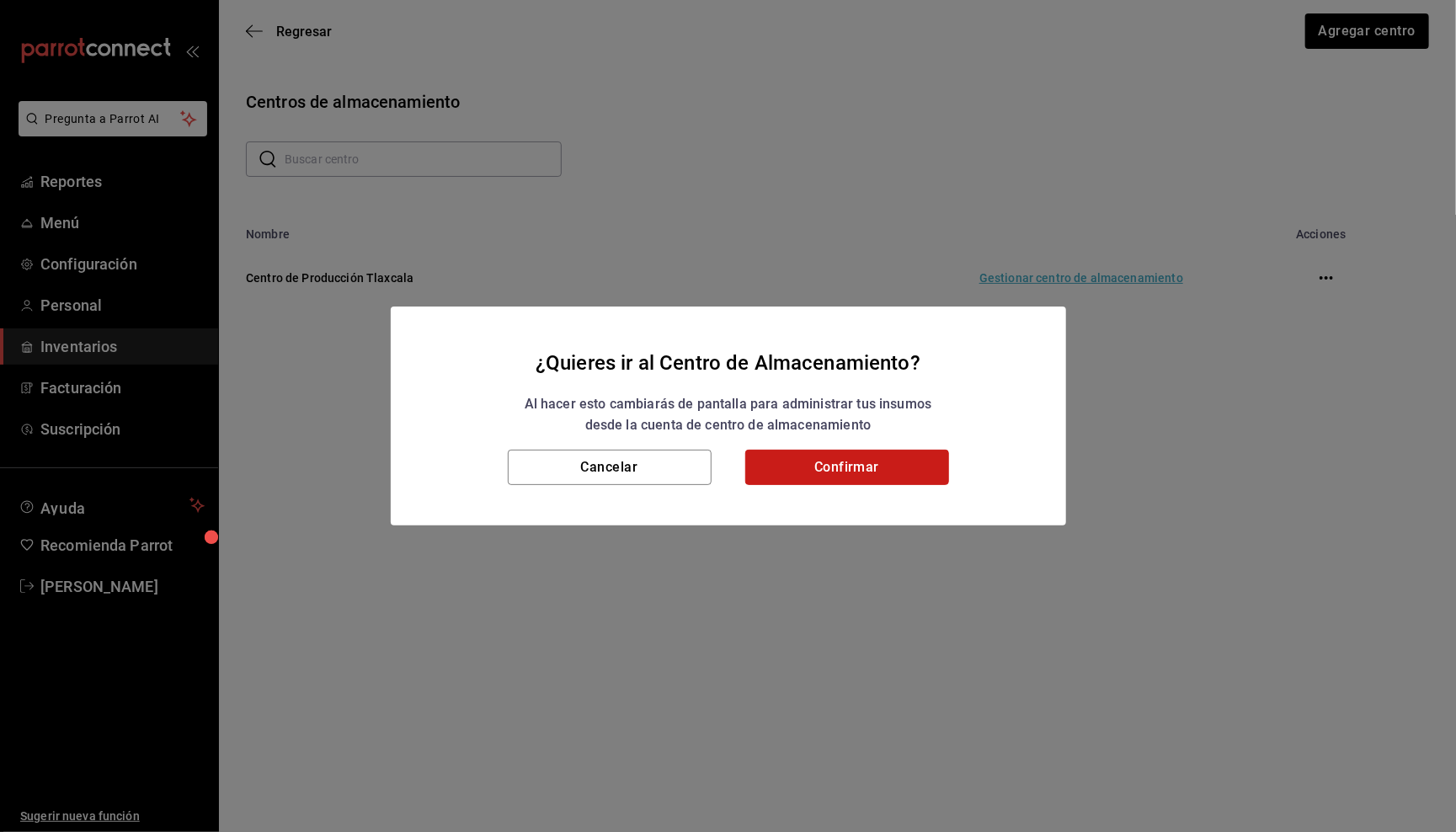
click at [904, 456] on button "Confirmar" at bounding box center [847, 468] width 203 height 36
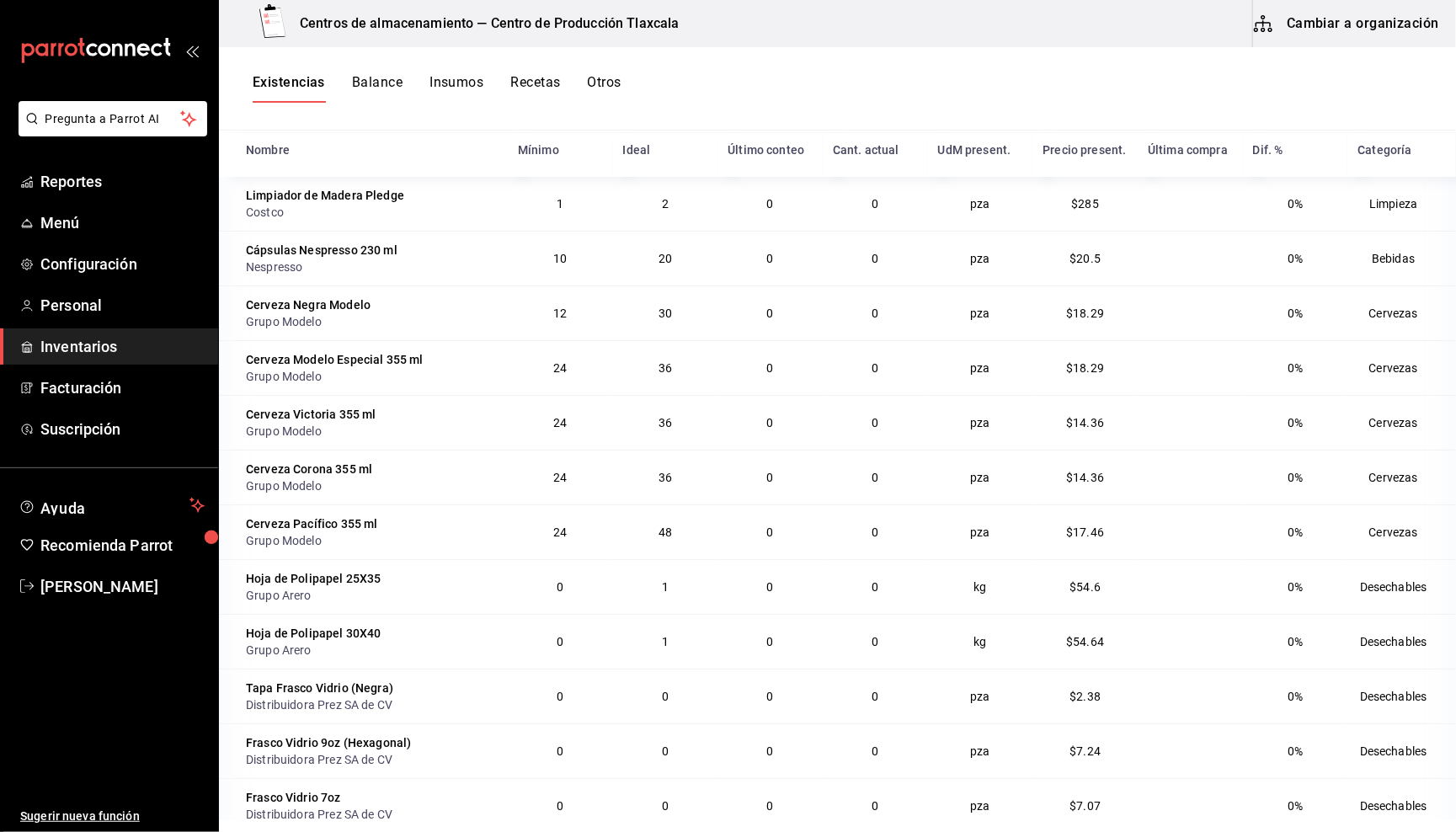
click at [1128, 61] on div "Existencias Balance Insumos Recetas Otros" at bounding box center [837, 89] width 1237 height 83
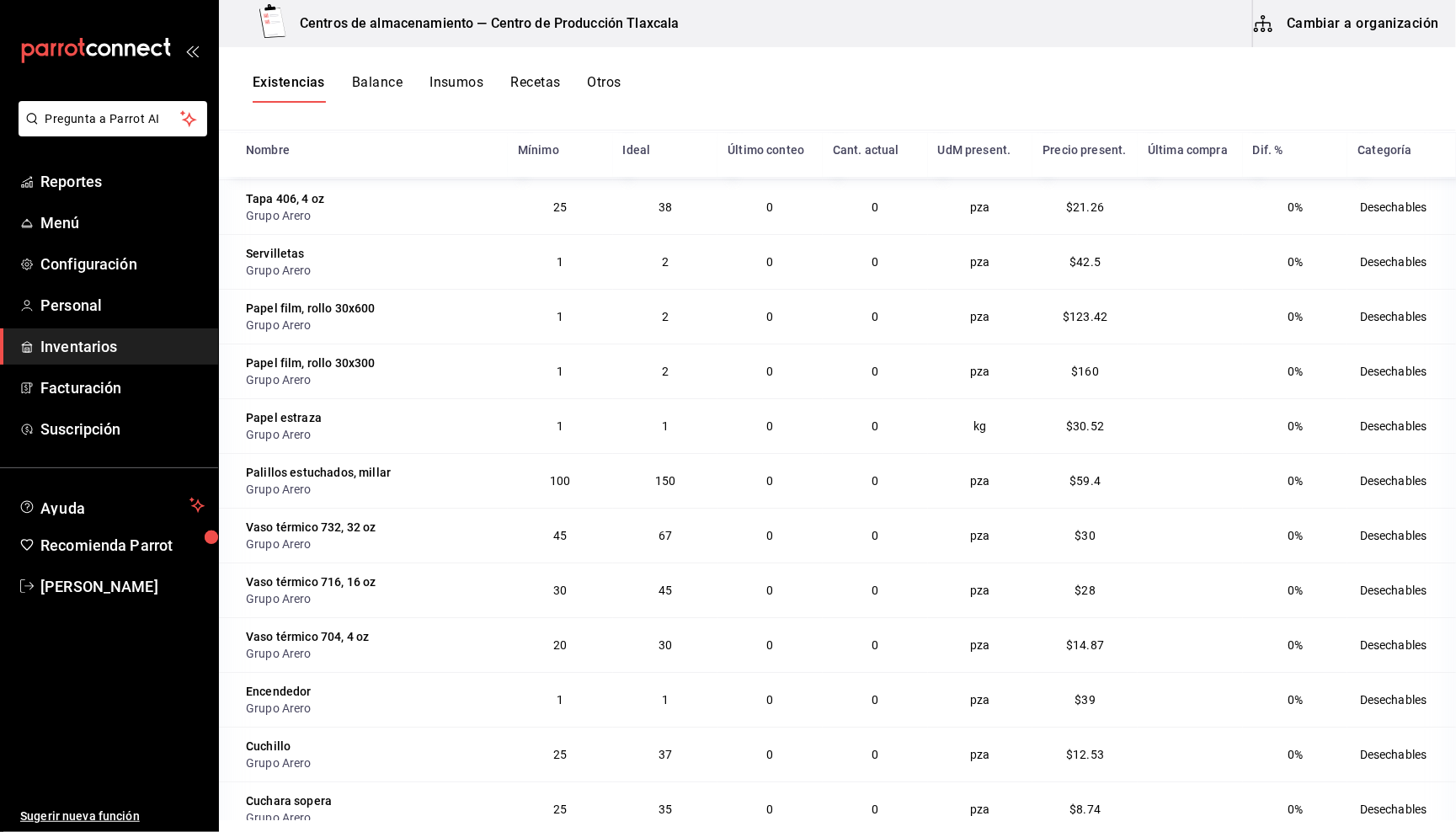
scroll to position [6776, 0]
